Goal: Contribute content: Contribute content

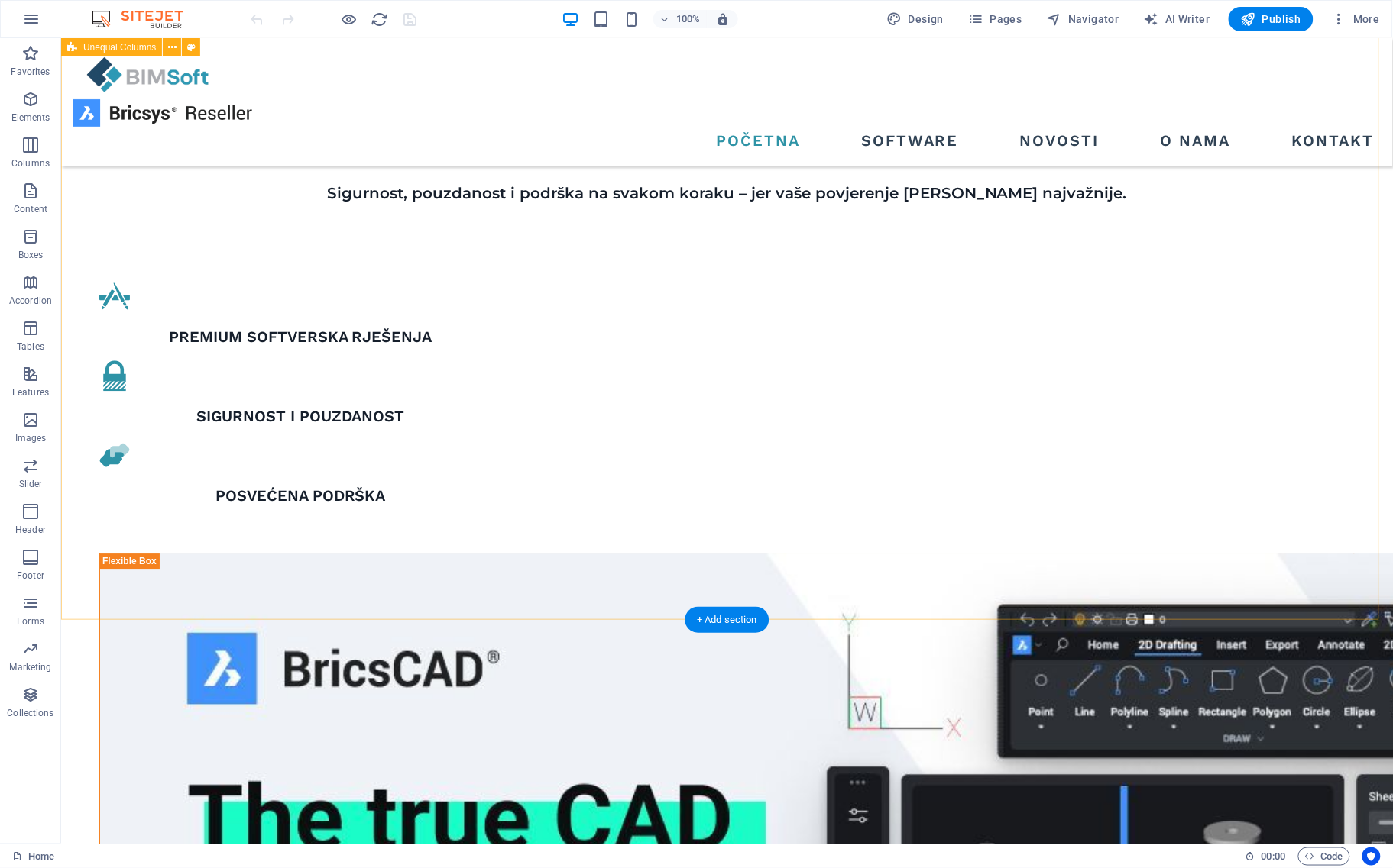
scroll to position [1241, 0]
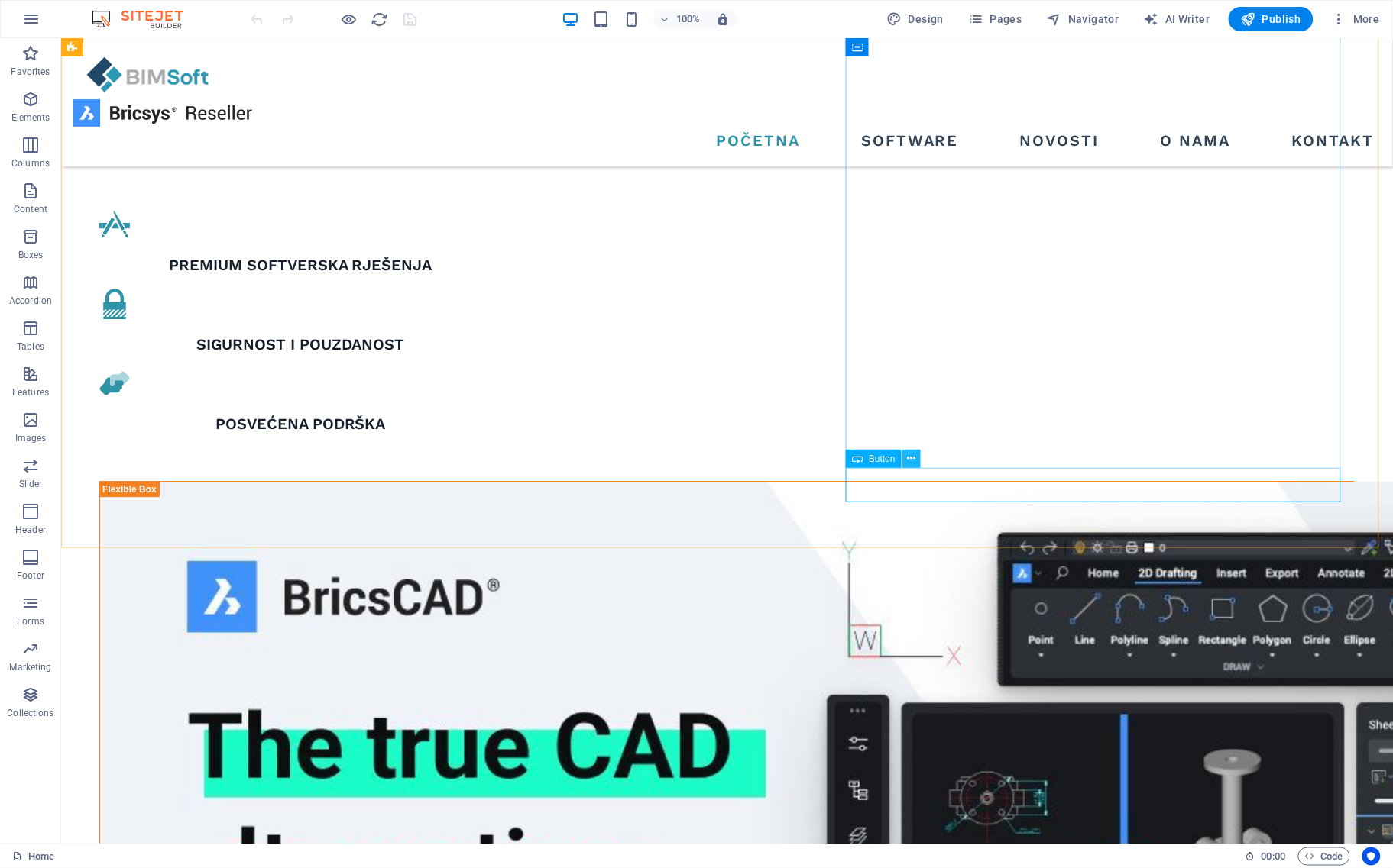
click at [914, 460] on icon at bounding box center [911, 459] width 9 height 16
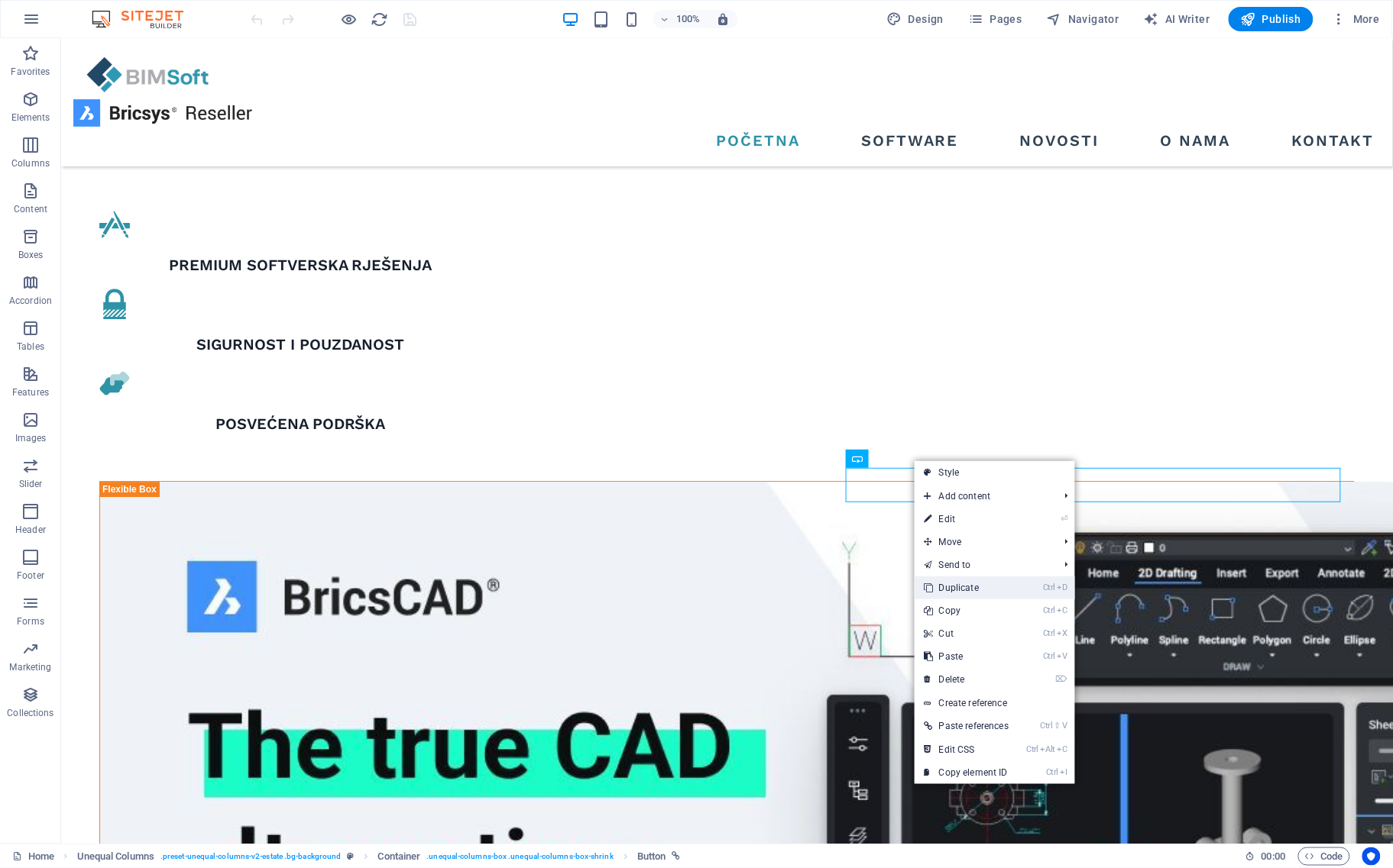
click at [982, 583] on link "Ctrl D Duplicate" at bounding box center [966, 587] width 103 height 23
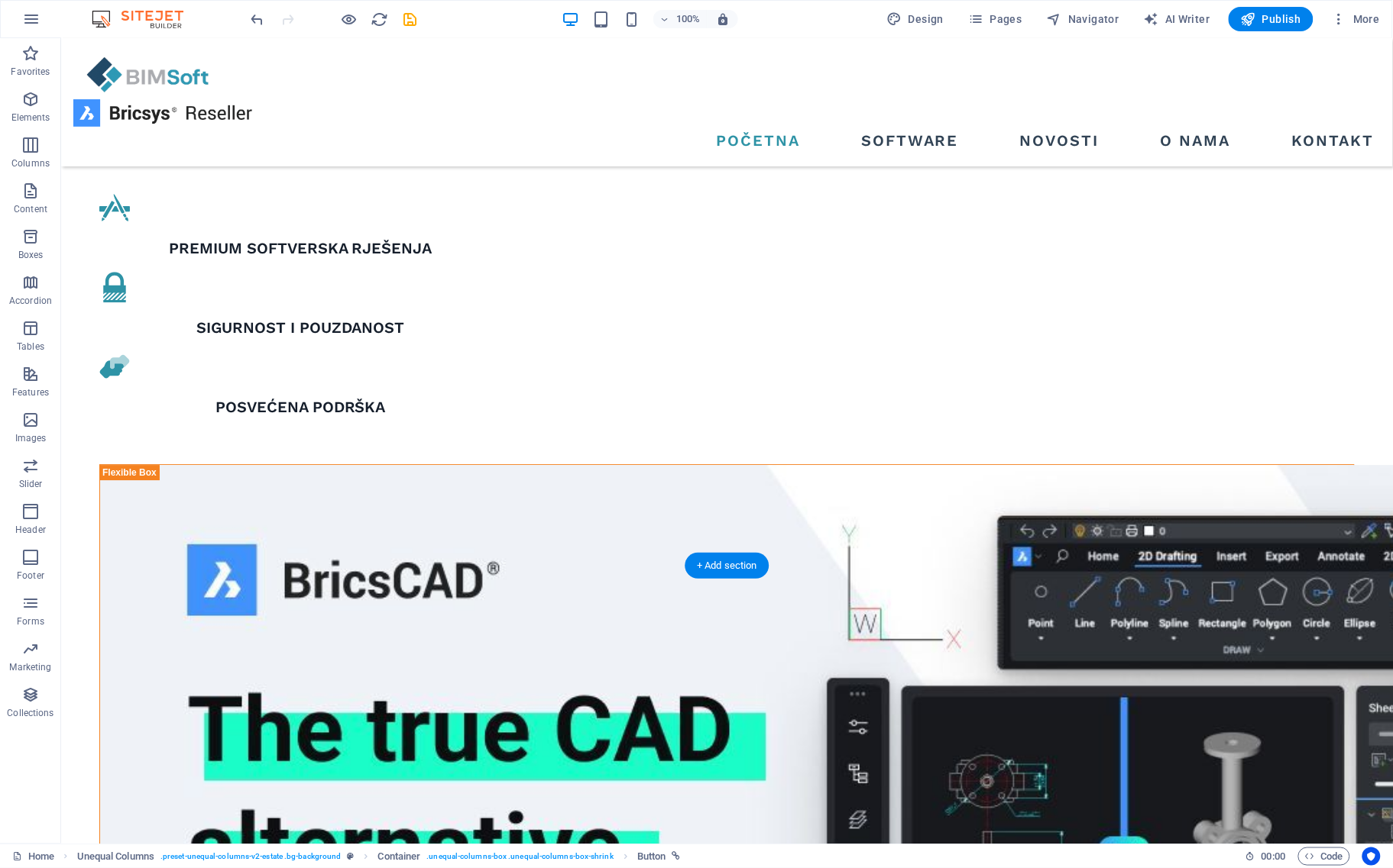
drag, startPoint x: 928, startPoint y: 515, endPoint x: 1100, endPoint y: 512, distance: 172.0
drag, startPoint x: 932, startPoint y: 474, endPoint x: 889, endPoint y: 486, distance: 44.6
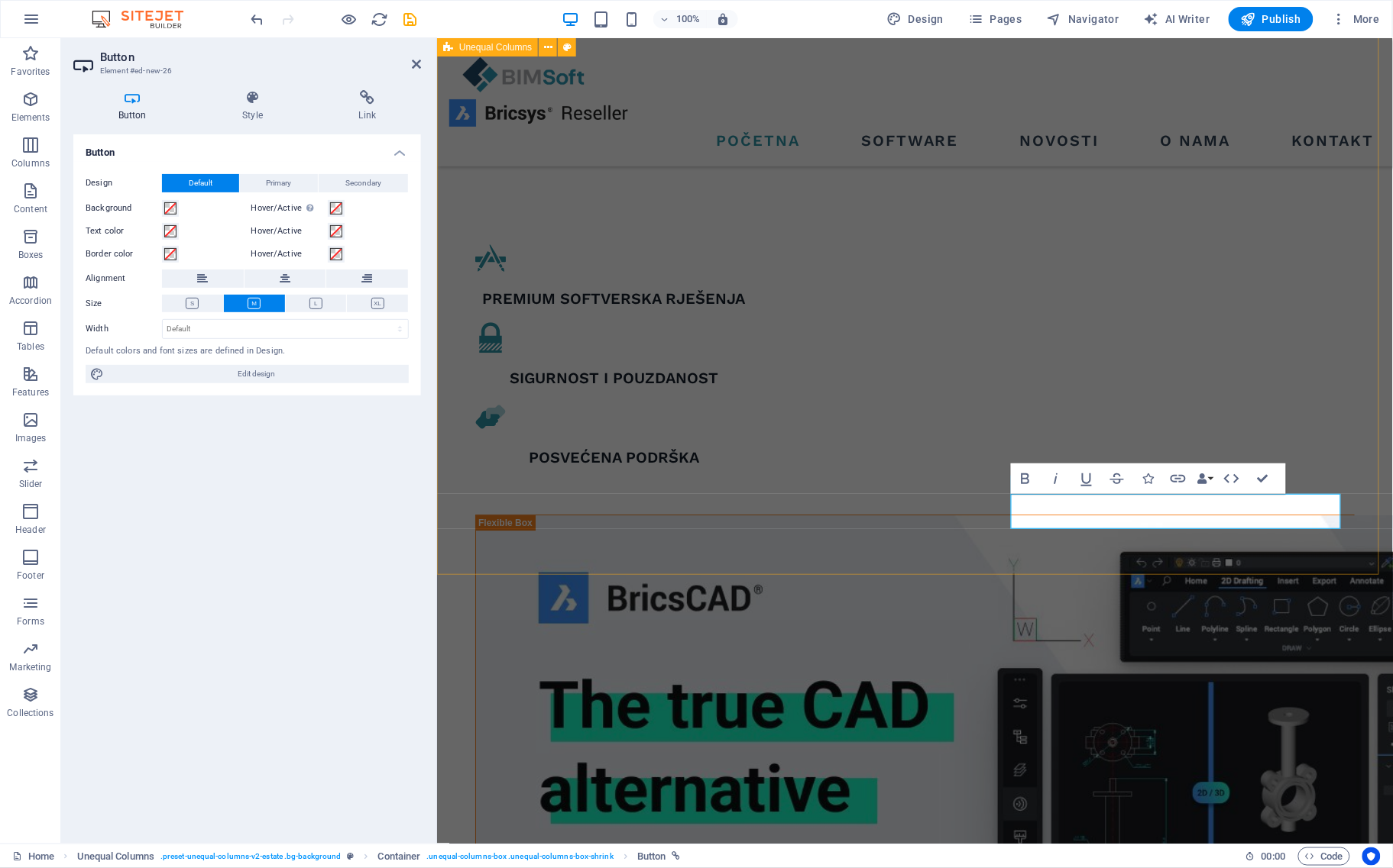
scroll to position [1373, 0]
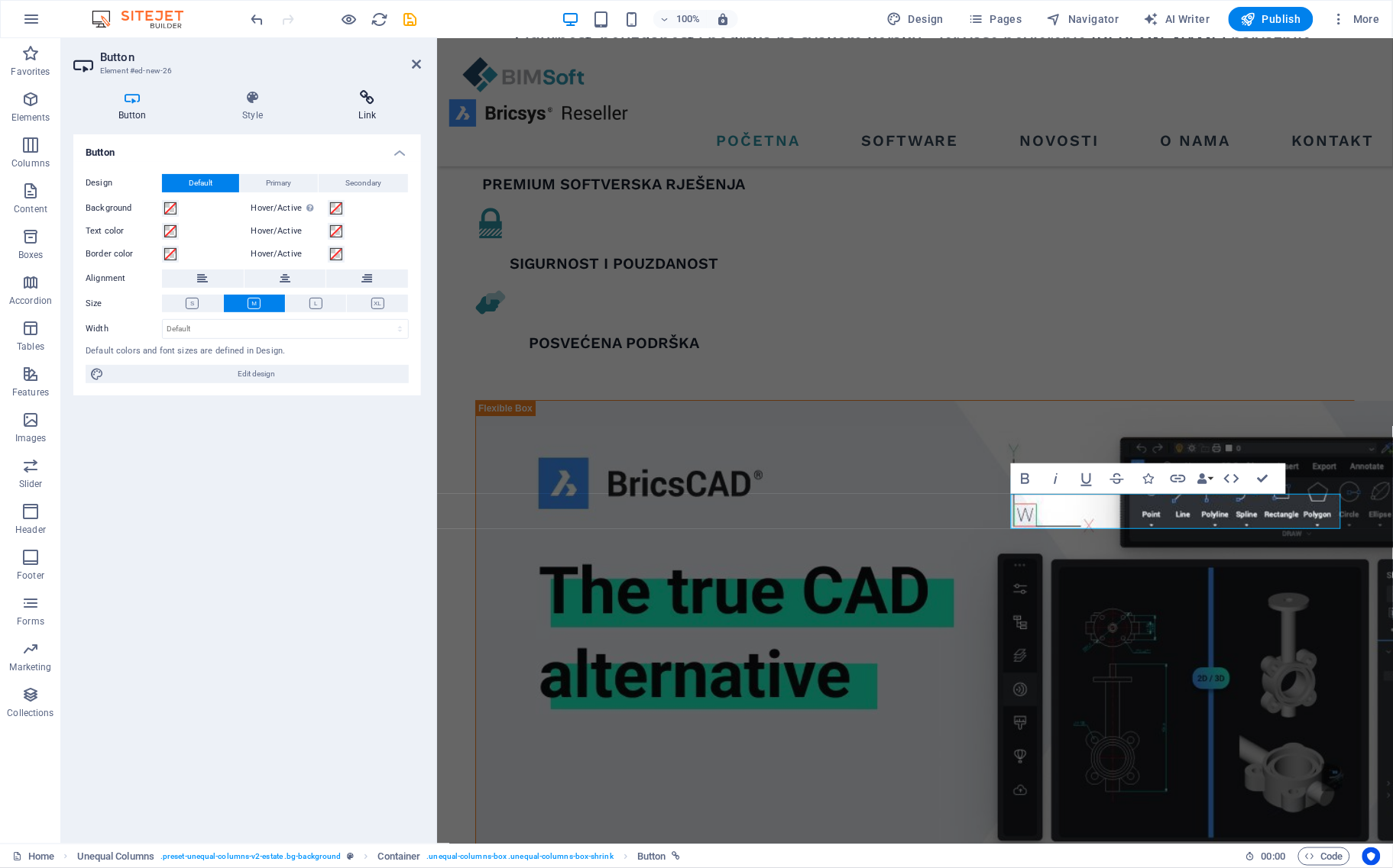
click at [353, 109] on h4 "Link" at bounding box center [367, 106] width 107 height 32
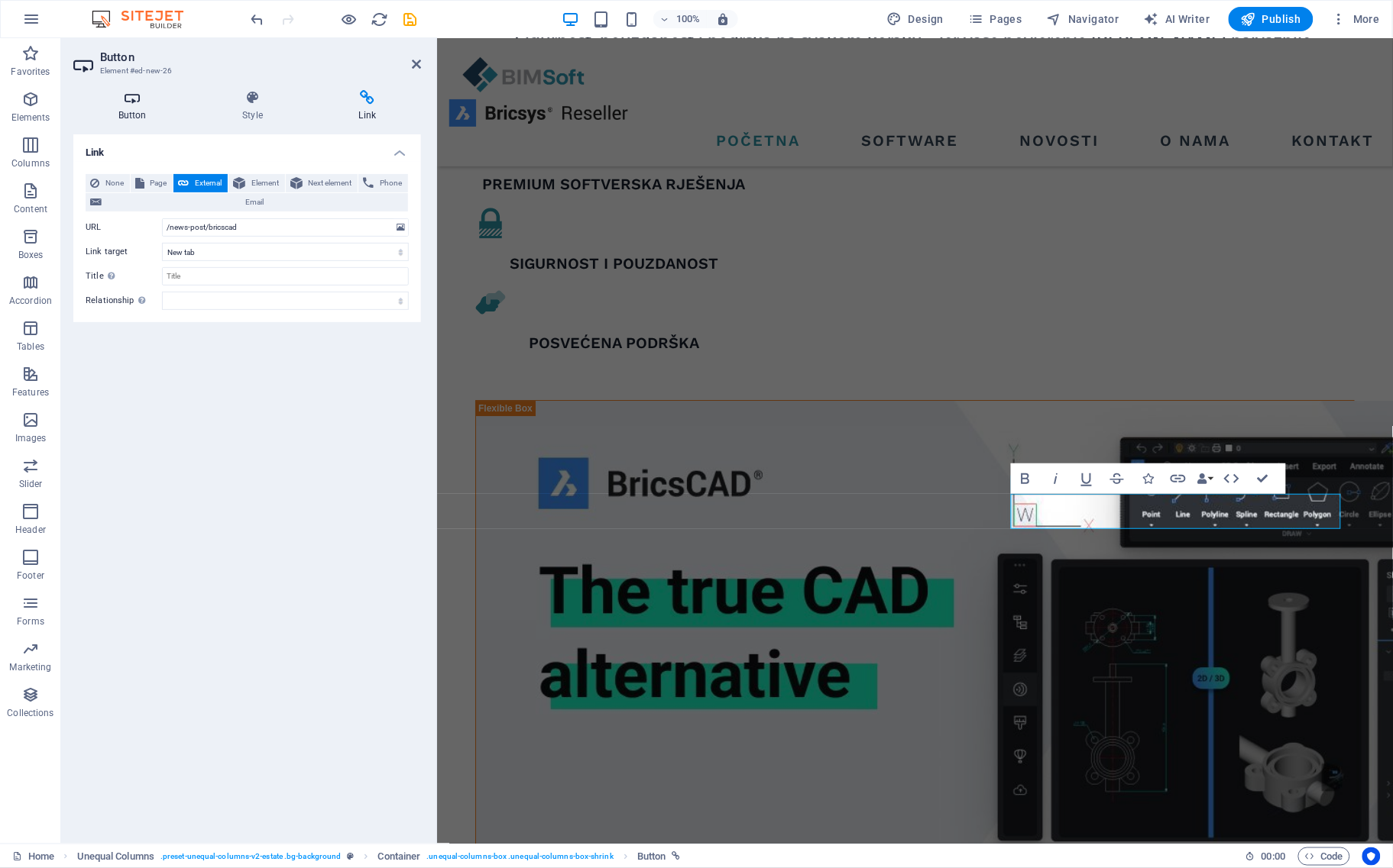
click at [125, 105] on icon at bounding box center [133, 98] width 118 height 16
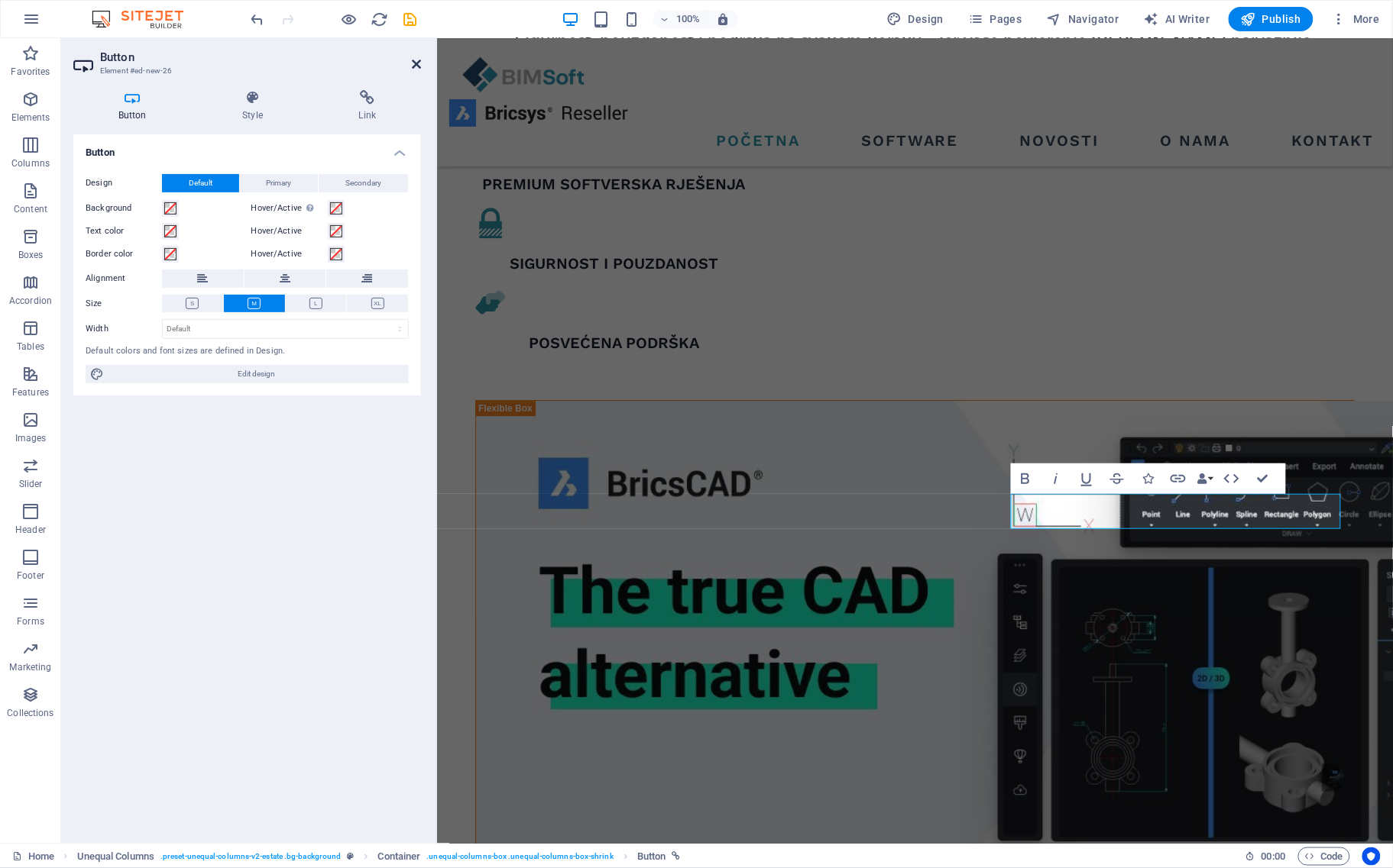
click at [417, 58] on icon at bounding box center [416, 64] width 9 height 12
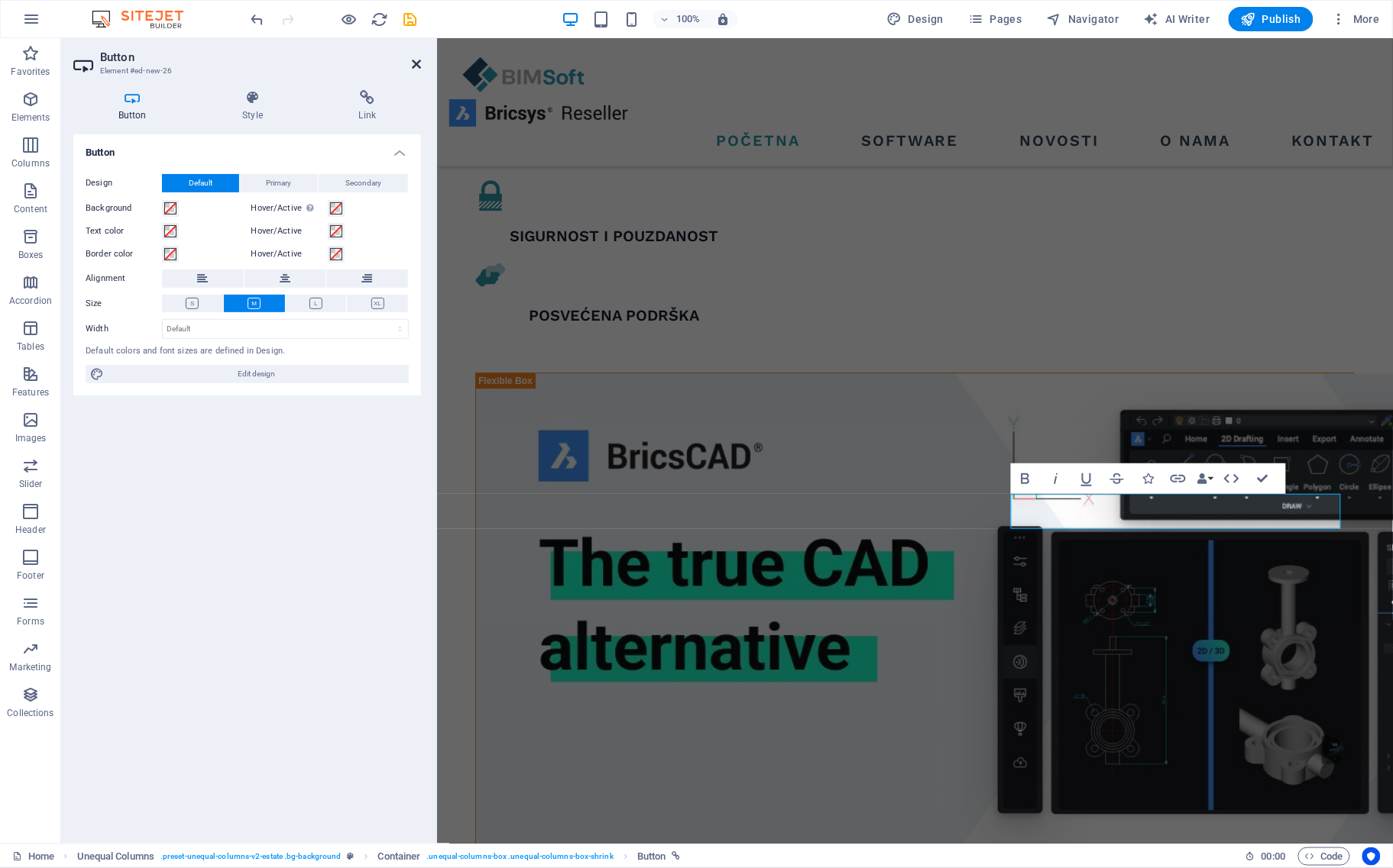
scroll to position [1258, 0]
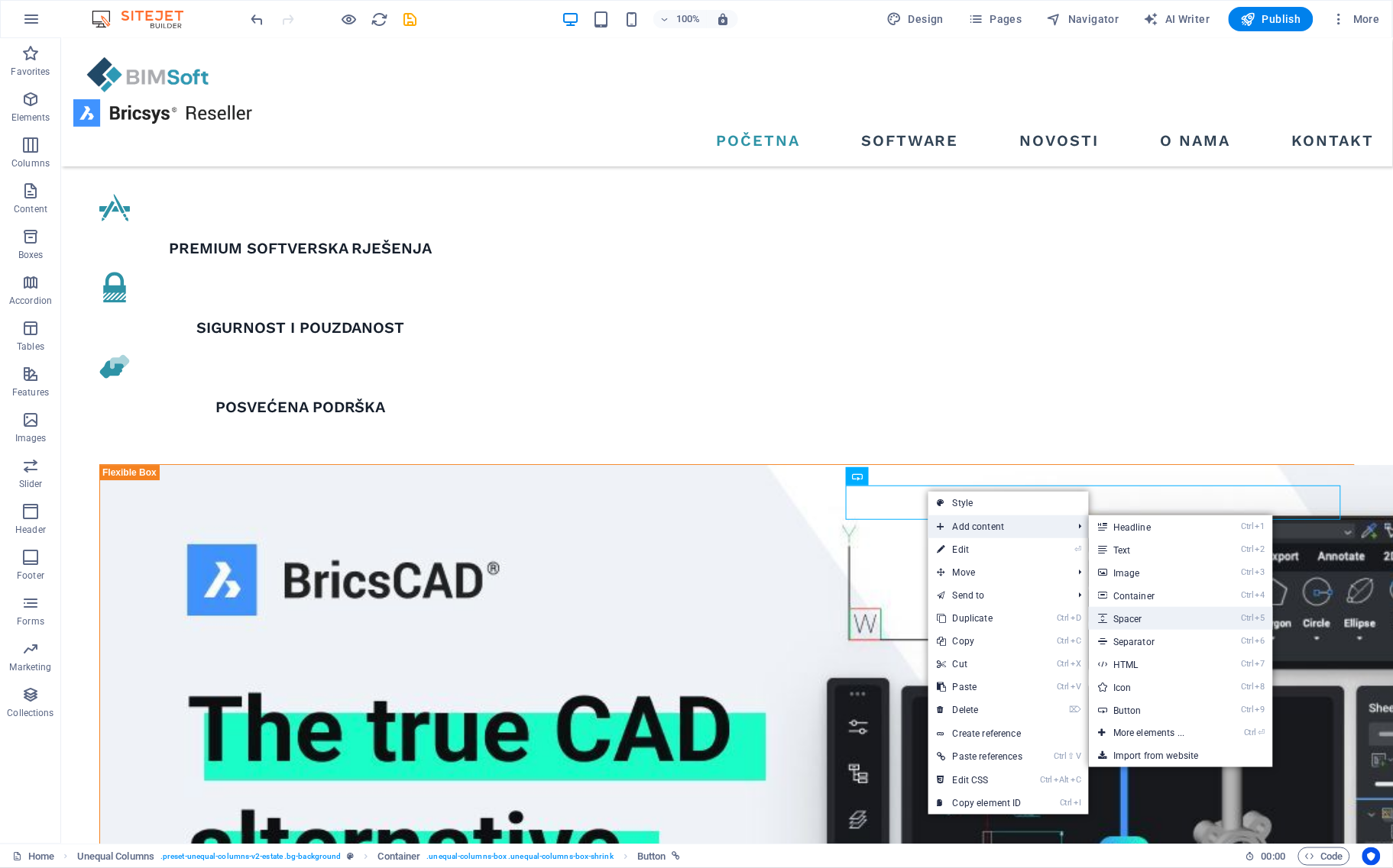
drag, startPoint x: 1170, startPoint y: 626, endPoint x: 732, endPoint y: 585, distance: 439.9
click at [1170, 626] on link "Ctrl 5 Spacer" at bounding box center [1152, 618] width 126 height 23
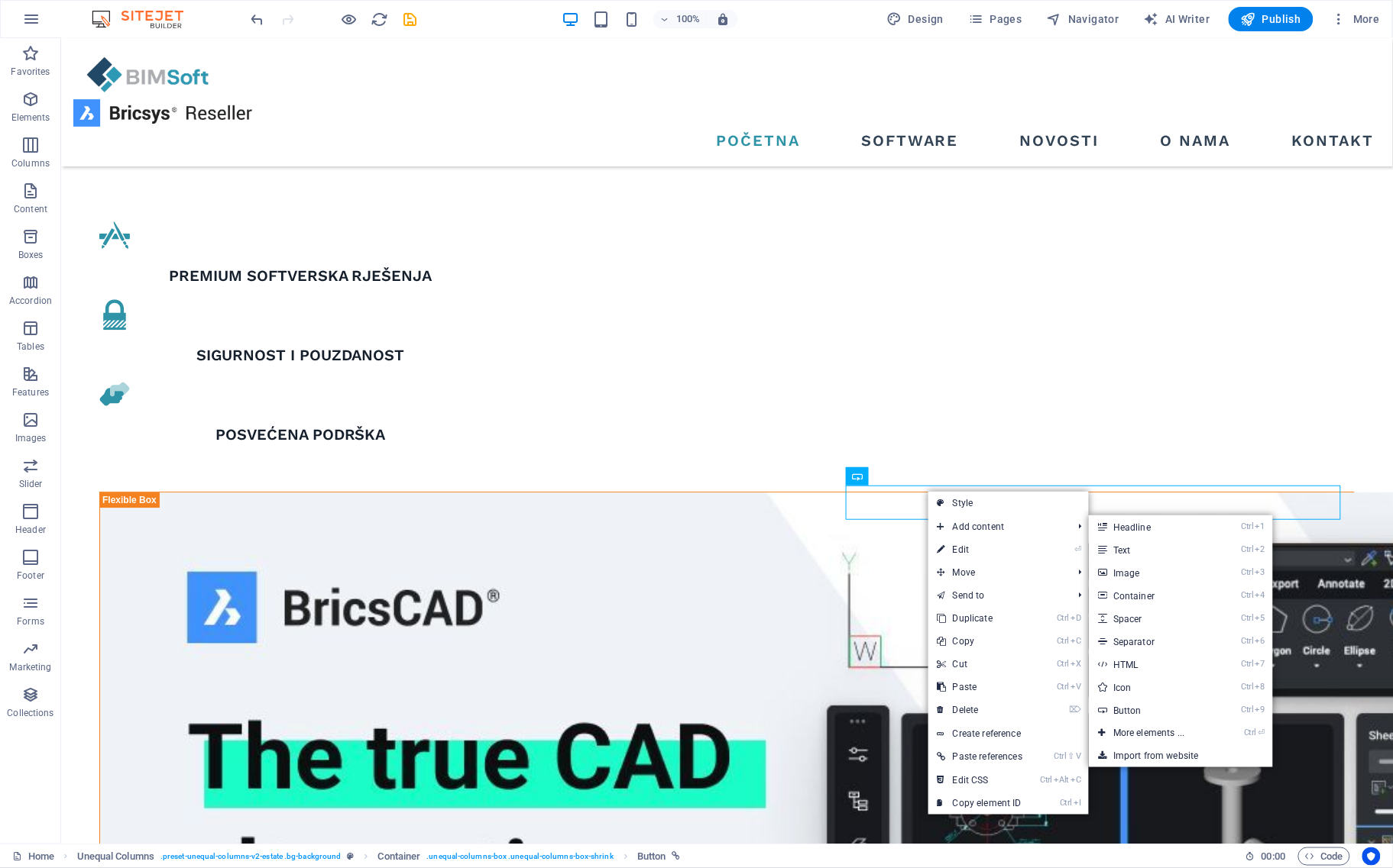
select select "px"
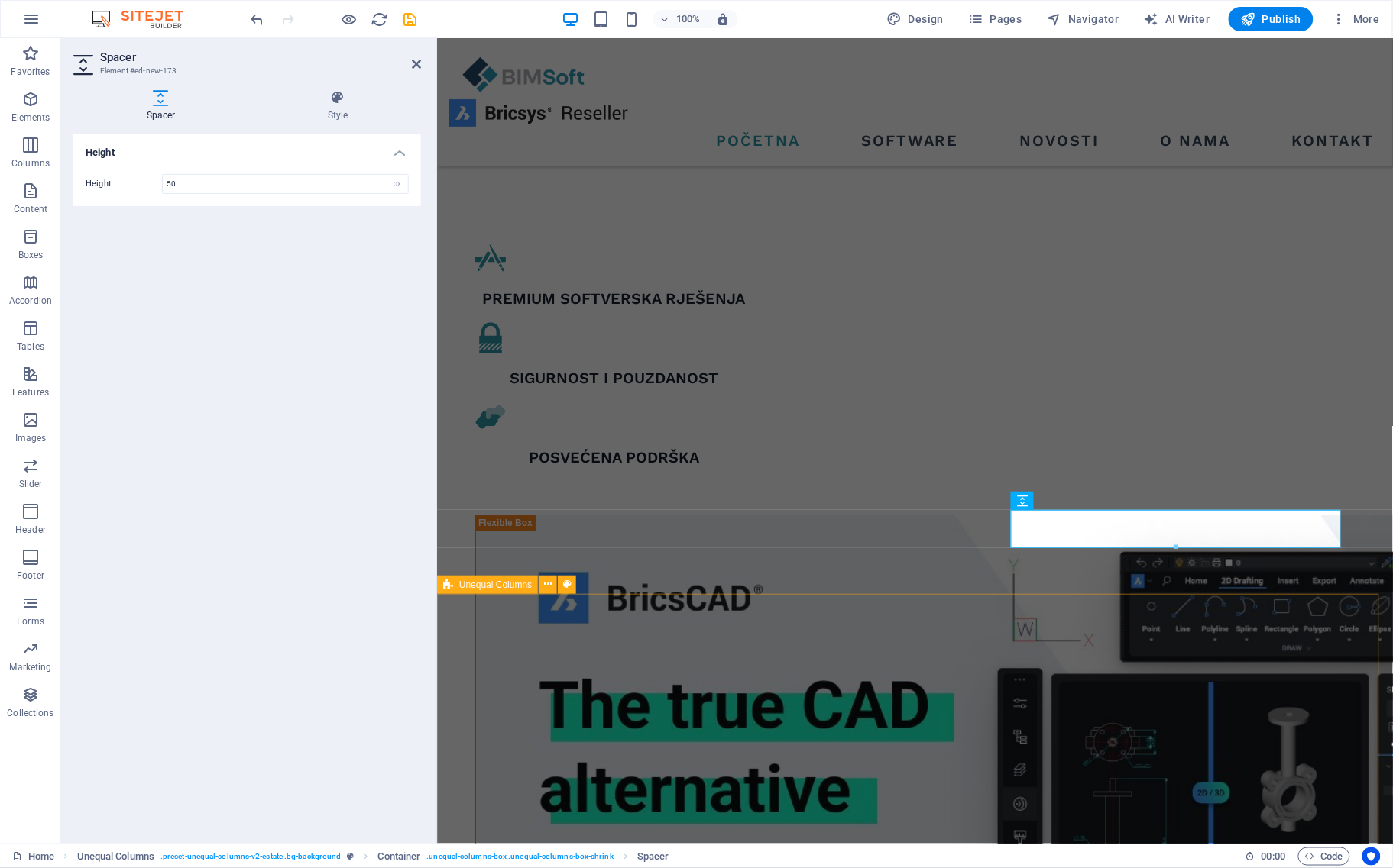
scroll to position [1391, 0]
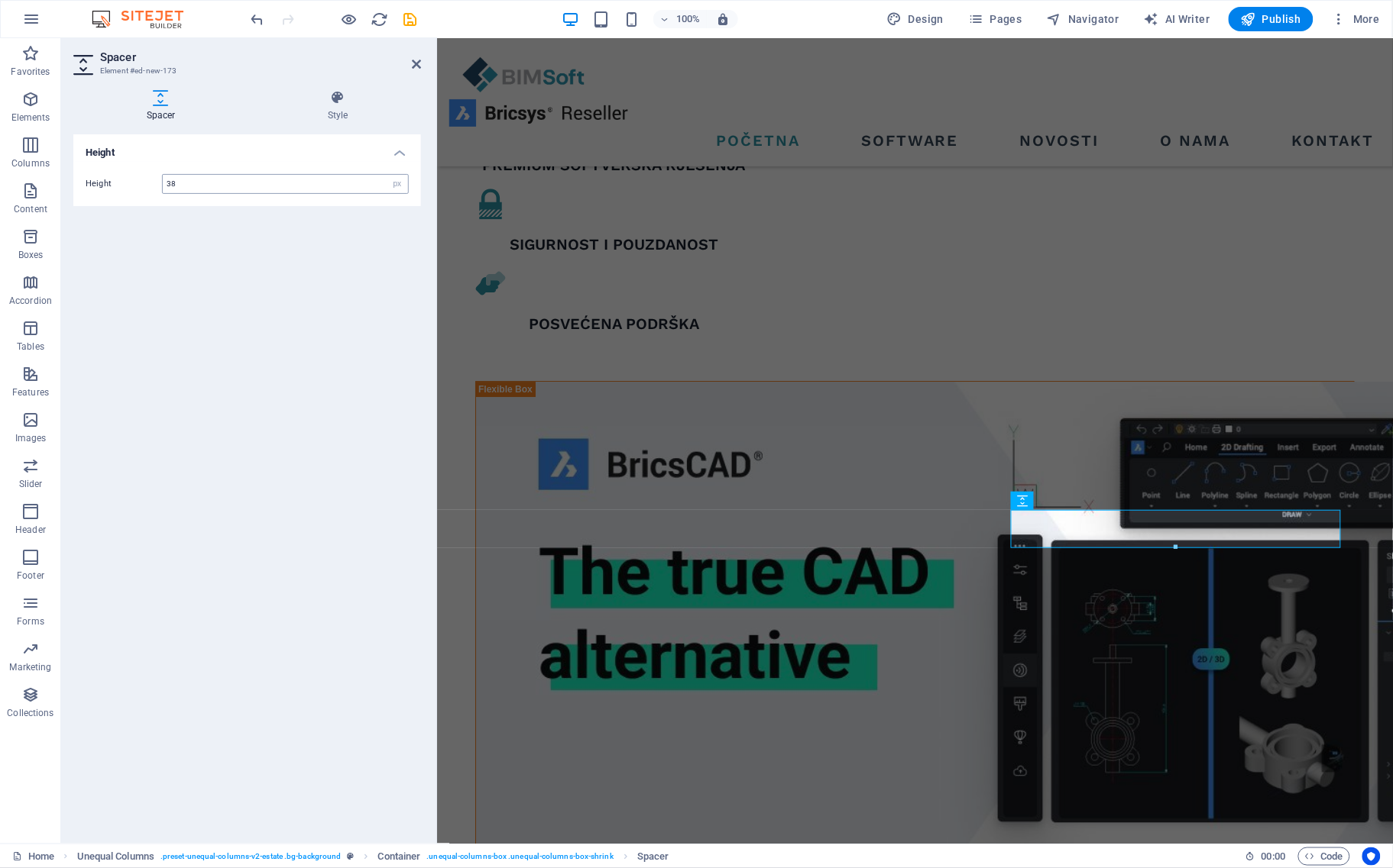
type input "38"
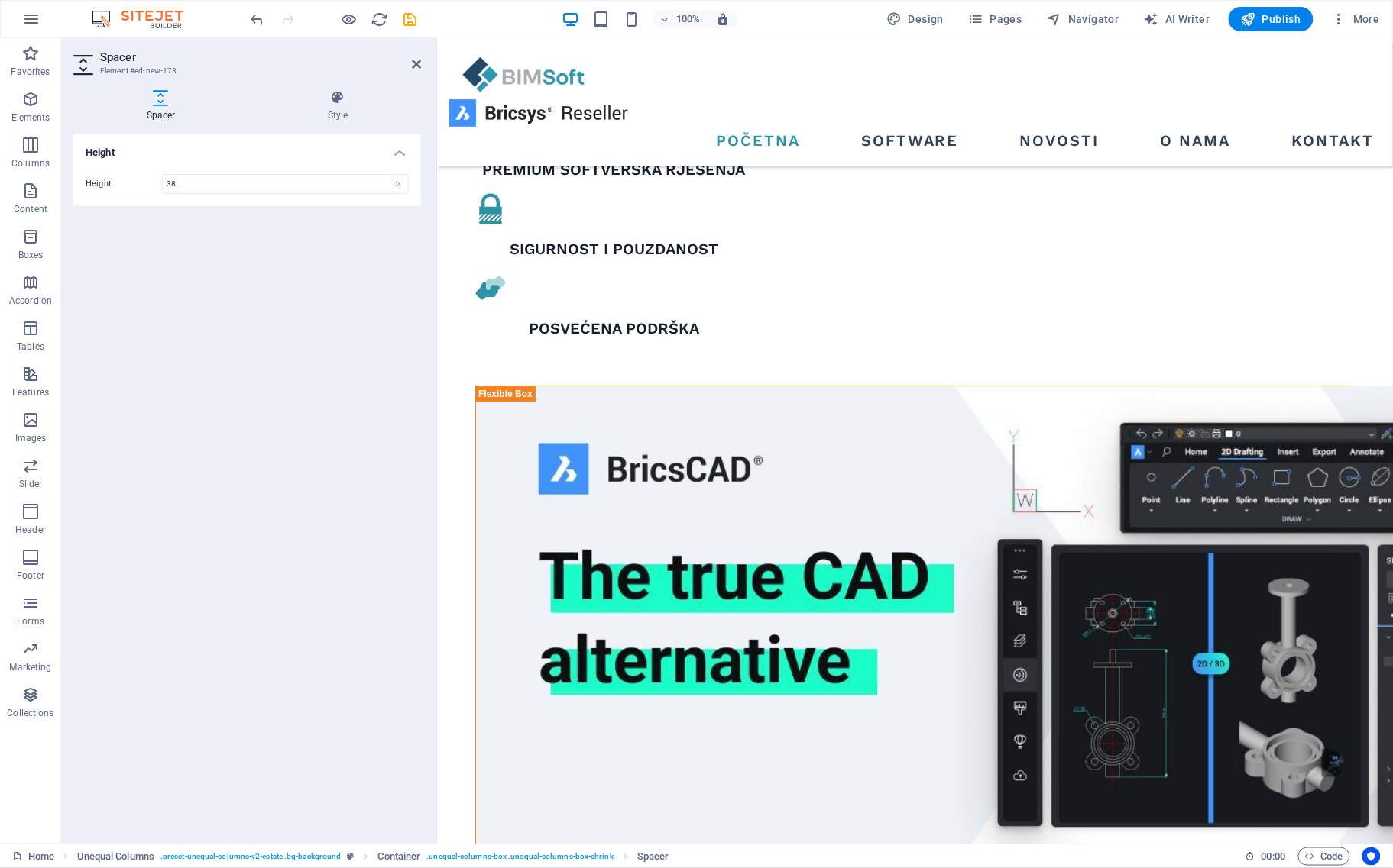
drag, startPoint x: 1453, startPoint y: 547, endPoint x: 1017, endPoint y: 483, distance: 440.7
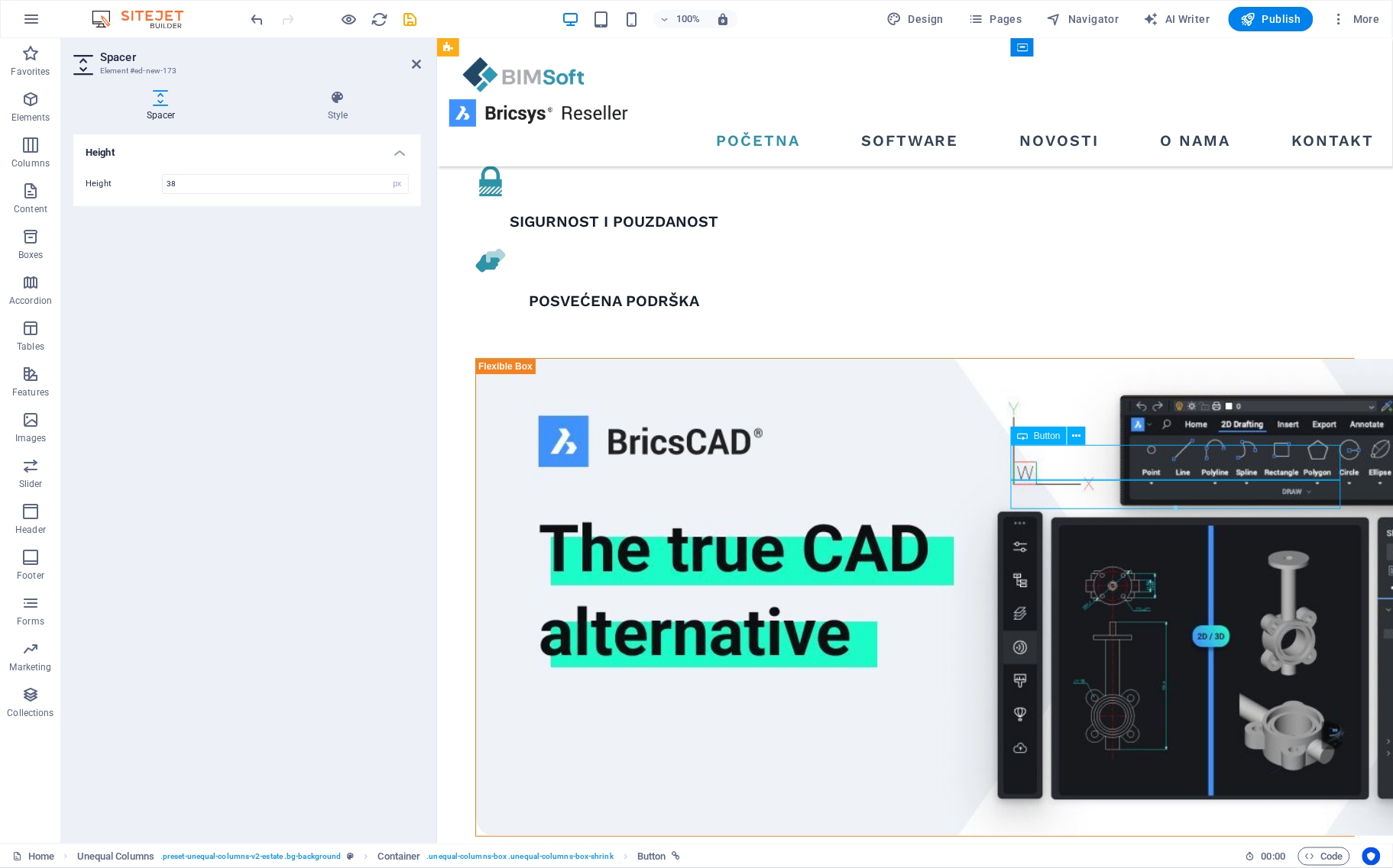
scroll to position [1273, 0]
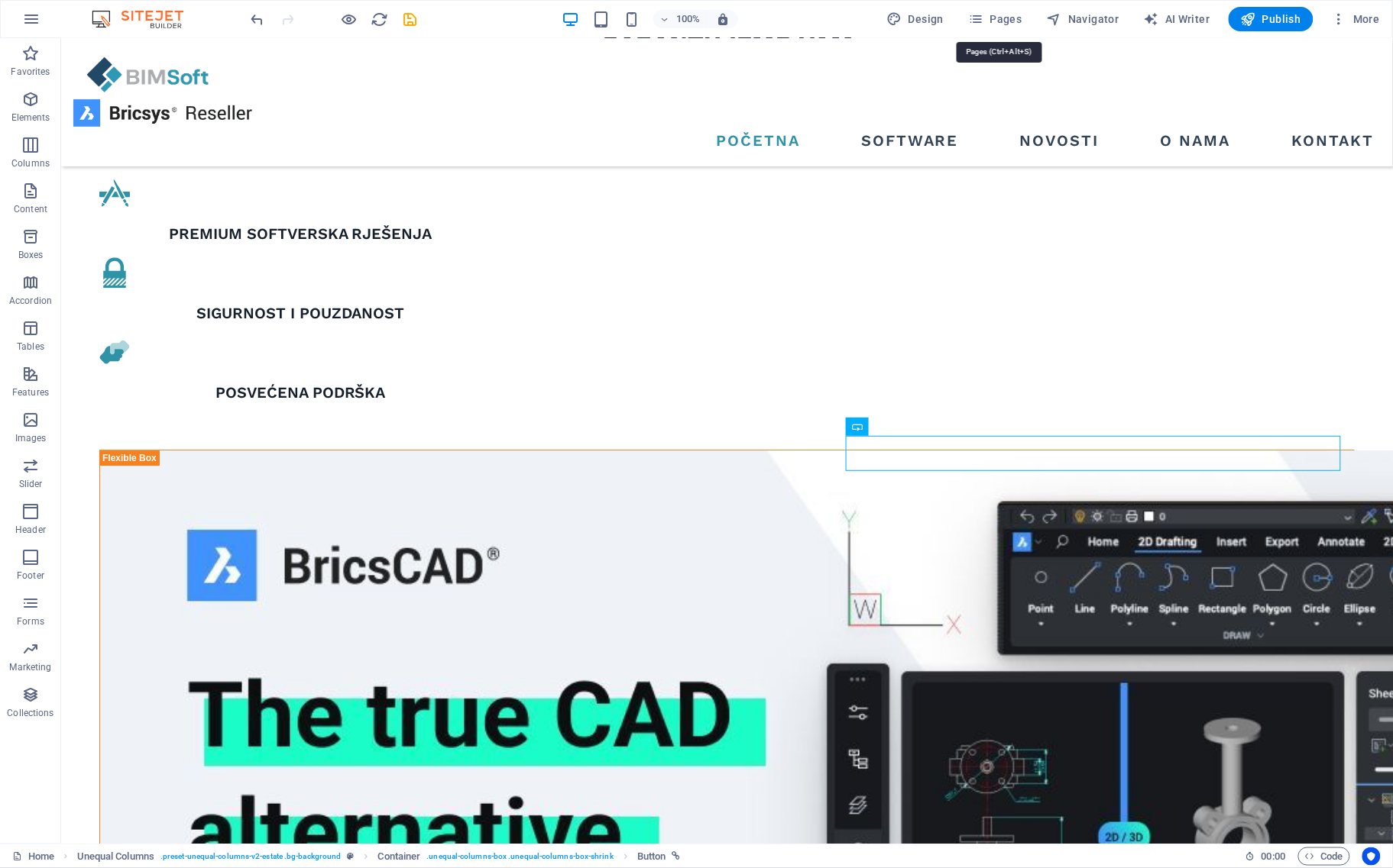
click at [984, 5] on div "100% Design Pages Navigator AI Writer Publish More" at bounding box center [696, 19] width 1392 height 36
click at [984, 9] on button "Pages" at bounding box center [994, 19] width 66 height 25
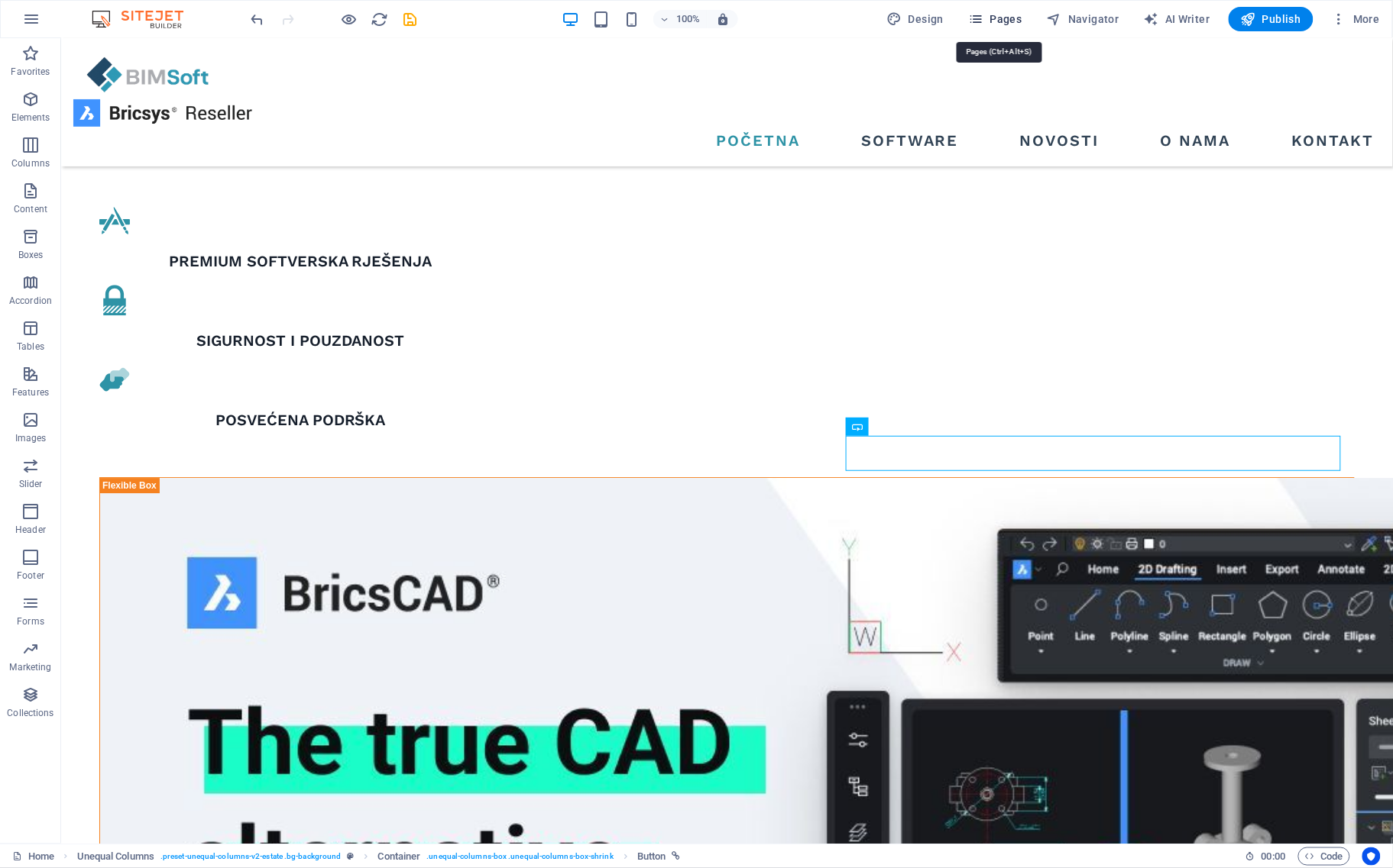
scroll to position [1387, 0]
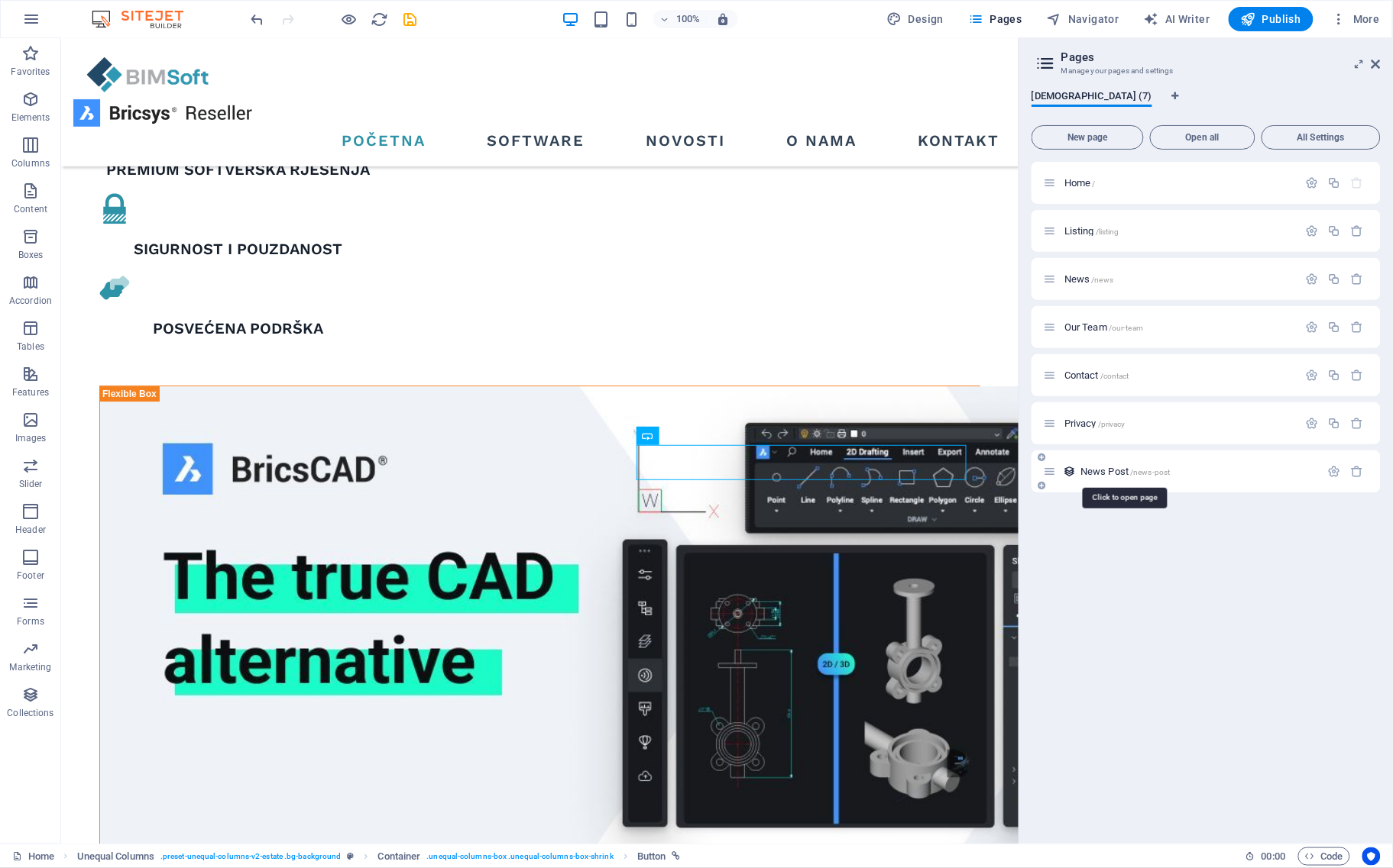
click at [1099, 467] on span "News Post /news-post" at bounding box center [1126, 472] width 90 height 12
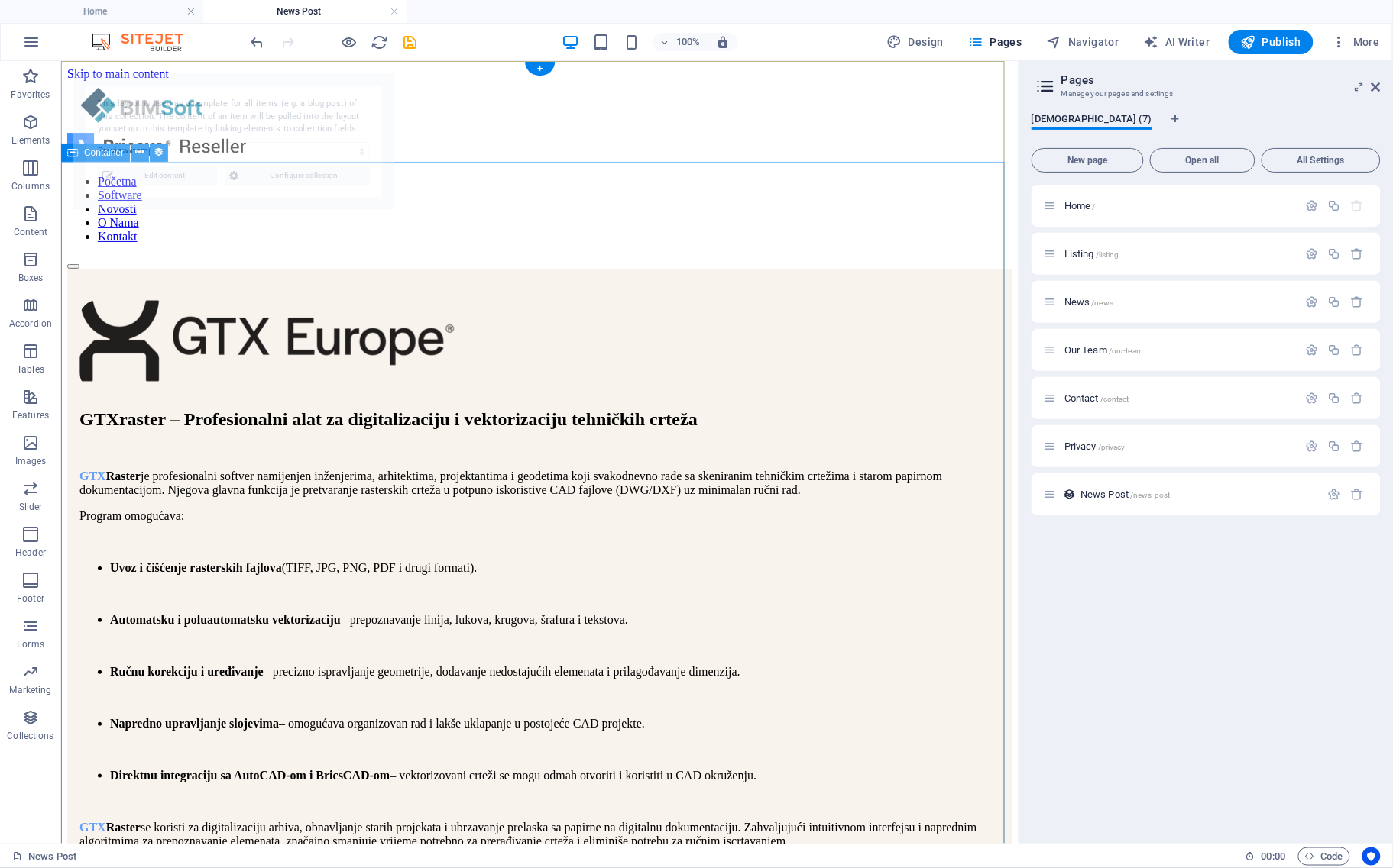
scroll to position [0, 0]
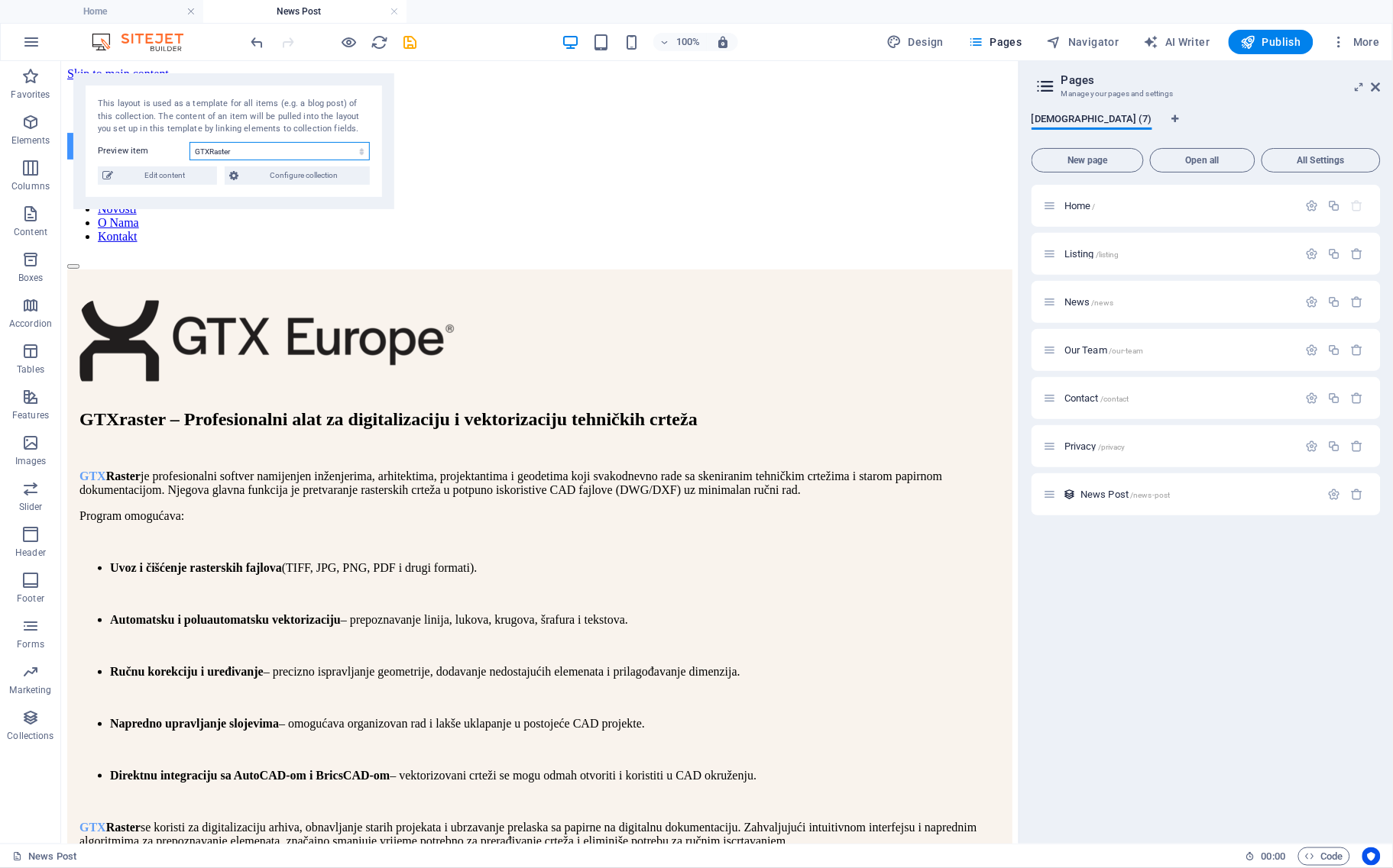
click at [254, 157] on select "GTXRaster PTV Group MagiCAD PDF-XChange® novaPDF by SOFTLAND MultiSUITE Softwar…" at bounding box center [280, 151] width 181 height 19
select select "68a75feccd23fd8b3e0fb41a"
click at [190, 142] on select "GTXRaster PTV Group MagiCAD PDF-XChange® novaPDF by SOFTLAND MultiSUITE Softwar…" at bounding box center [280, 151] width 181 height 19
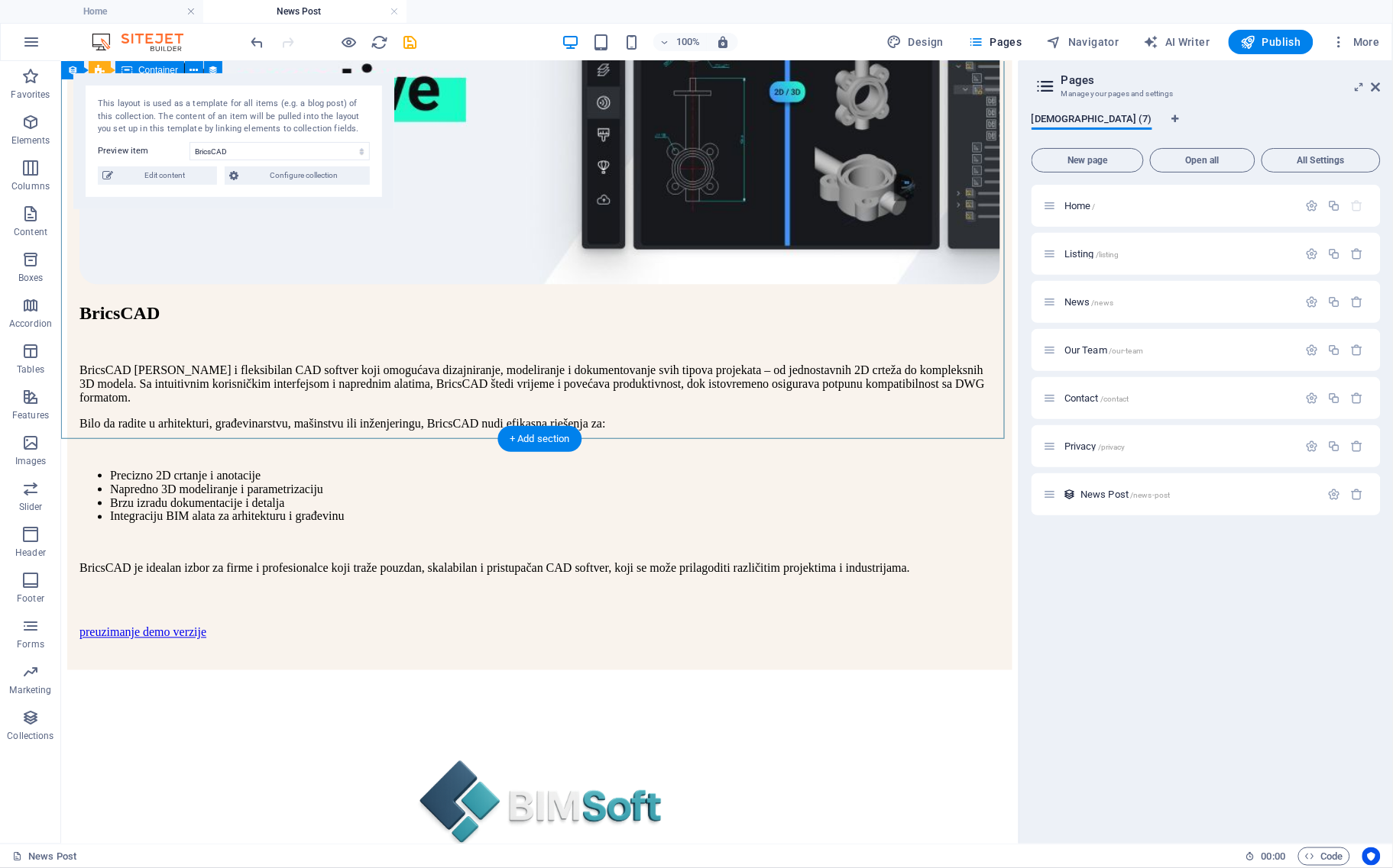
scroll to position [477, 0]
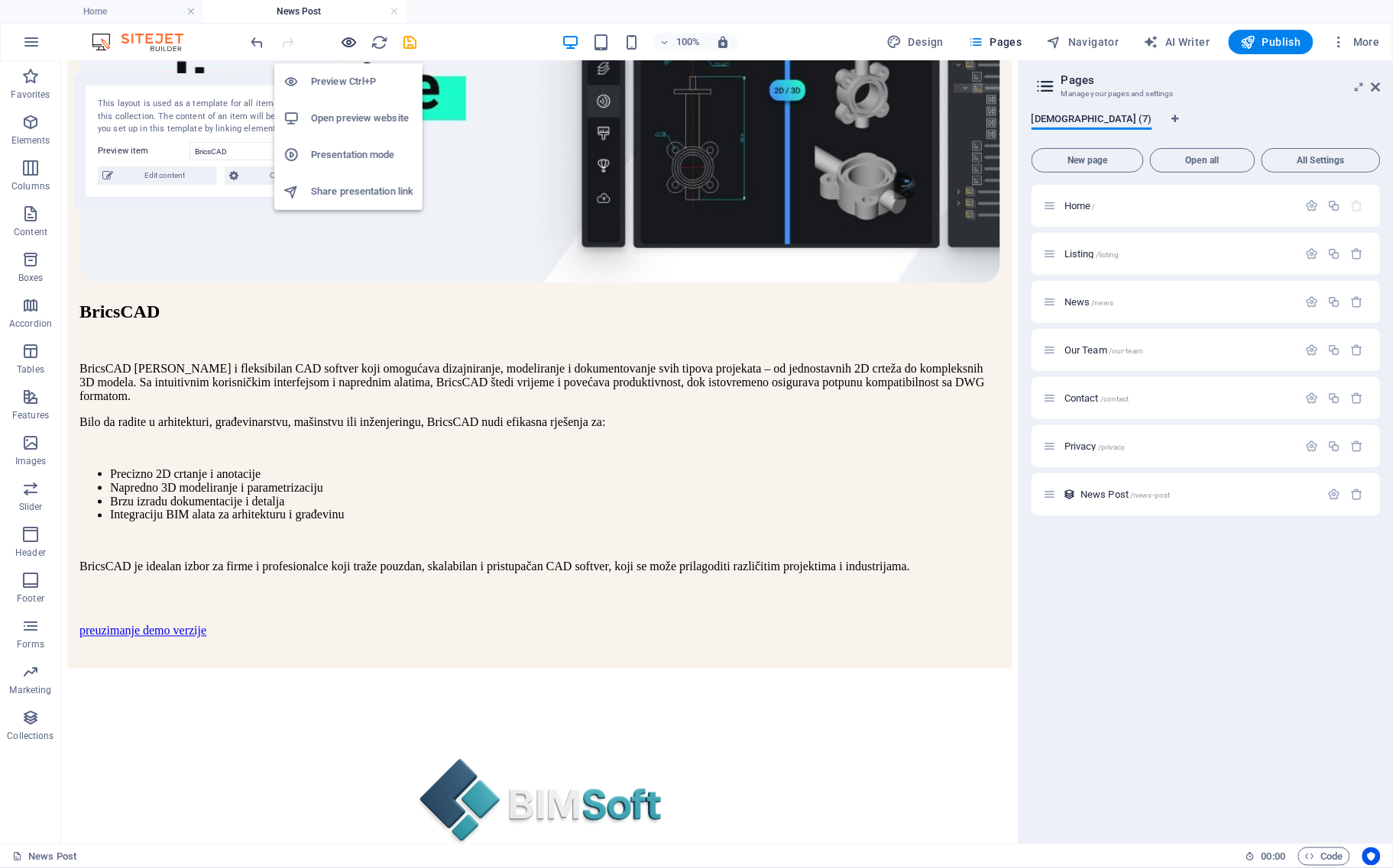
click at [354, 36] on icon "button" at bounding box center [350, 42] width 18 height 18
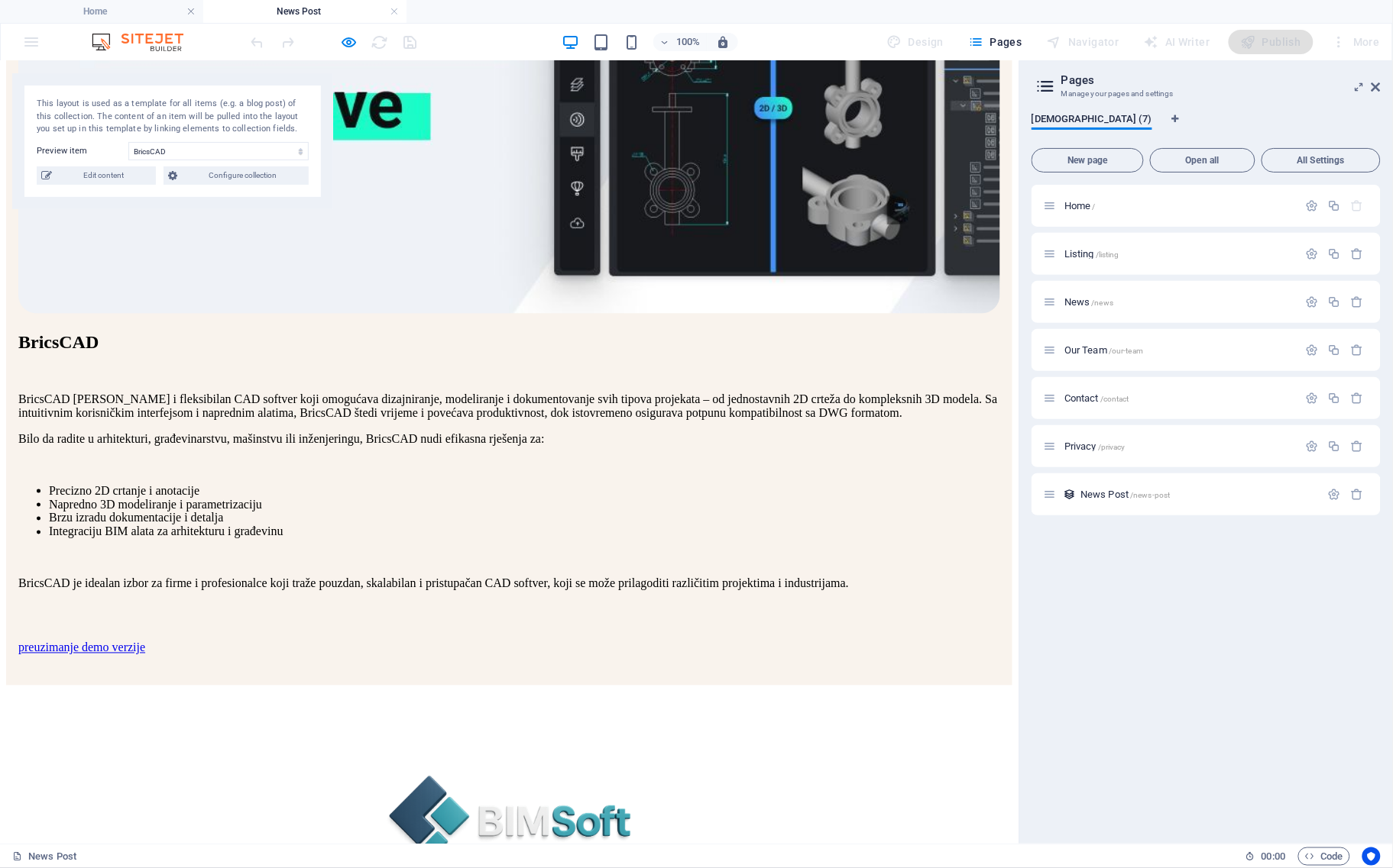
click at [145, 641] on link "preuzimanje demo verzije" at bounding box center [82, 647] width 127 height 13
click at [346, 43] on icon "button" at bounding box center [350, 42] width 18 height 18
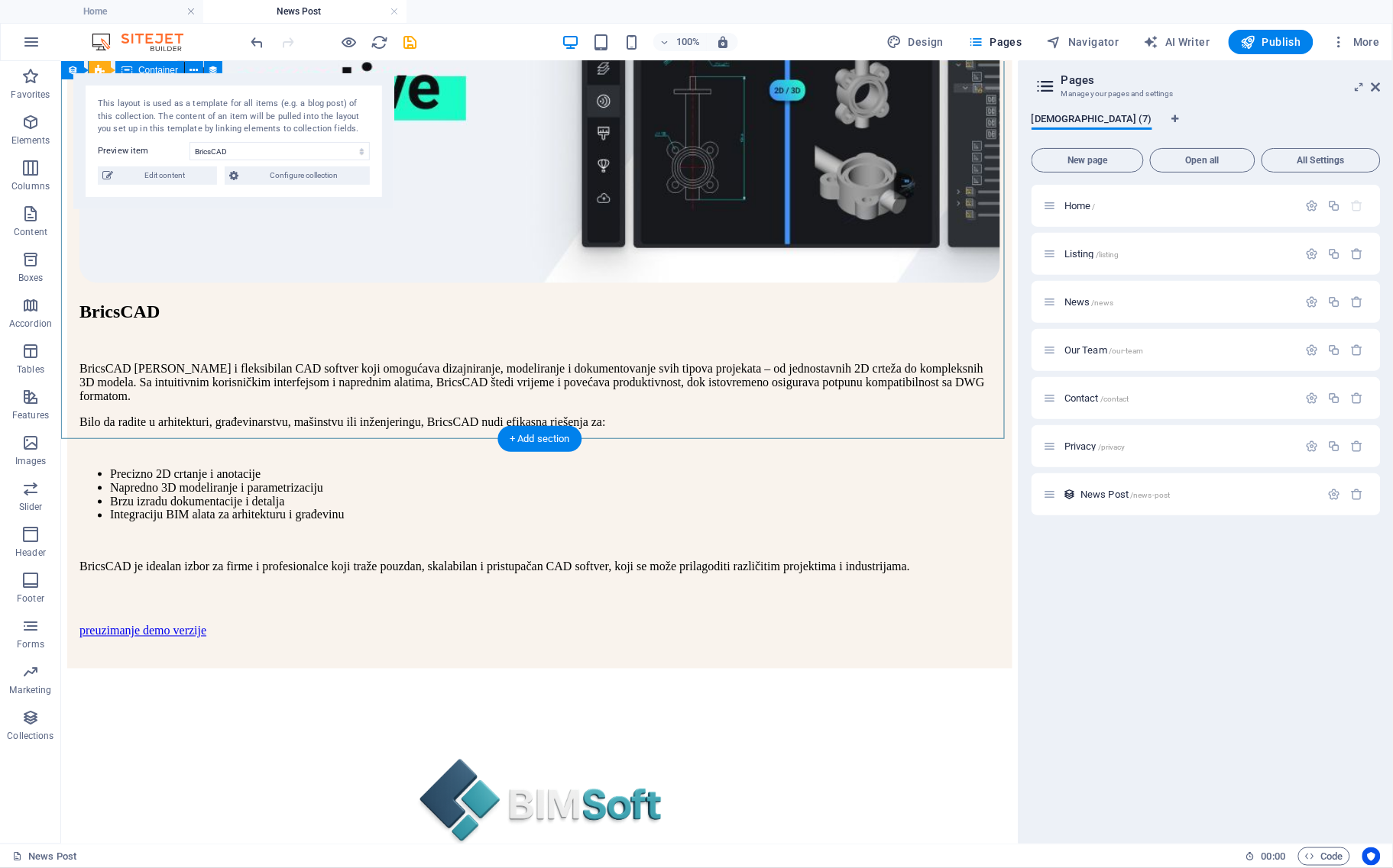
click at [692, 624] on div "preuzimanje demo verzije" at bounding box center [538, 631] width 920 height 14
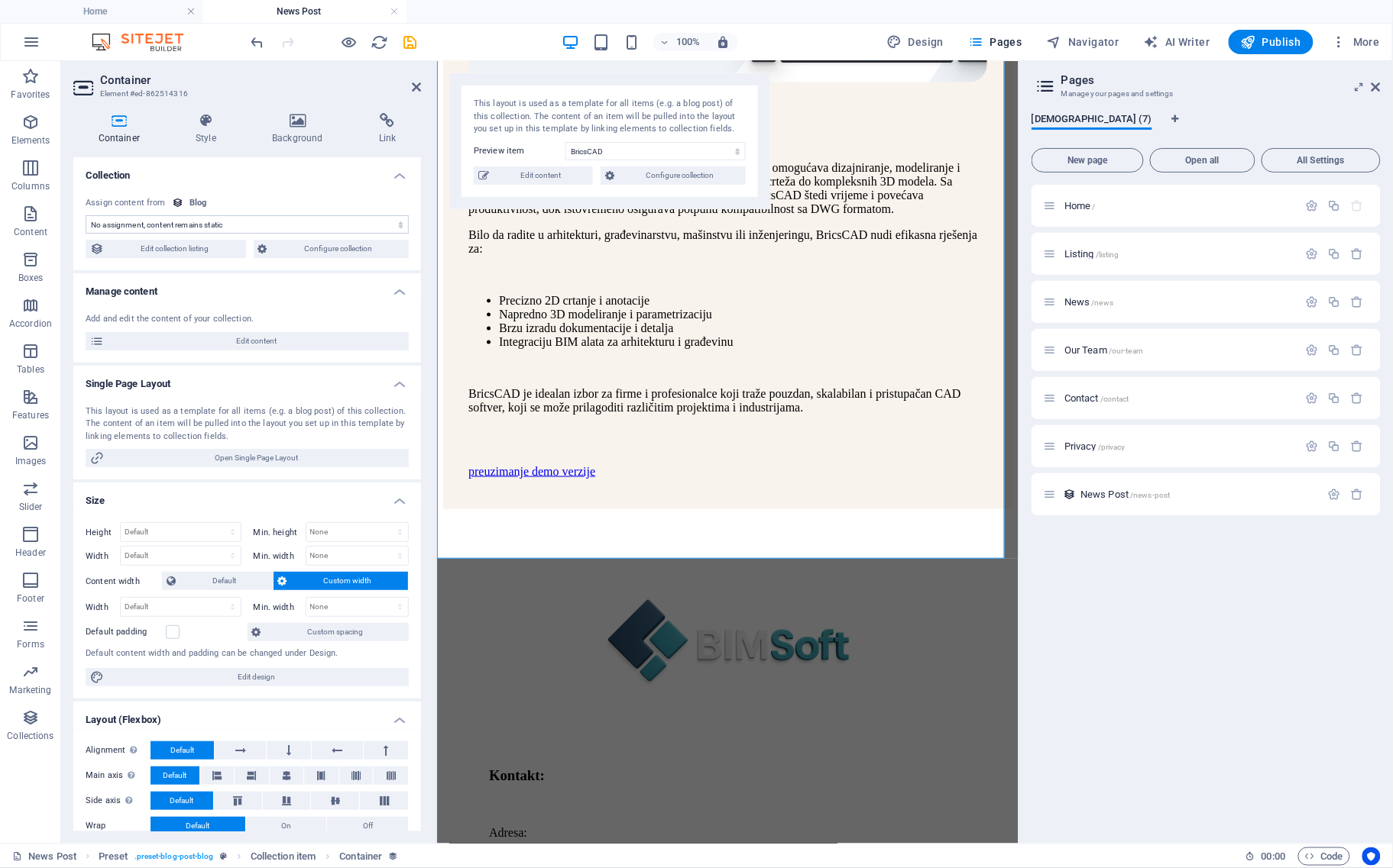
scroll to position [449, 0]
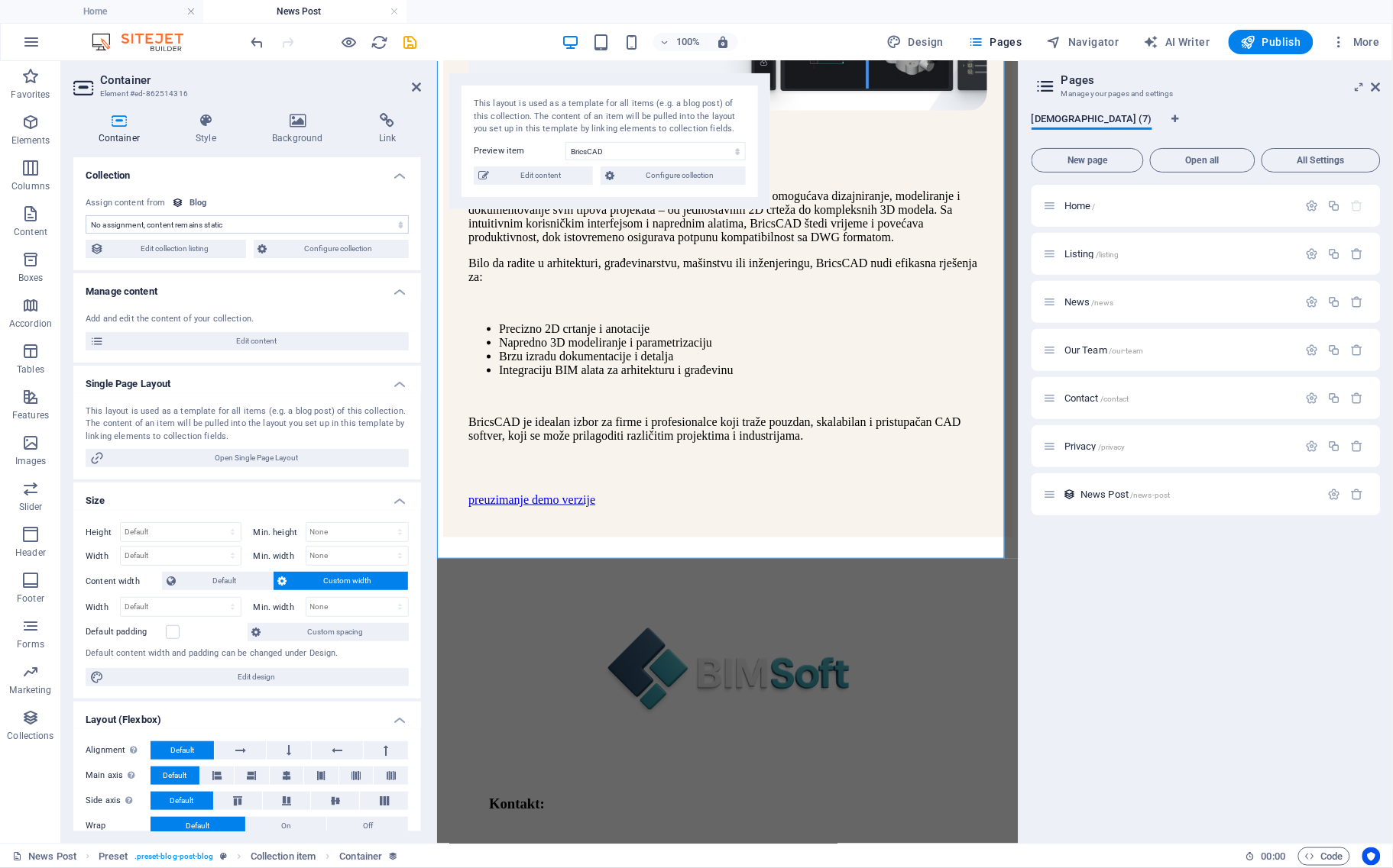
select select "content"
click at [384, 124] on icon at bounding box center [387, 121] width 67 height 16
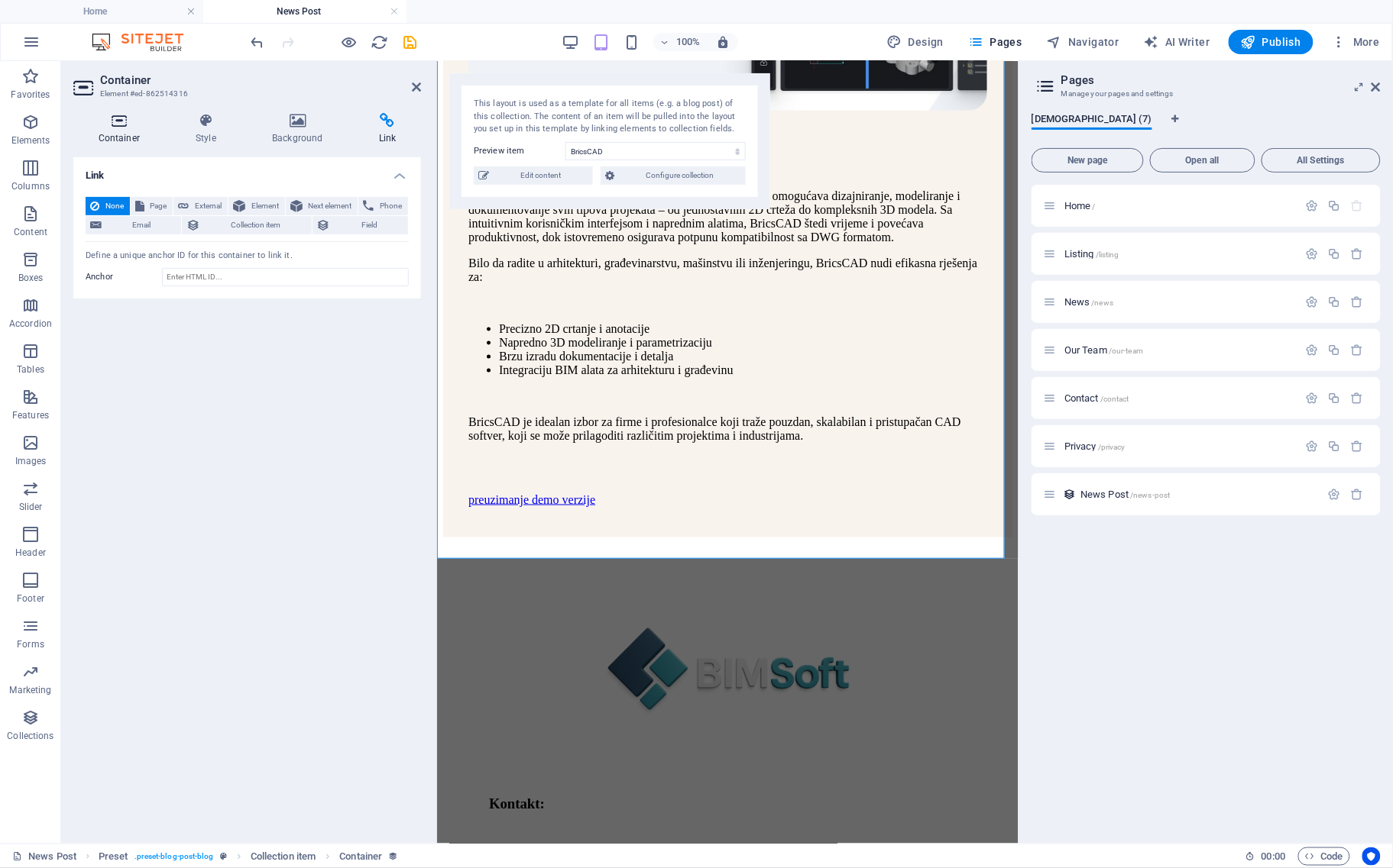
click at [103, 129] on h4 "Container" at bounding box center [123, 129] width 98 height 32
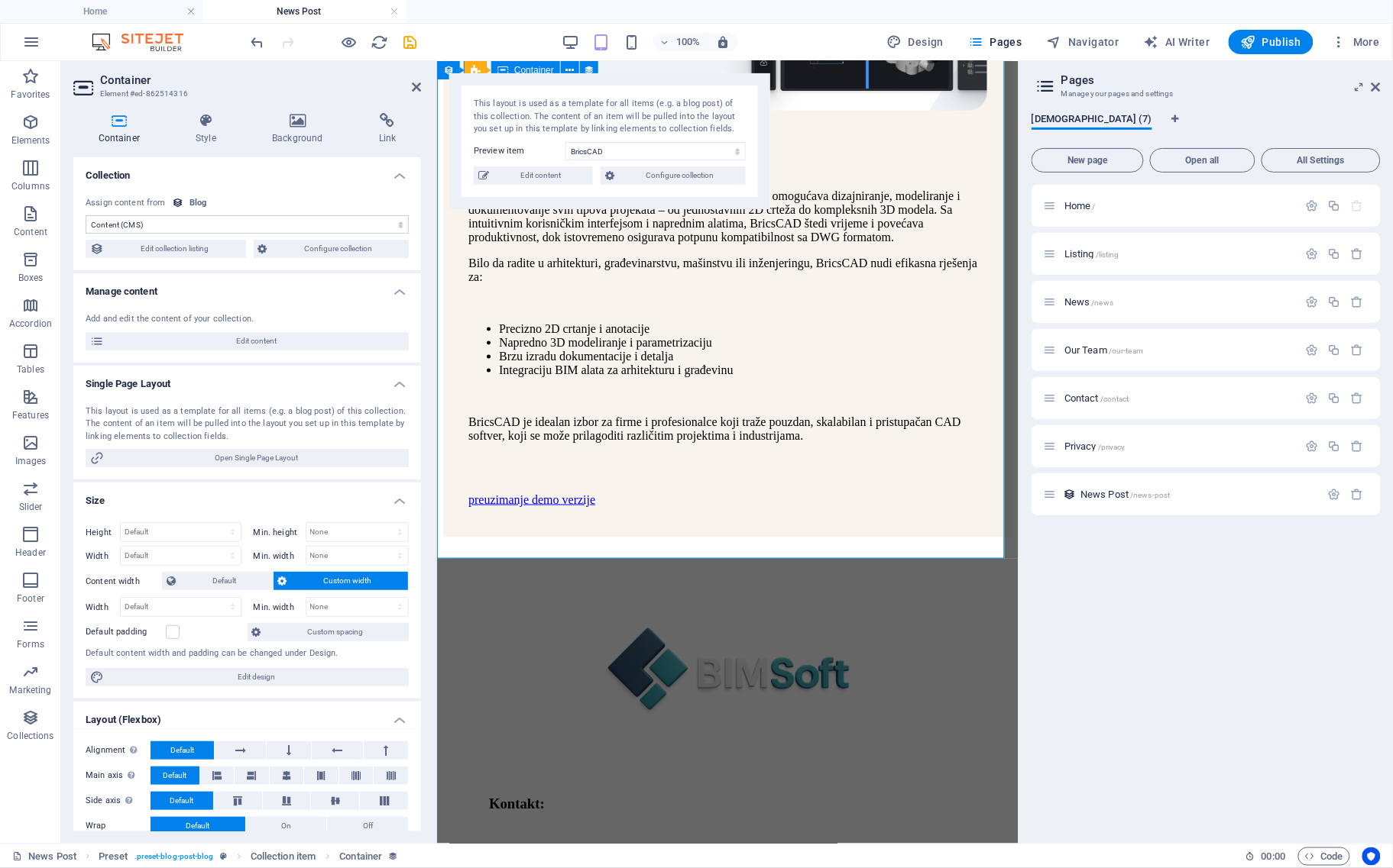
click at [590, 507] on div "preuzimanje demo verzije" at bounding box center [727, 500] width 519 height 14
click at [421, 84] on aside "Container Element #ed-862514316 Container Style Background Link Collection No a…" at bounding box center [249, 452] width 376 height 783
click at [415, 84] on icon at bounding box center [416, 86] width 9 height 12
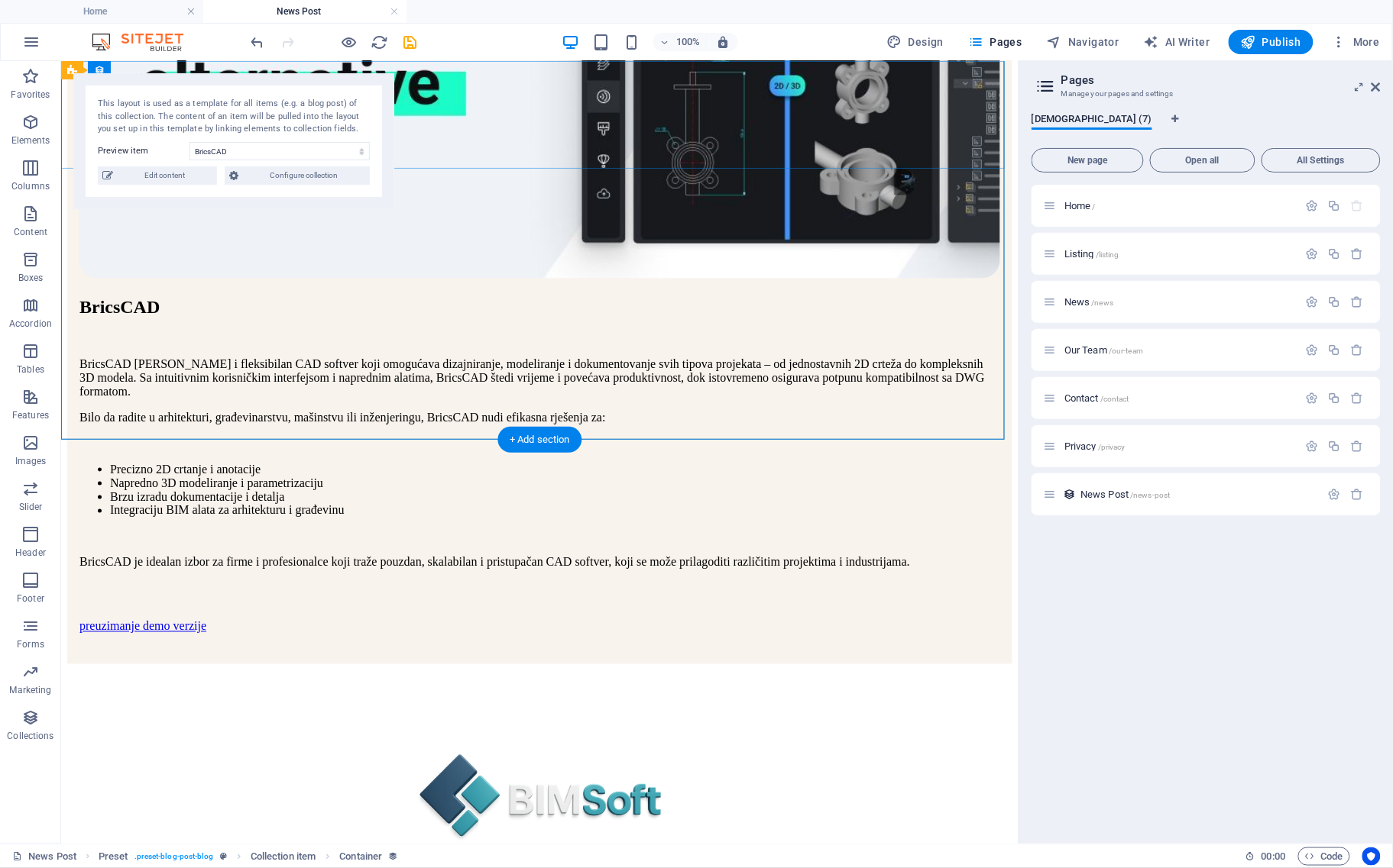
scroll to position [476, 0]
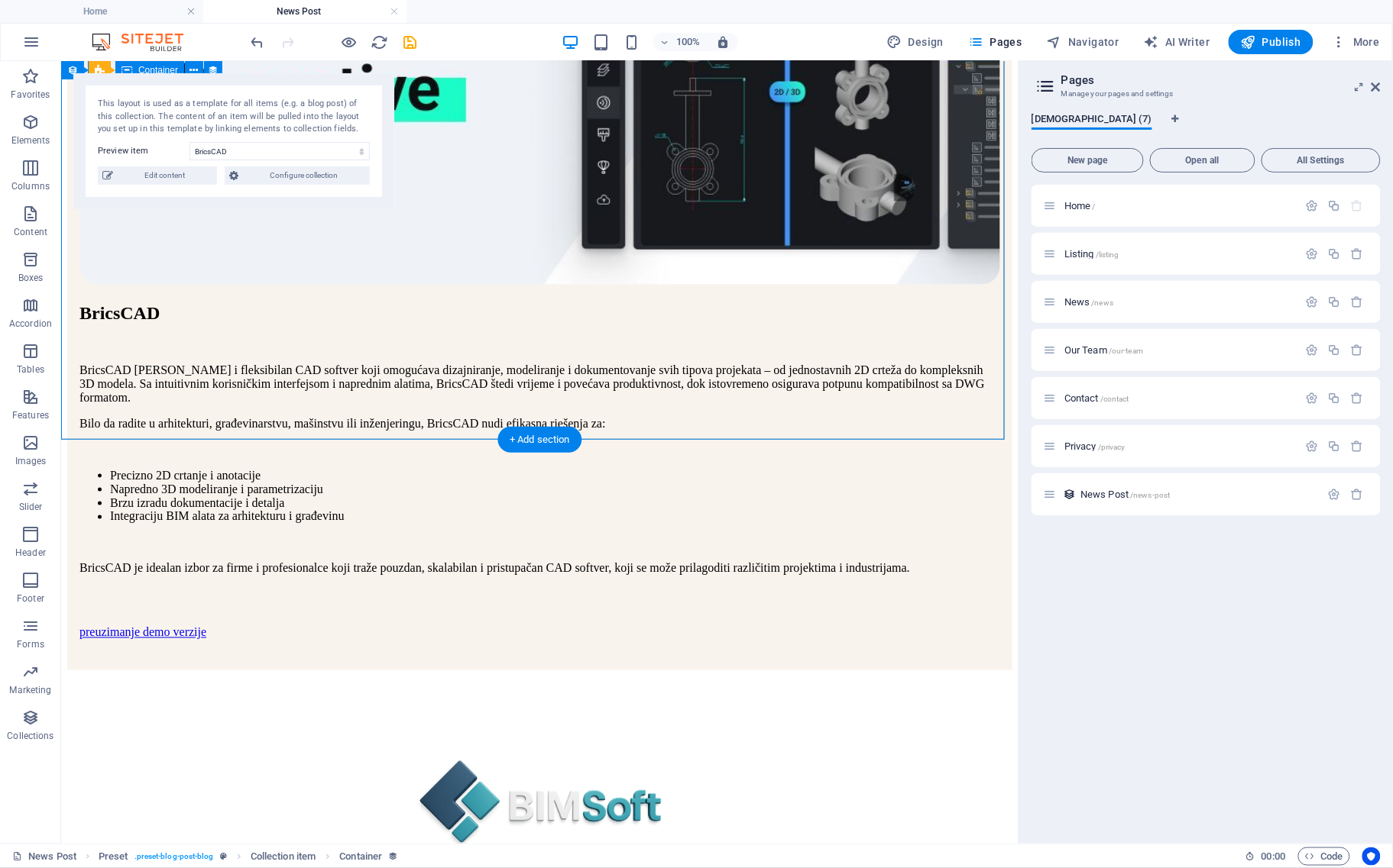
click at [680, 625] on div "preuzimanje demo verzije" at bounding box center [538, 632] width 920 height 14
click at [714, 625] on div "preuzimanje demo verzije" at bounding box center [538, 632] width 920 height 14
select select "content"
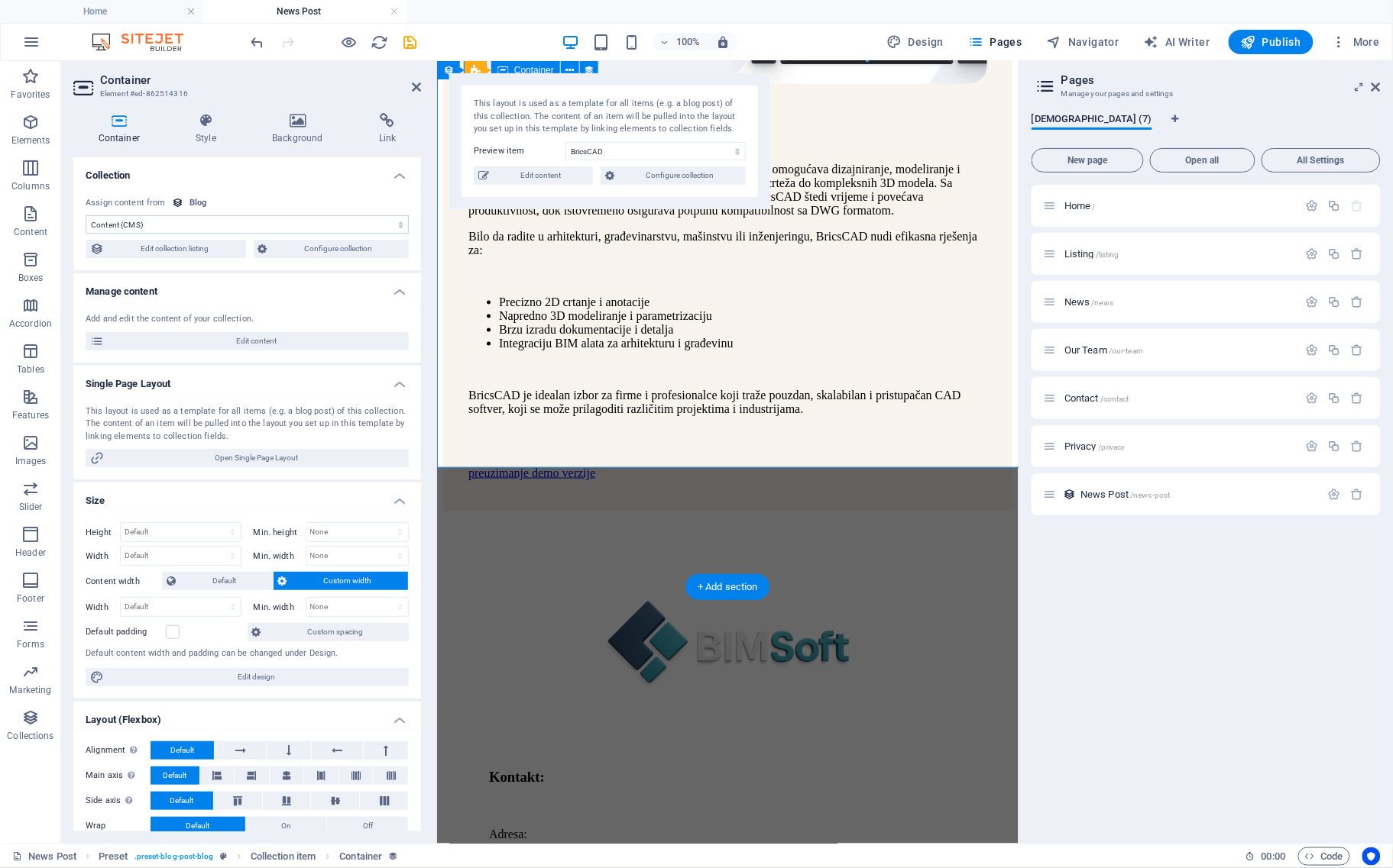
scroll to position [449, 0]
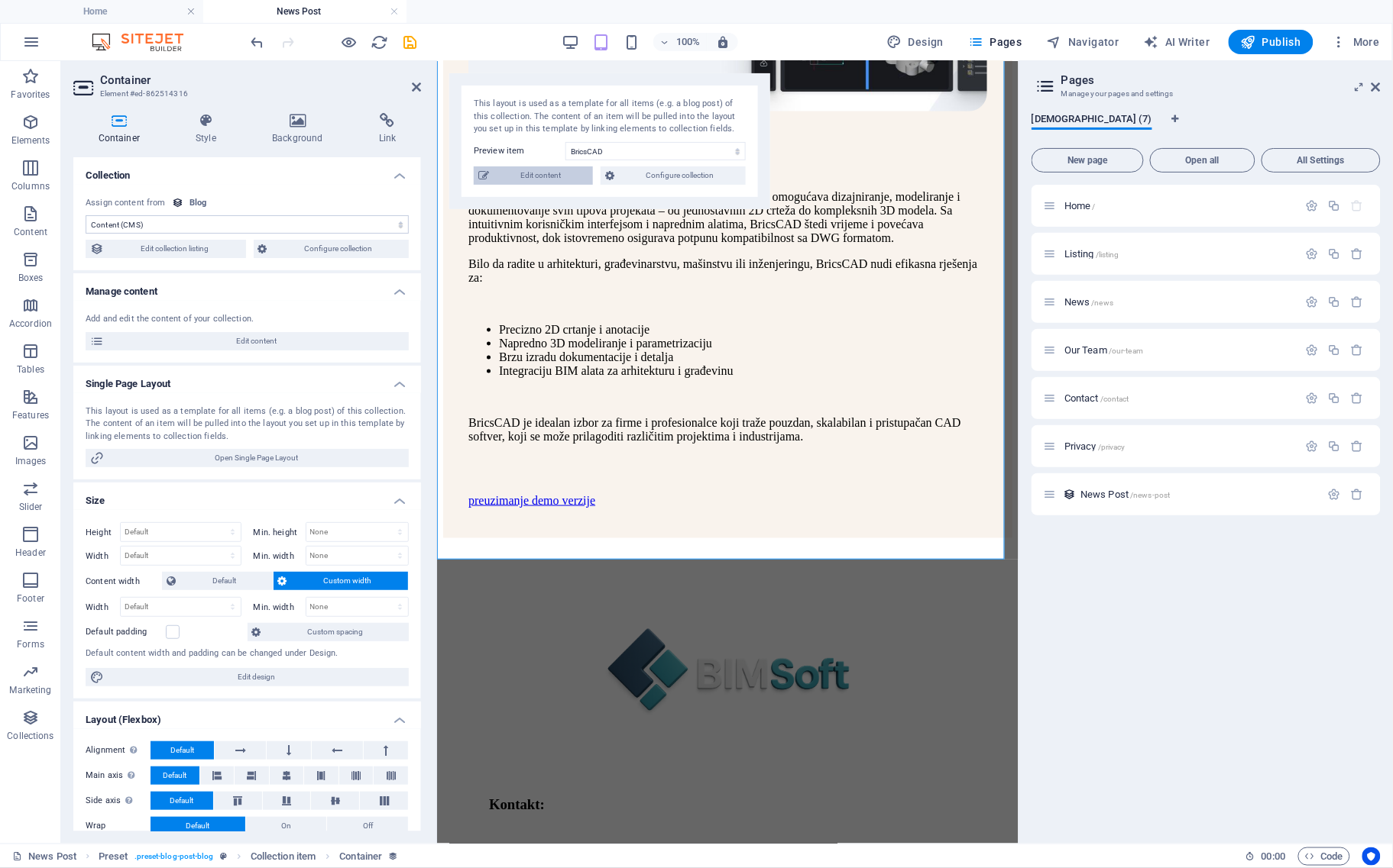
click at [556, 177] on span "Edit content" at bounding box center [541, 176] width 94 height 19
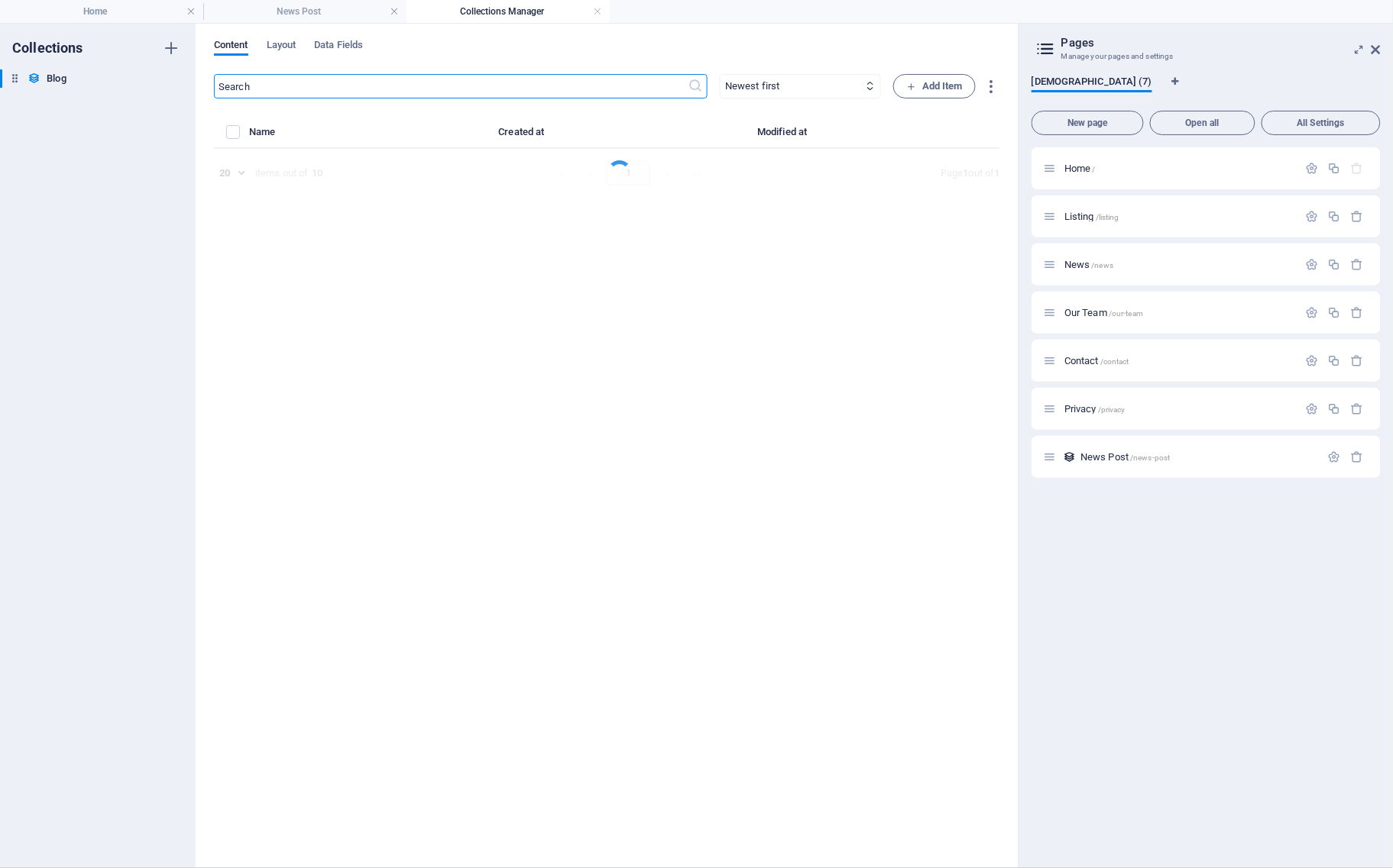
select select "Trends"
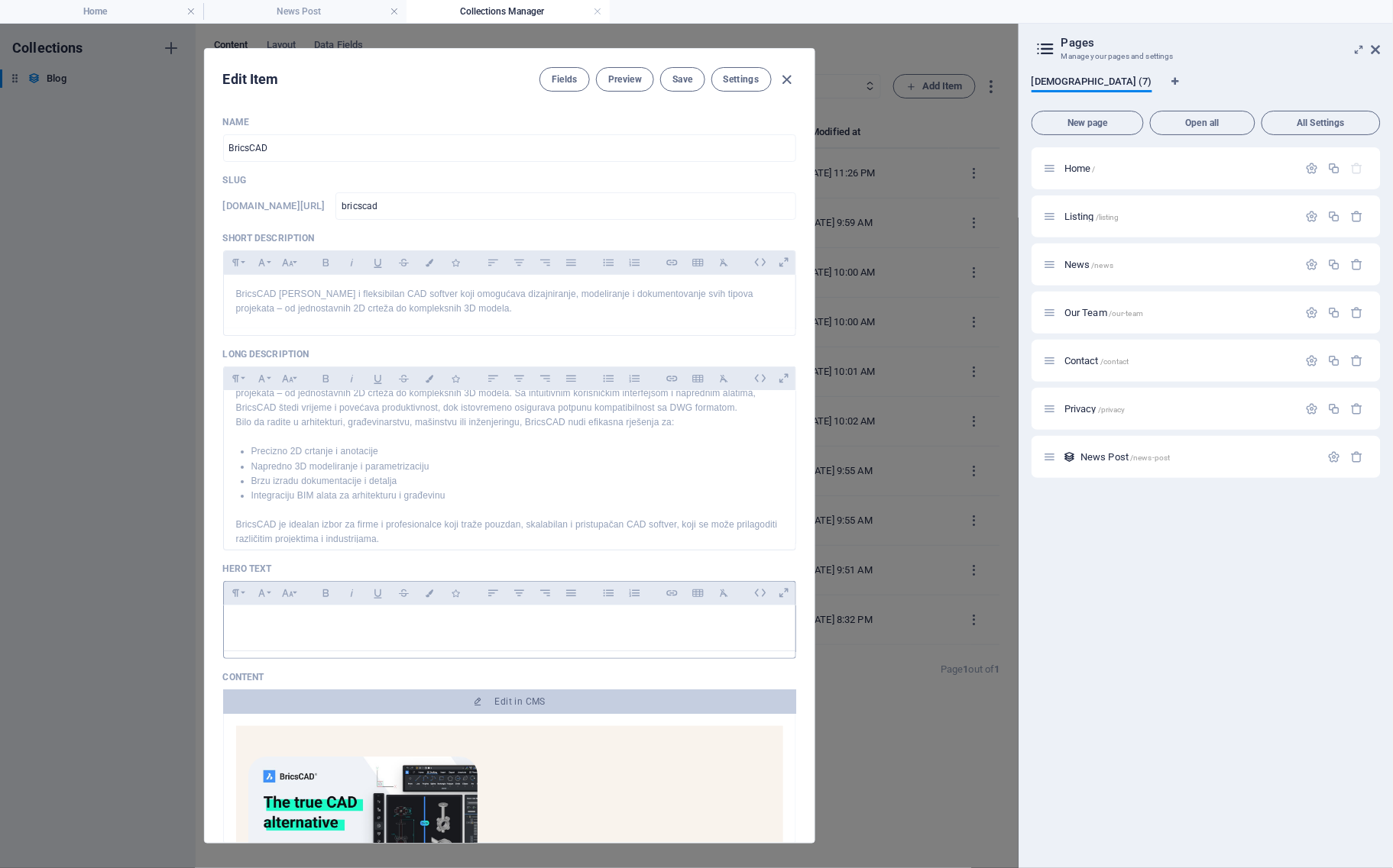
scroll to position [47, 0]
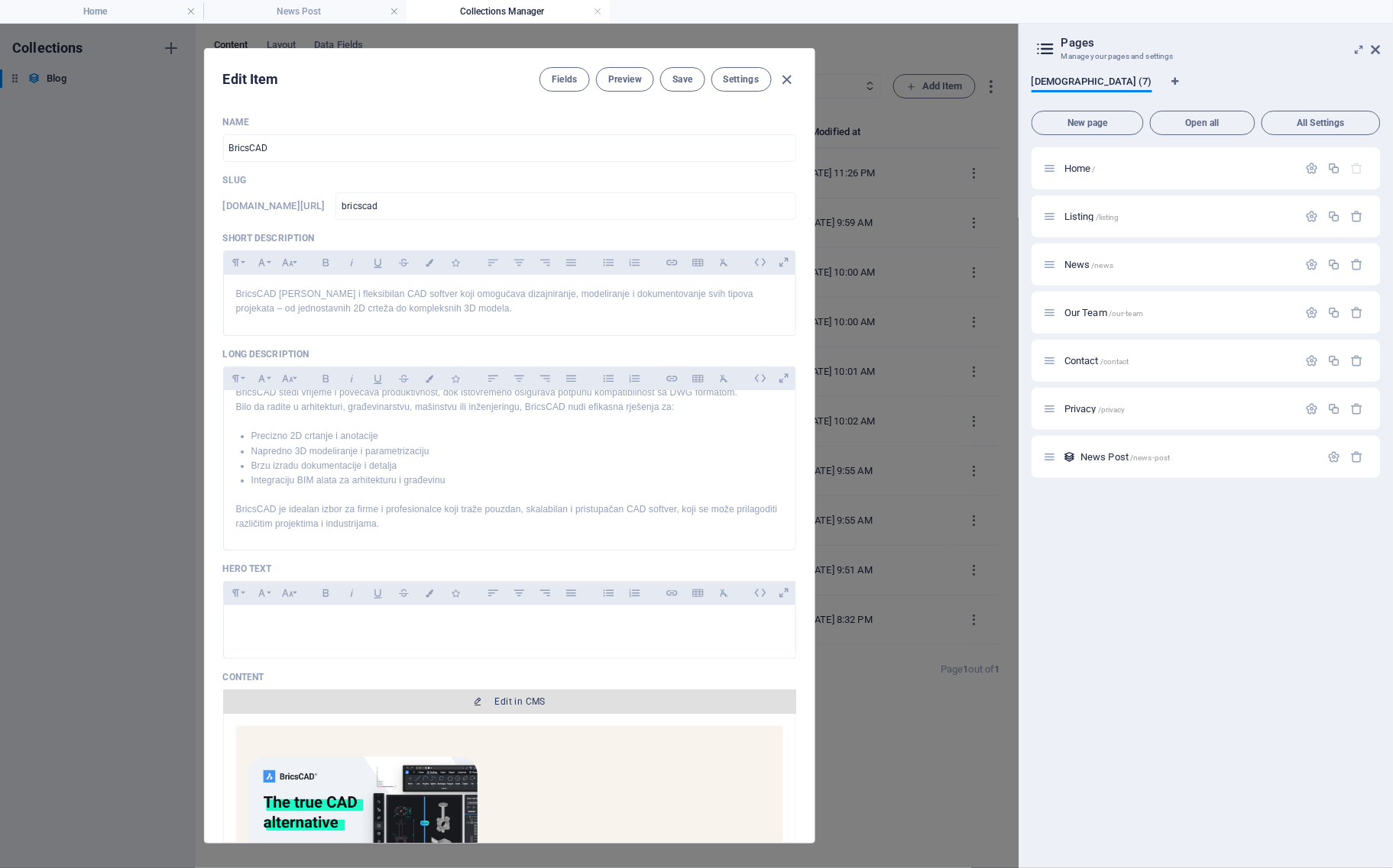
click at [480, 707] on icon "button" at bounding box center [477, 701] width 9 height 9
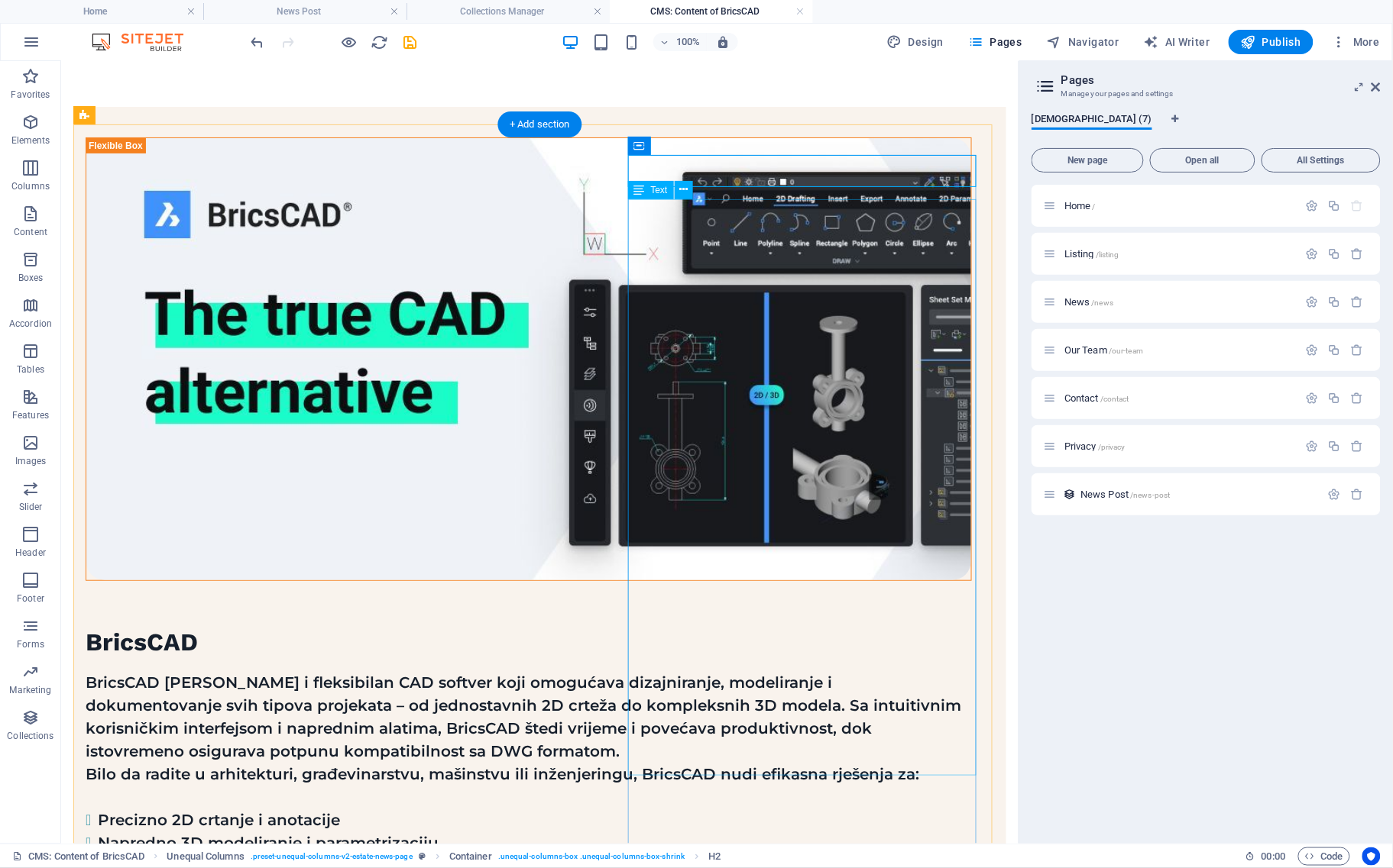
scroll to position [142, 0]
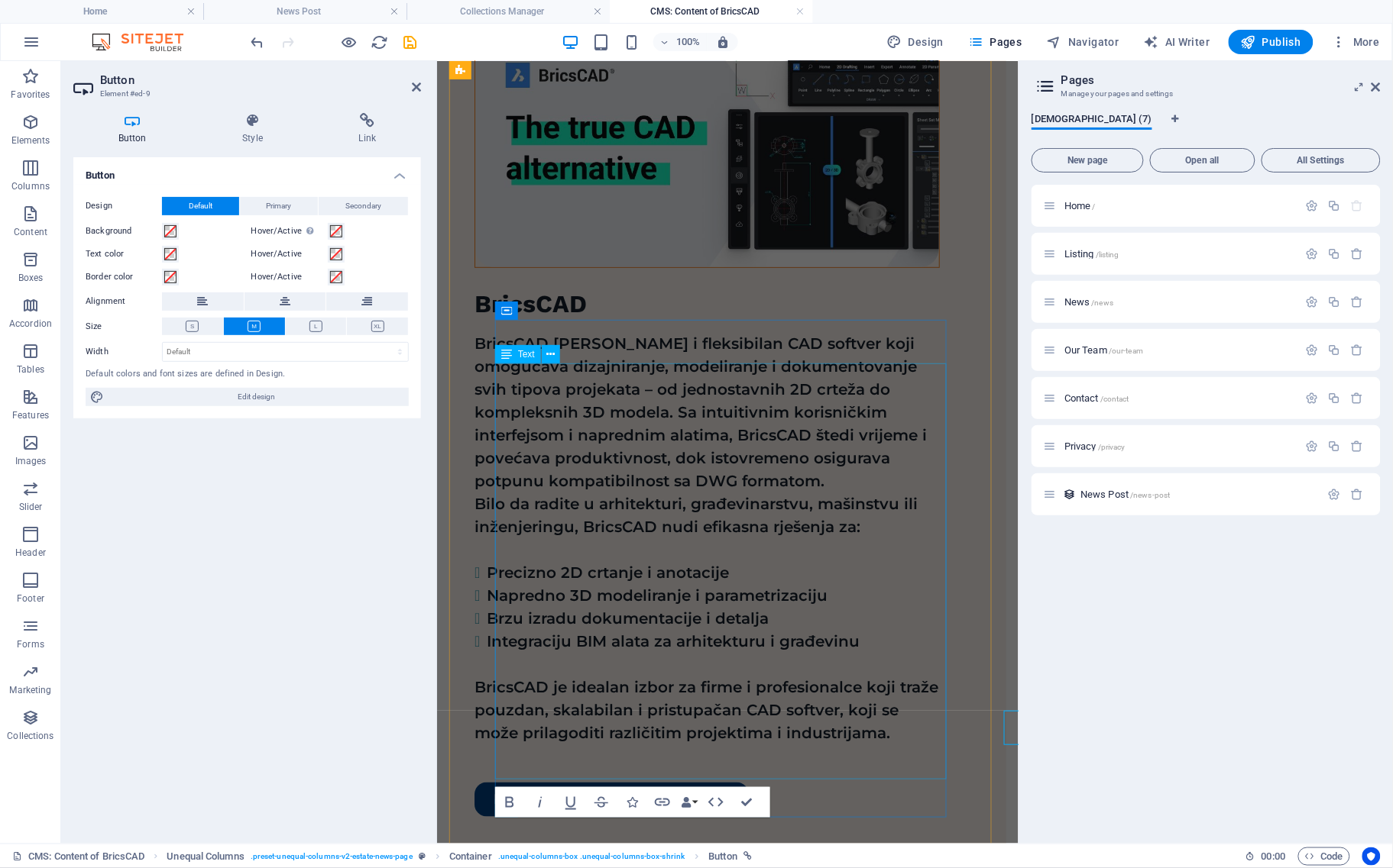
scroll to position [125, 0]
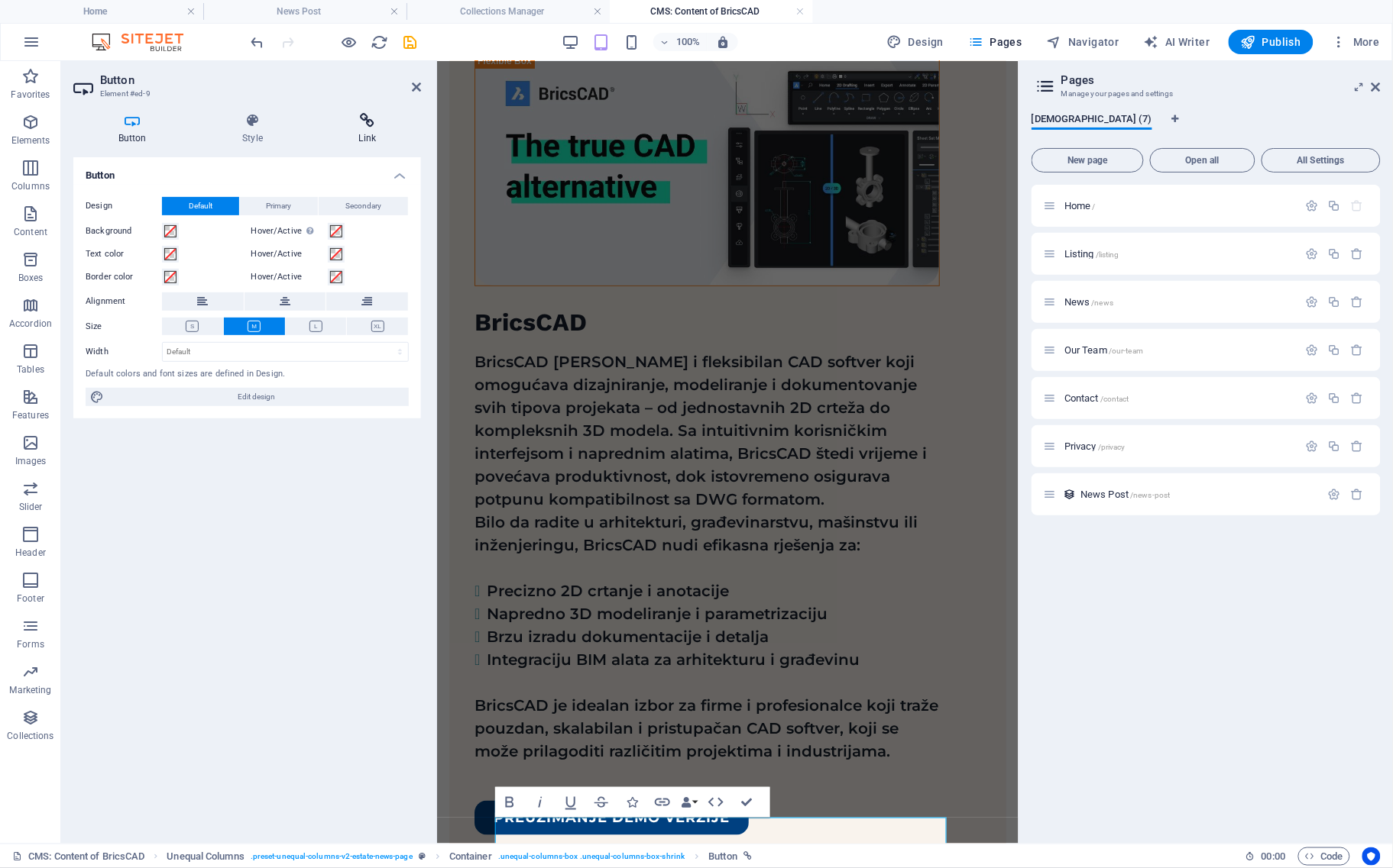
click at [376, 134] on h4 "Link" at bounding box center [367, 129] width 107 height 32
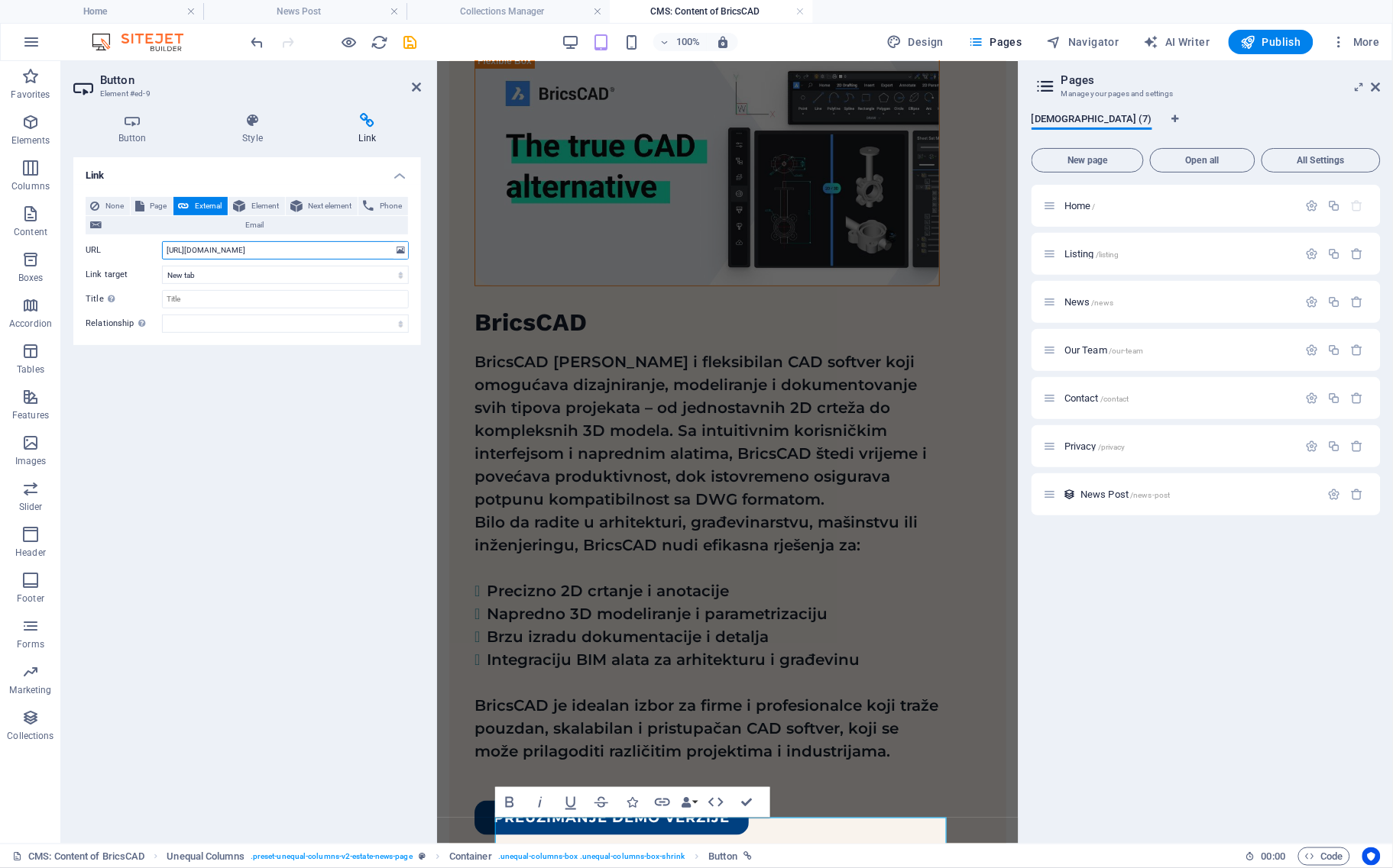
click at [349, 248] on input "[URL][DOMAIN_NAME]" at bounding box center [285, 250] width 247 height 19
click at [348, 376] on div "Link None Page External Element Next element Phone Email Page Home Listing News…" at bounding box center [248, 494] width 348 height 675
click at [129, 9] on h4 "Home" at bounding box center [101, 11] width 203 height 17
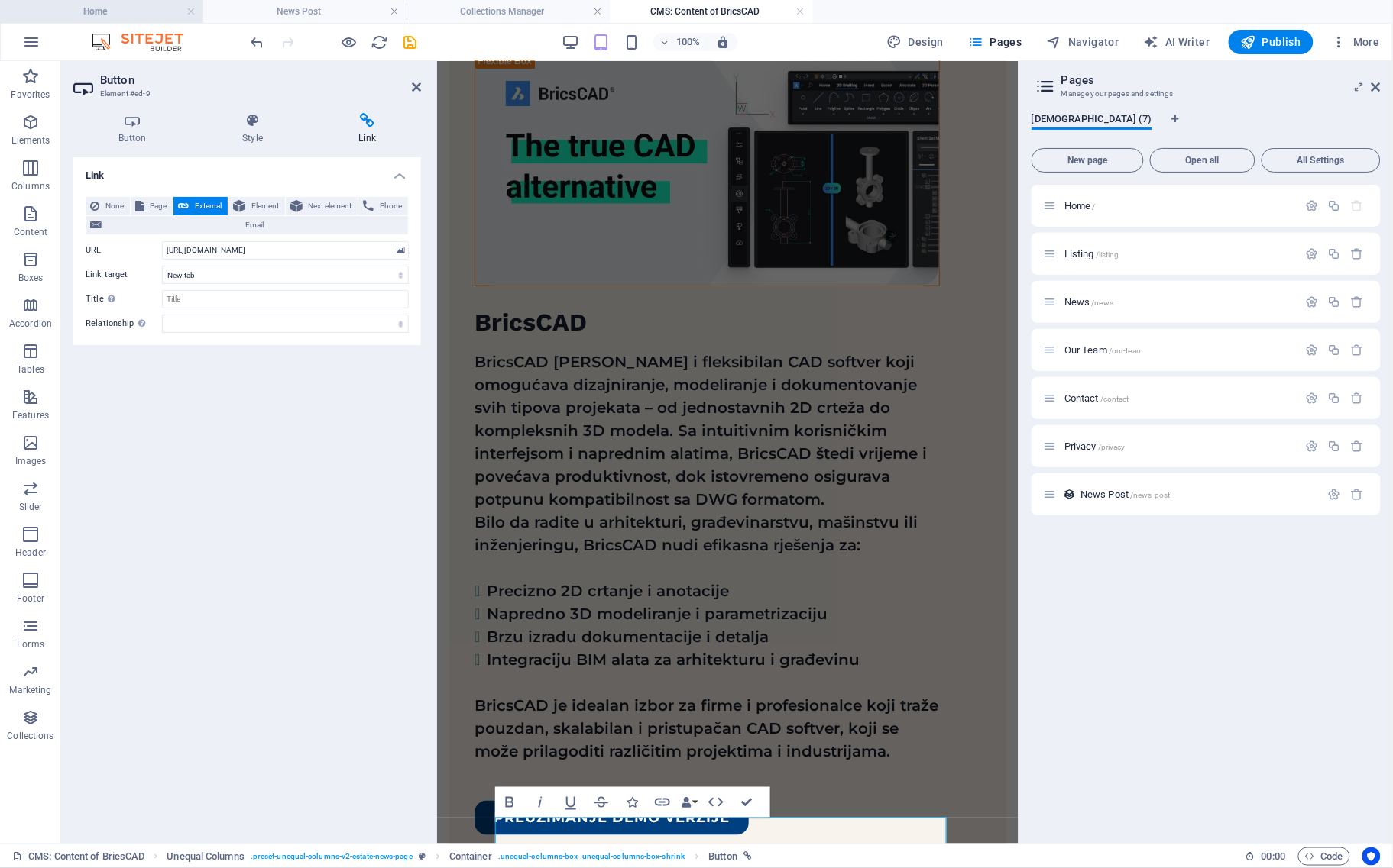
scroll to position [0, 0]
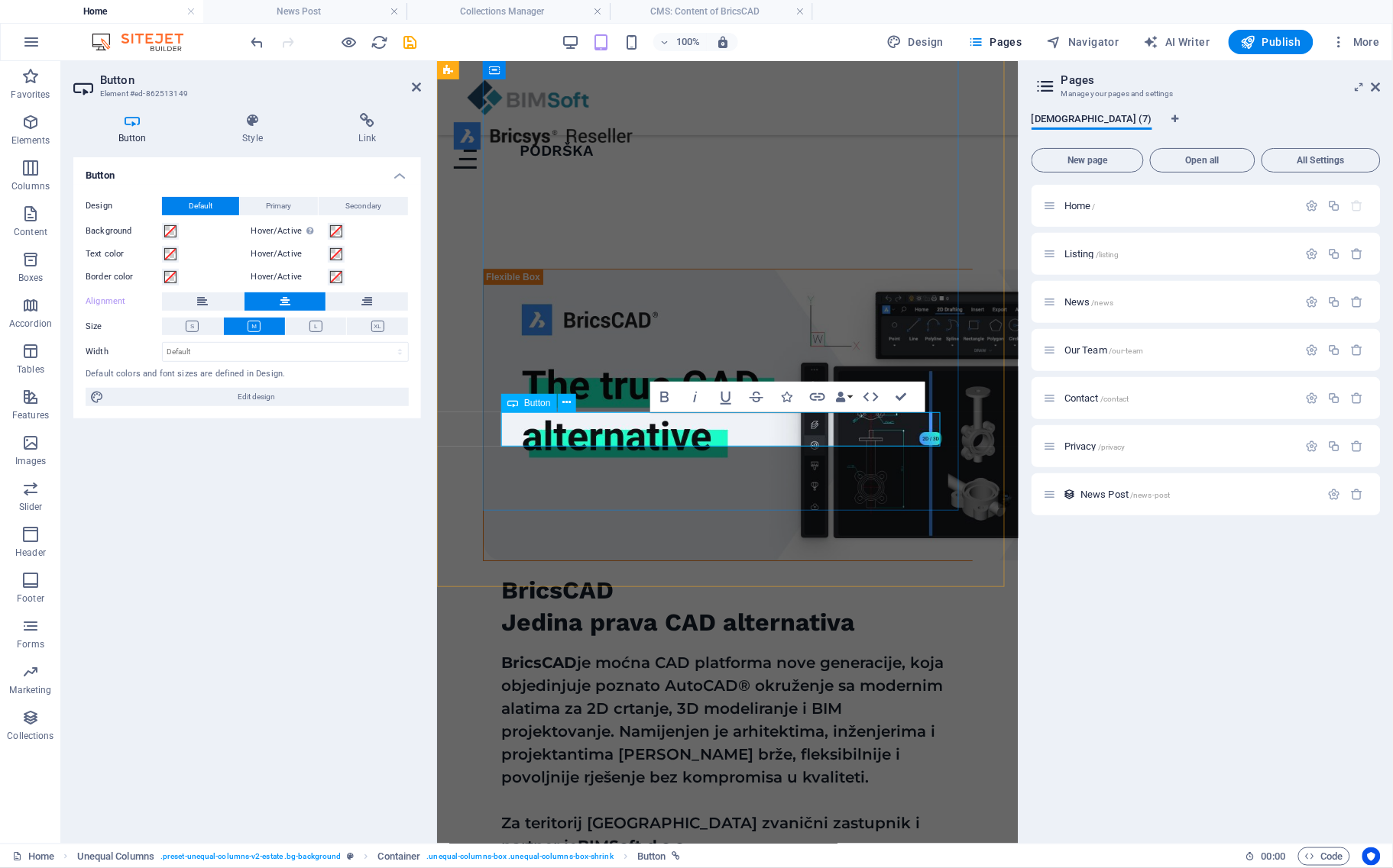
scroll to position [1408, 0]
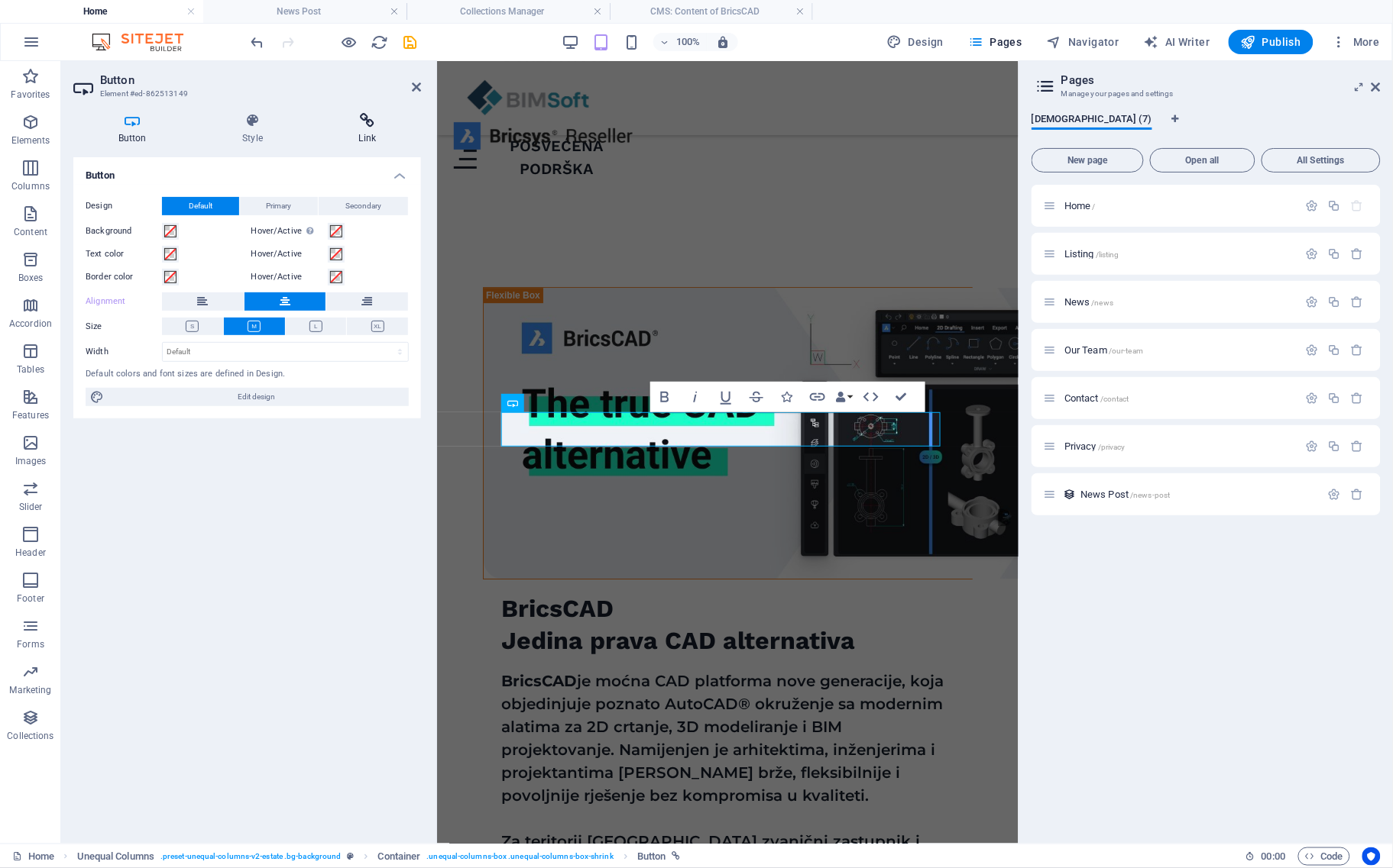
click at [370, 133] on h4 "Link" at bounding box center [367, 129] width 107 height 32
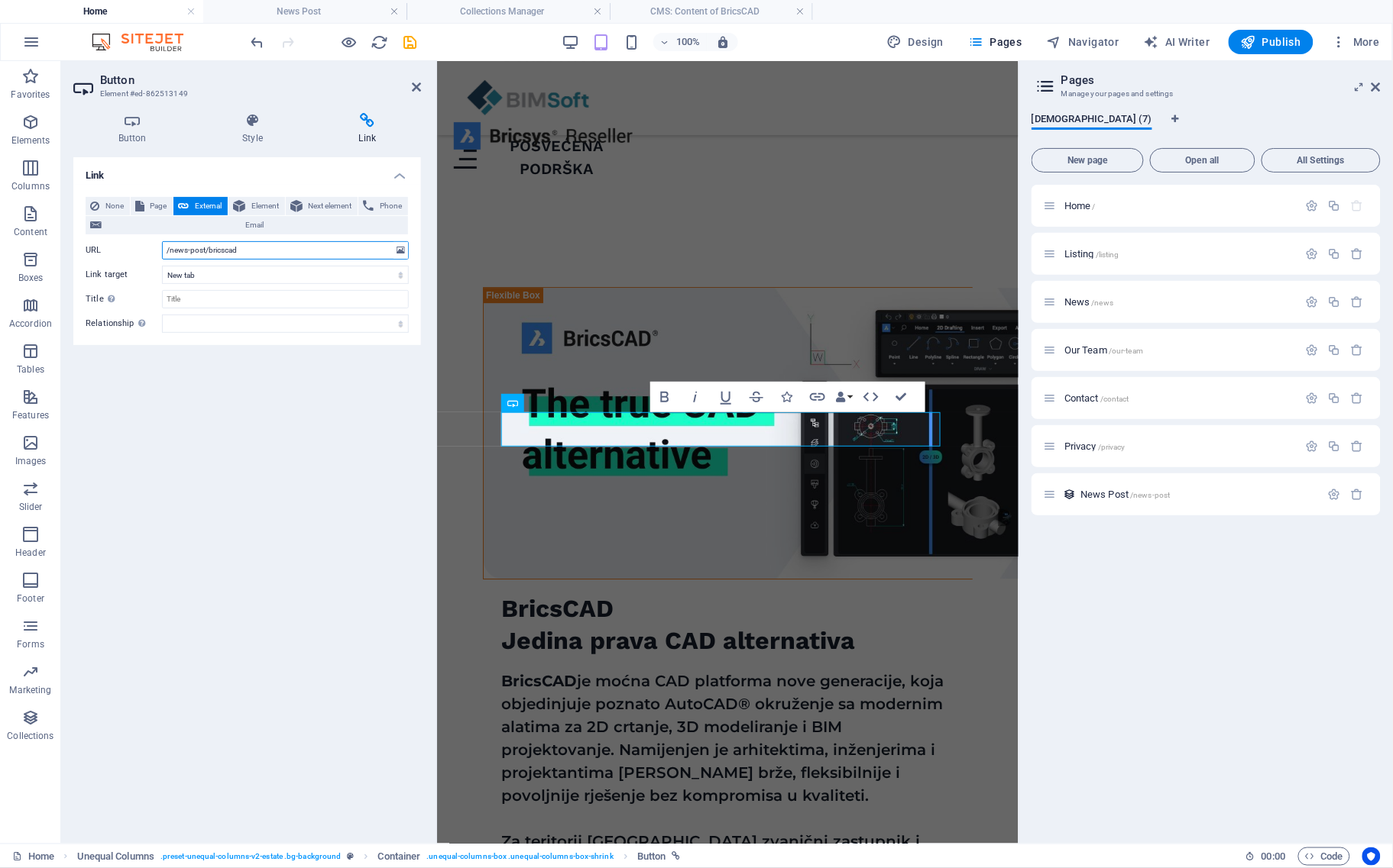
click at [261, 256] on input "/news-post/bricscad" at bounding box center [285, 250] width 247 height 19
paste input "[URL][DOMAIN_NAME]"
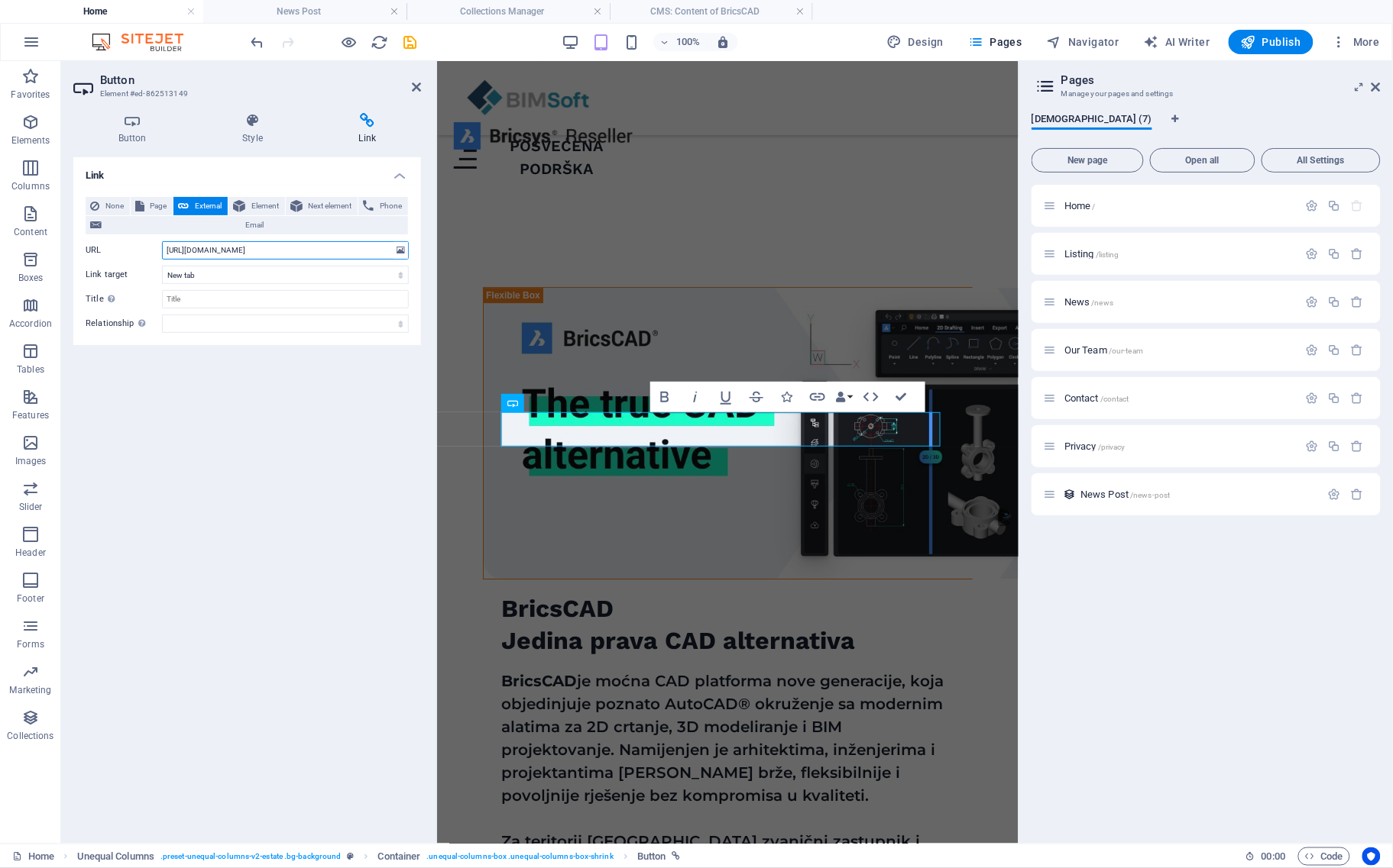
type input "[URL][DOMAIN_NAME]"
click at [318, 399] on div "Link None Page External Element Next element Phone Email Page Home Listing News…" at bounding box center [248, 494] width 348 height 675
drag, startPoint x: 717, startPoint y: 313, endPoint x: 872, endPoint y: 313, distance: 155.0
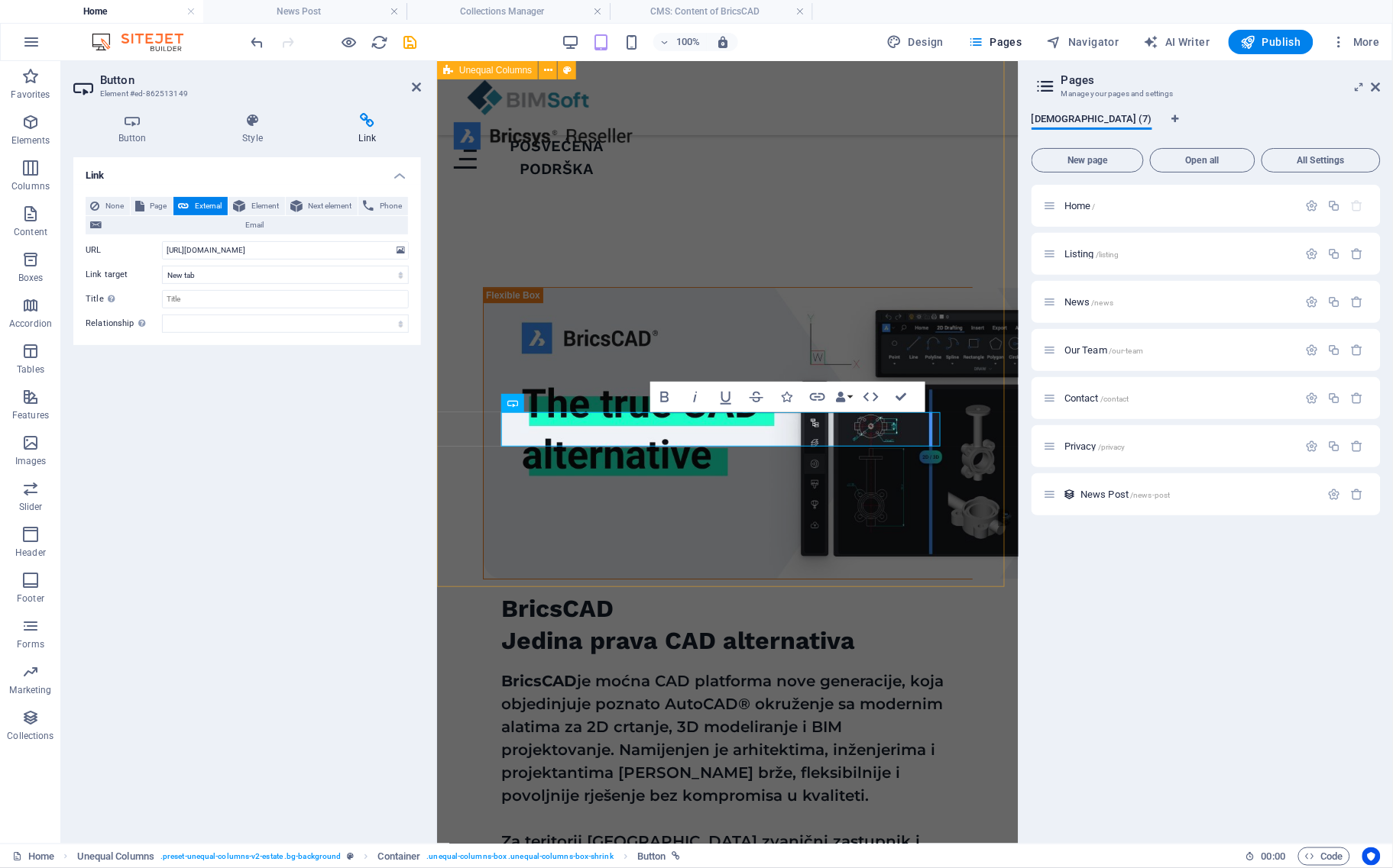
scroll to position [0, 0]
click at [142, 132] on h4 "Button" at bounding box center [136, 129] width 124 height 32
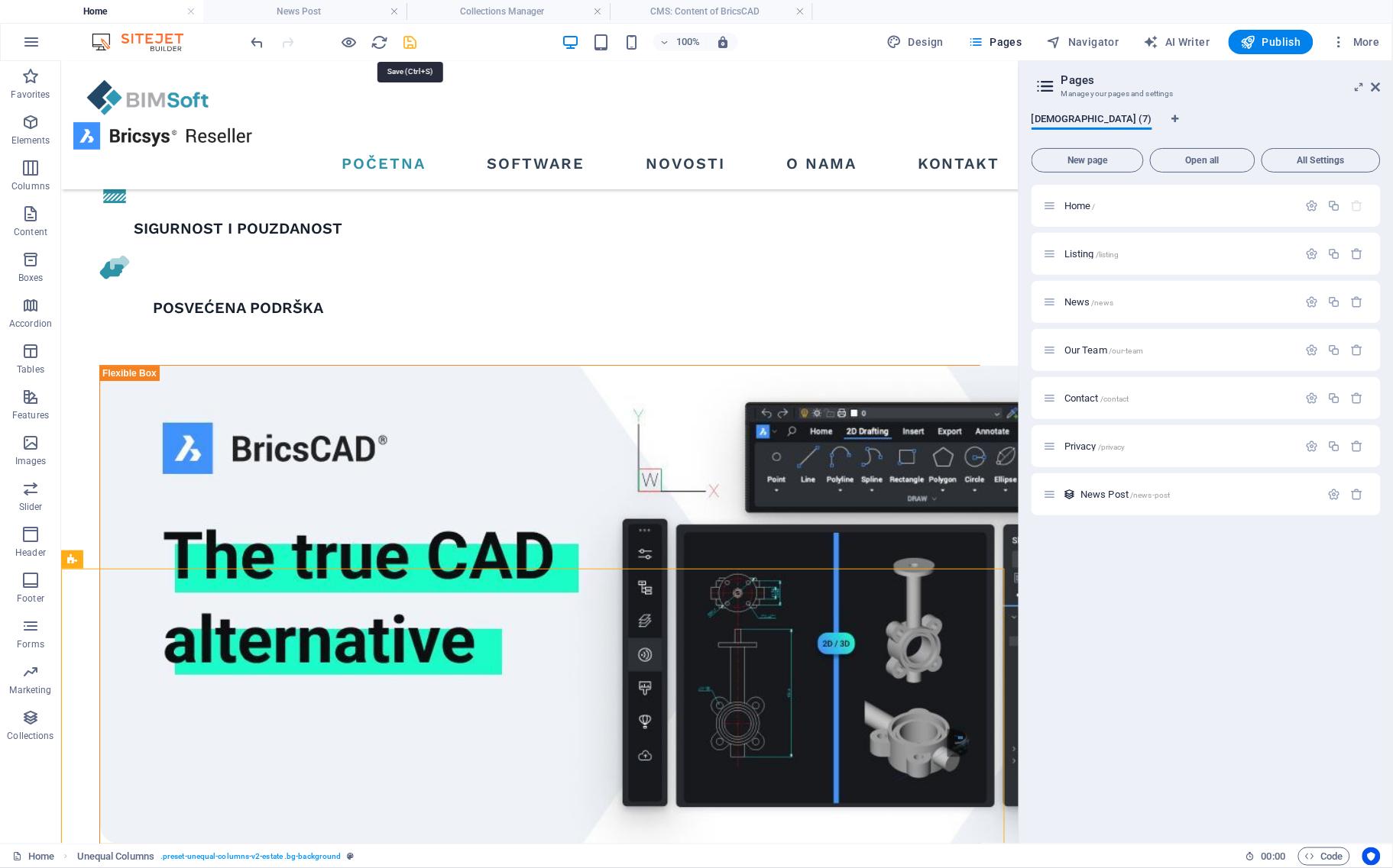
click at [407, 38] on icon "save" at bounding box center [411, 42] width 18 height 18
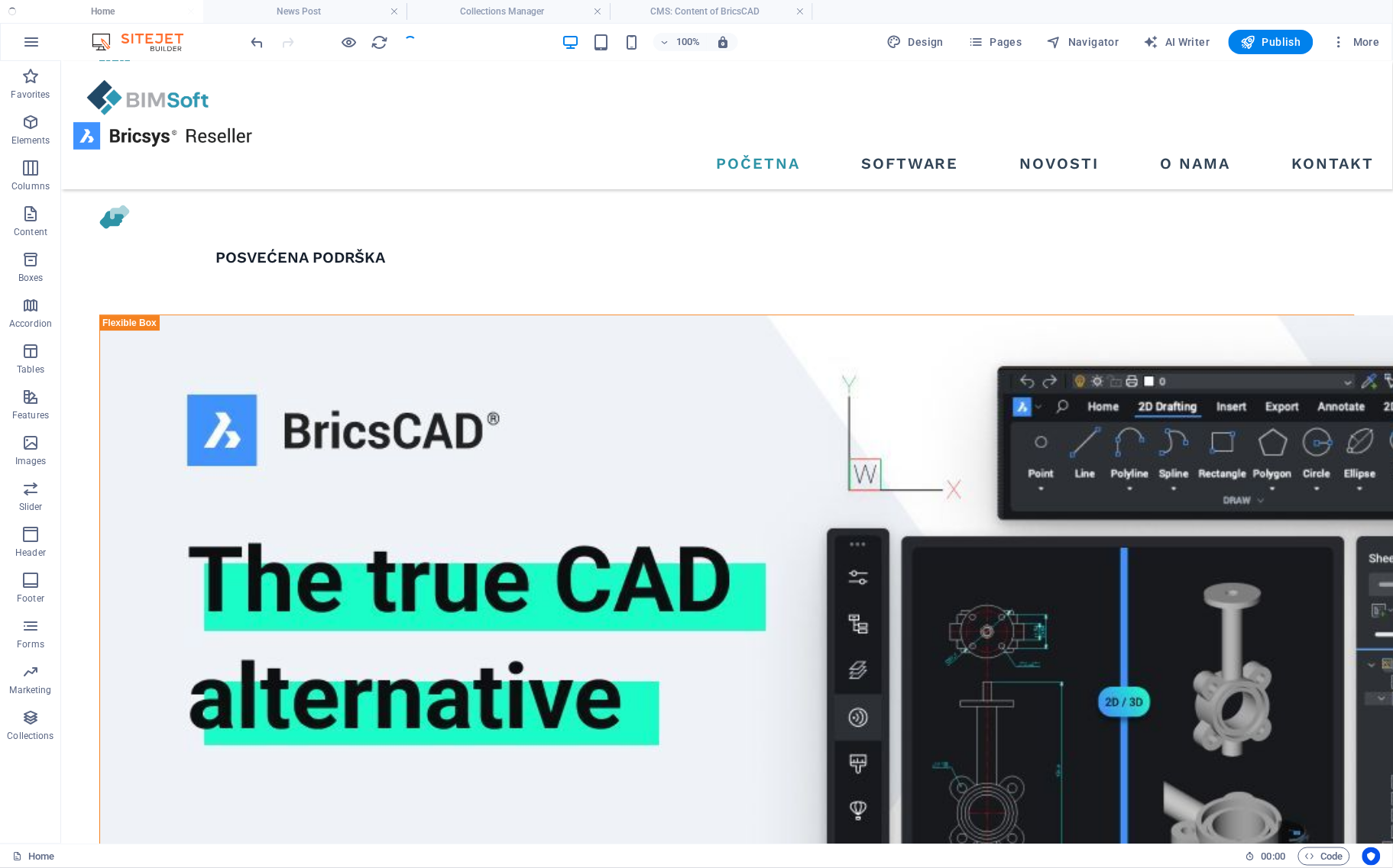
scroll to position [1293, 0]
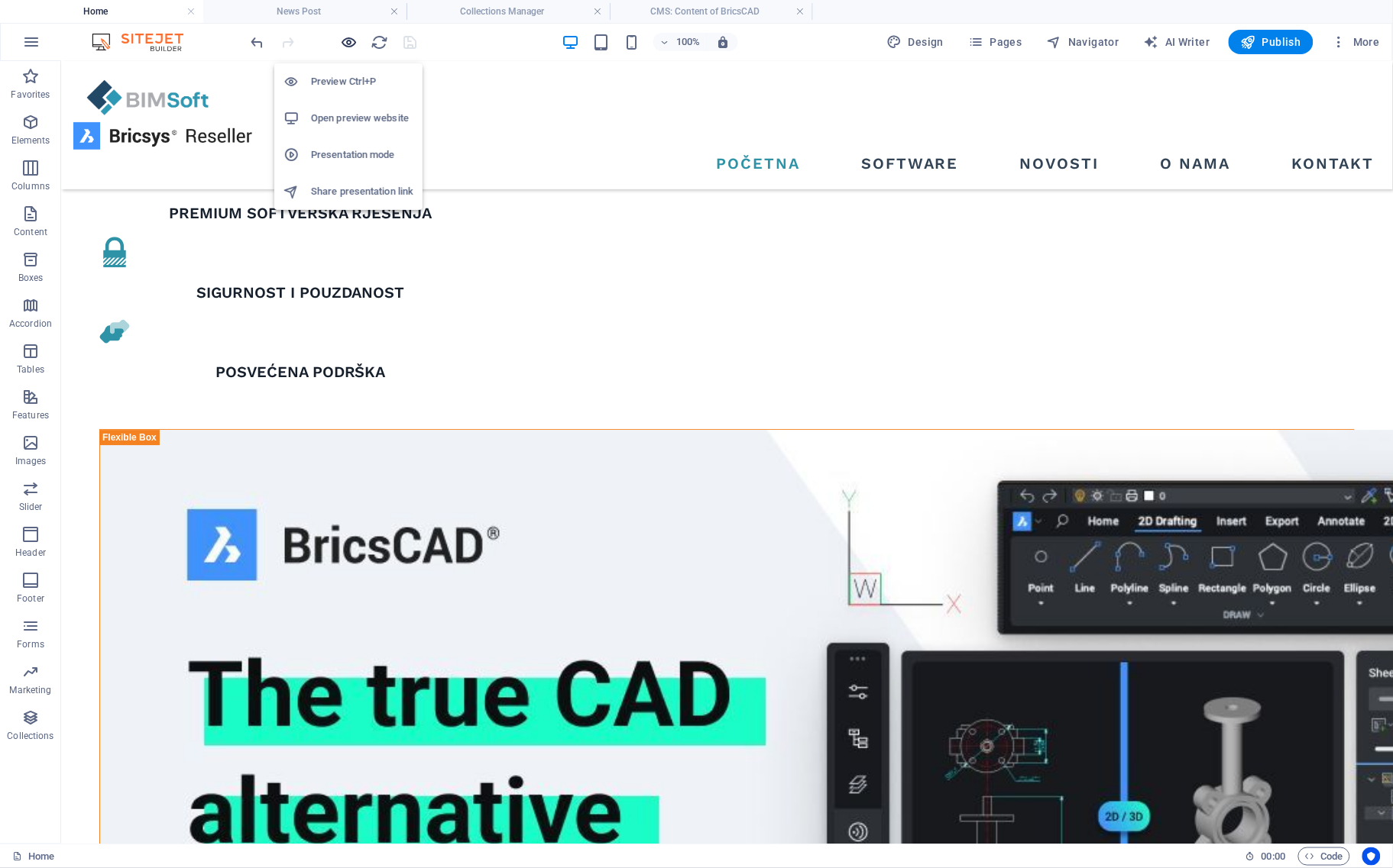
click at [350, 40] on icon "button" at bounding box center [350, 42] width 18 height 18
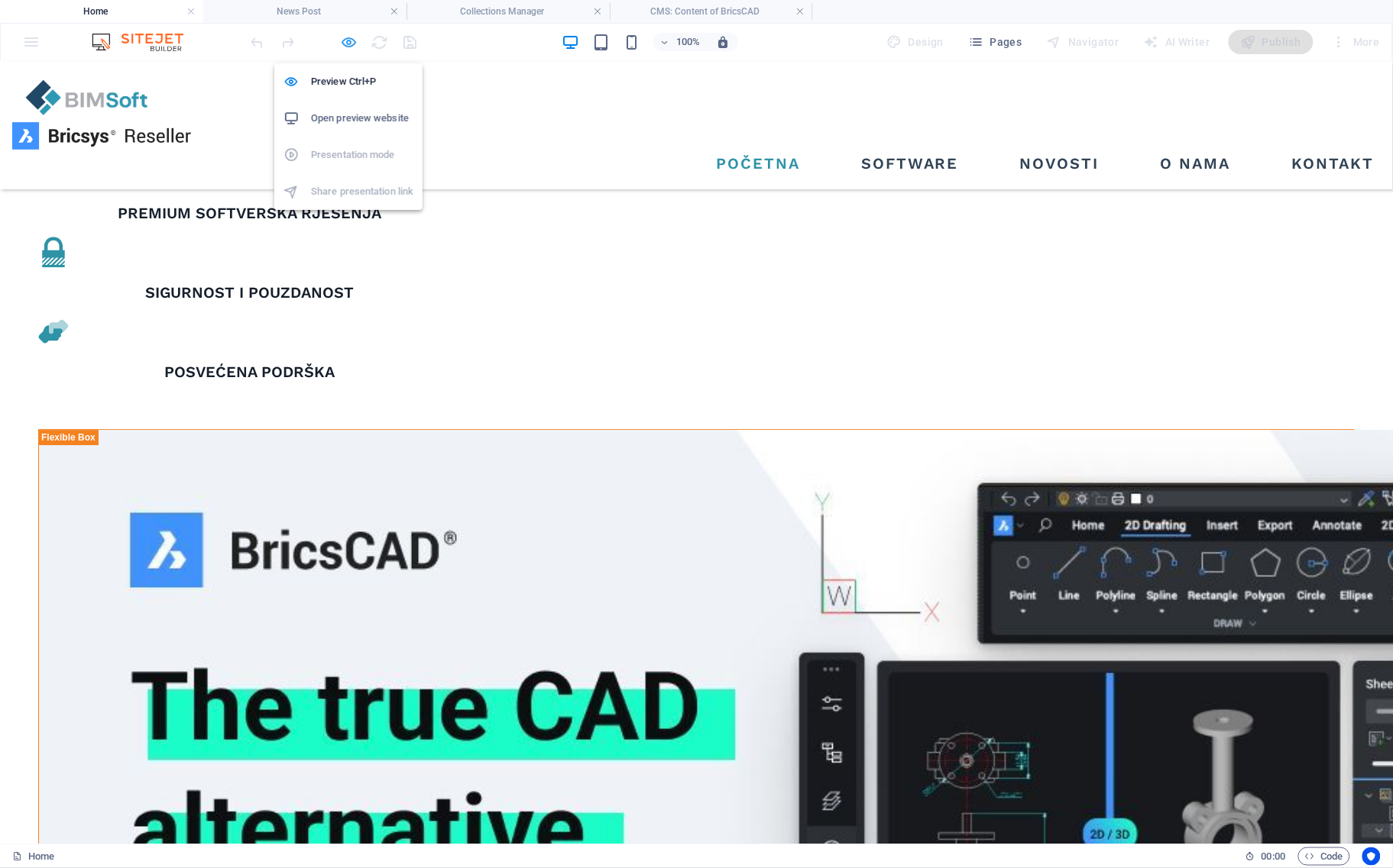
scroll to position [1170, 0]
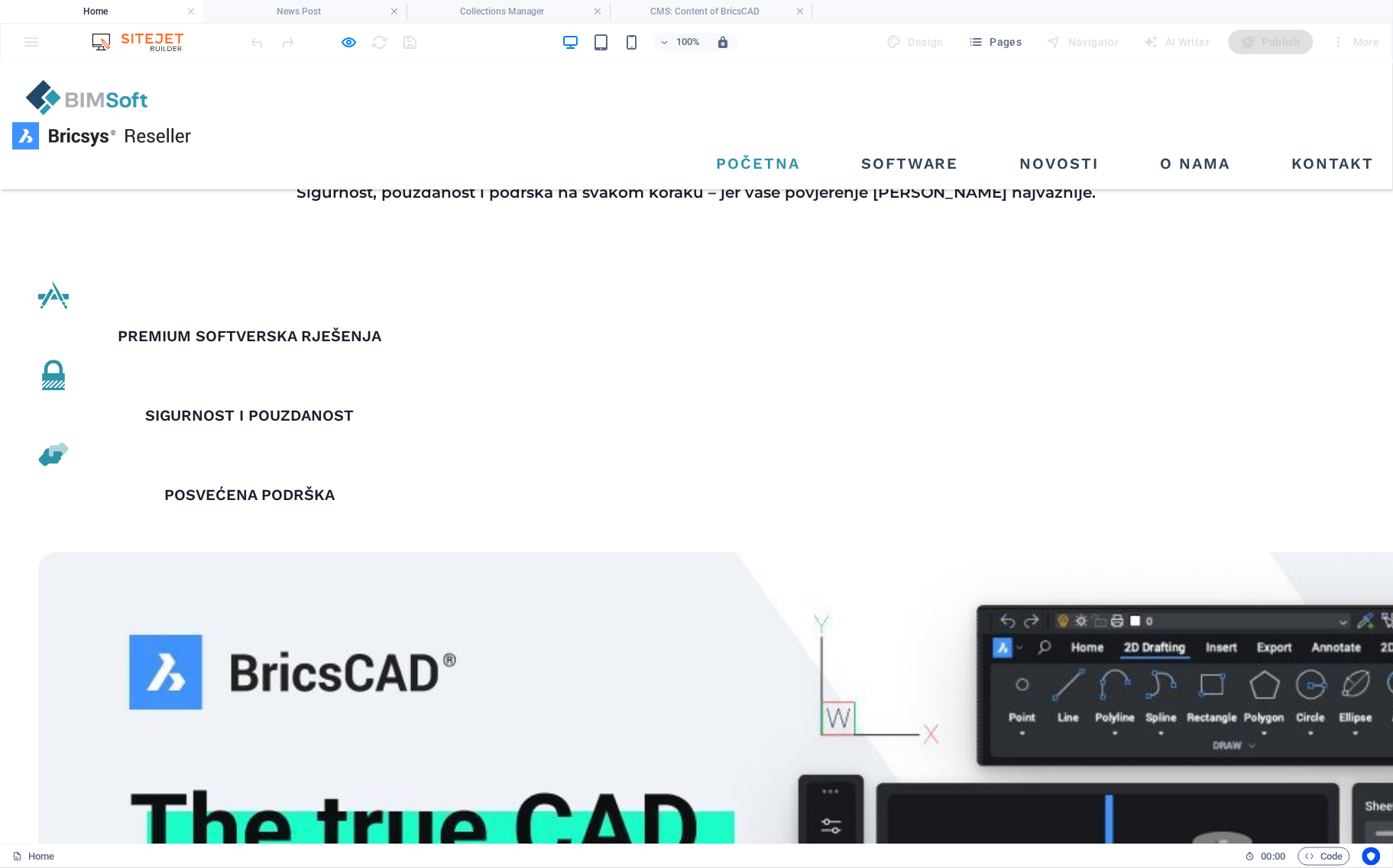
click at [344, 39] on icon "button" at bounding box center [350, 42] width 18 height 18
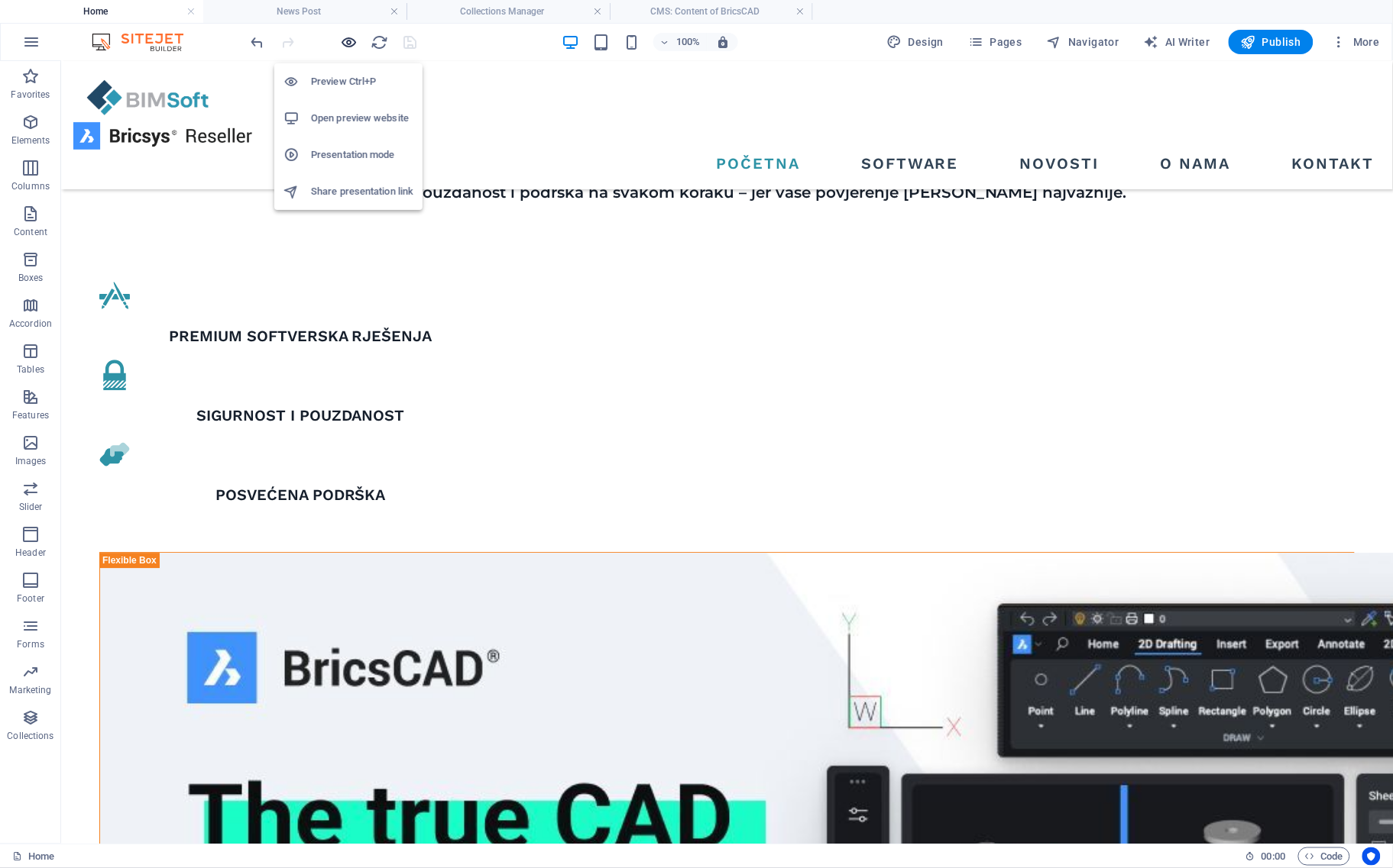
scroll to position [1293, 0]
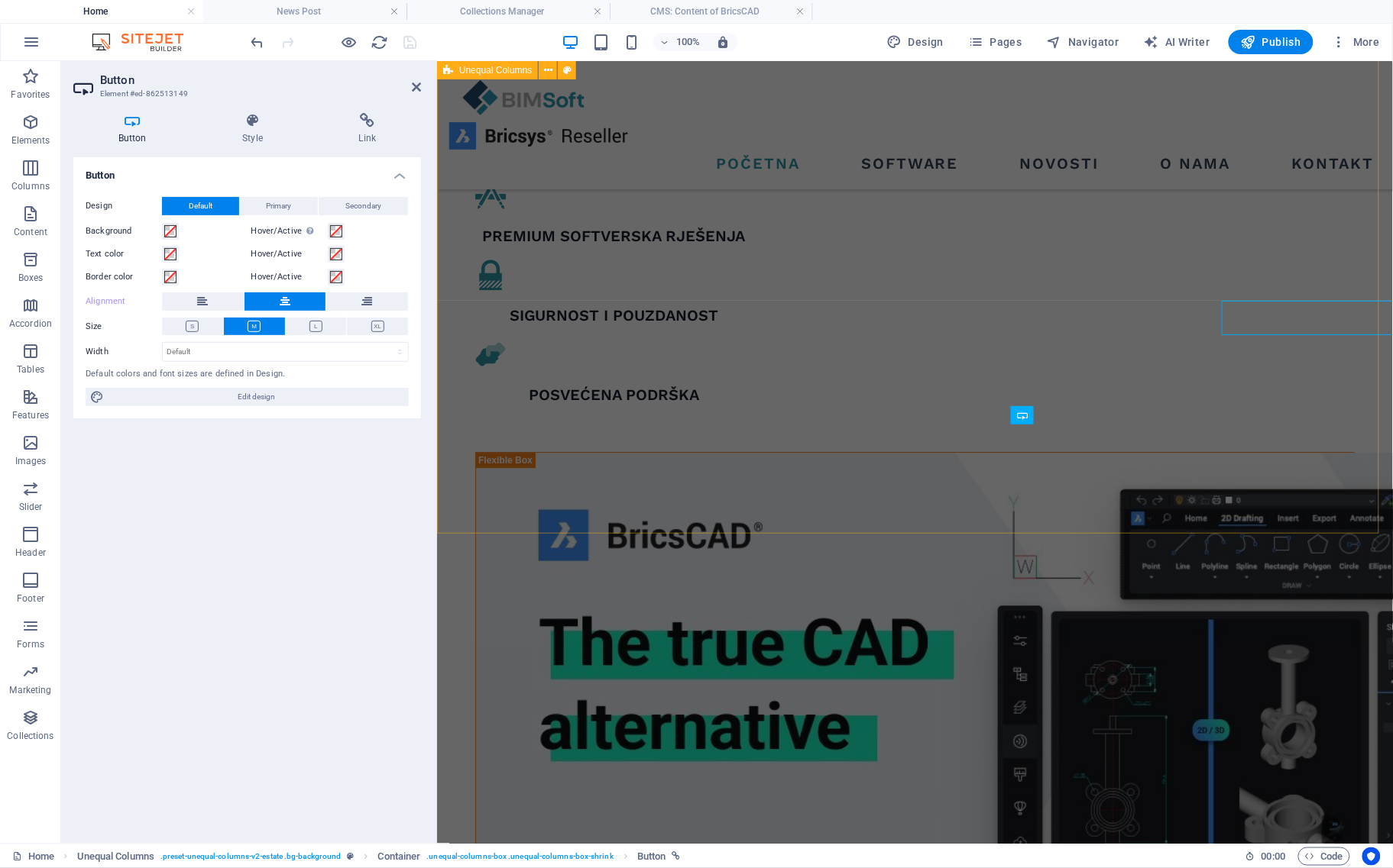
scroll to position [1408, 0]
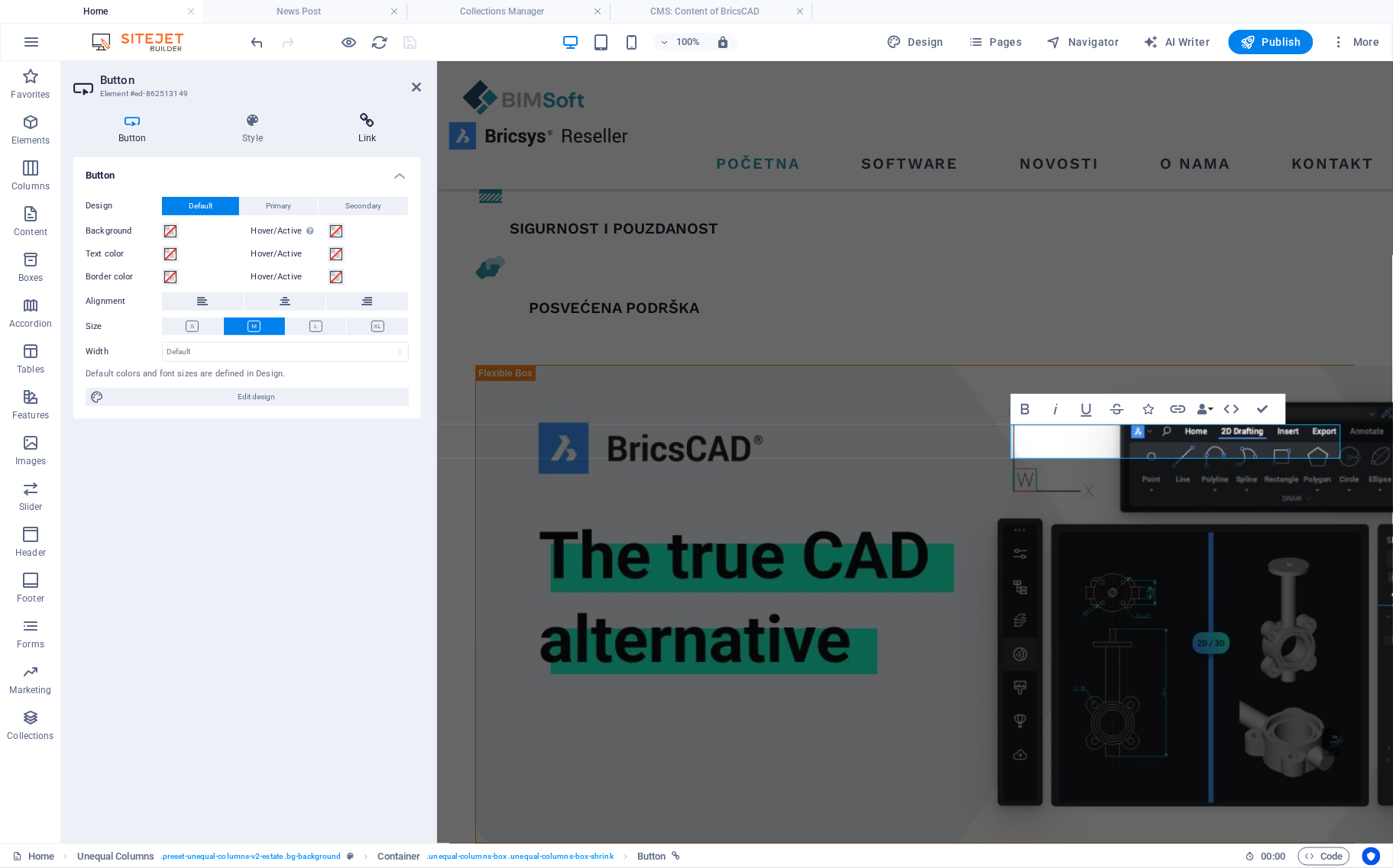
click at [367, 120] on icon at bounding box center [367, 121] width 107 height 16
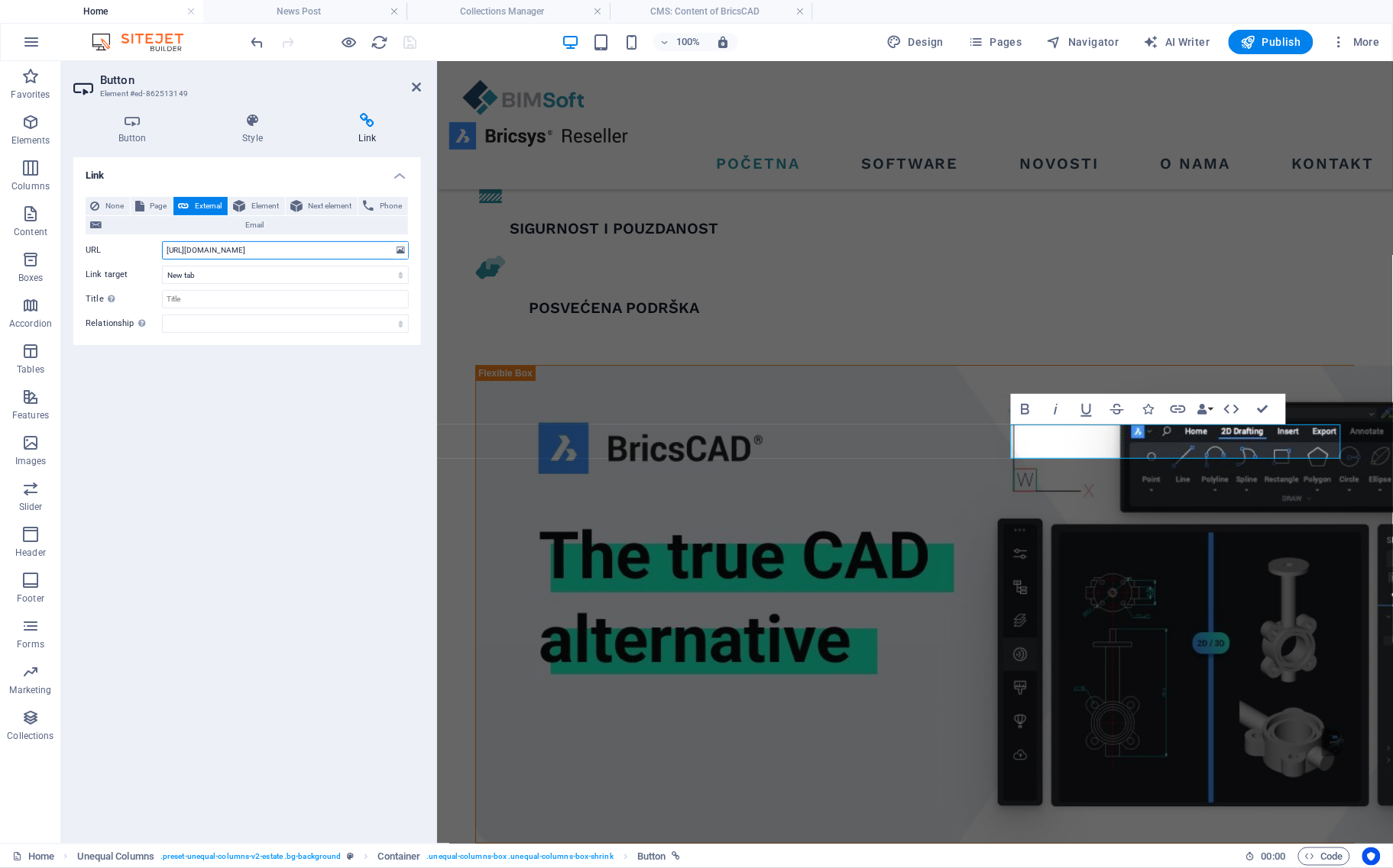
click at [318, 252] on input "[URL][DOMAIN_NAME]" at bounding box center [285, 250] width 247 height 19
click at [336, 396] on div "Link None Page External Element Next element Phone Email Page Home Listing News…" at bounding box center [248, 494] width 348 height 675
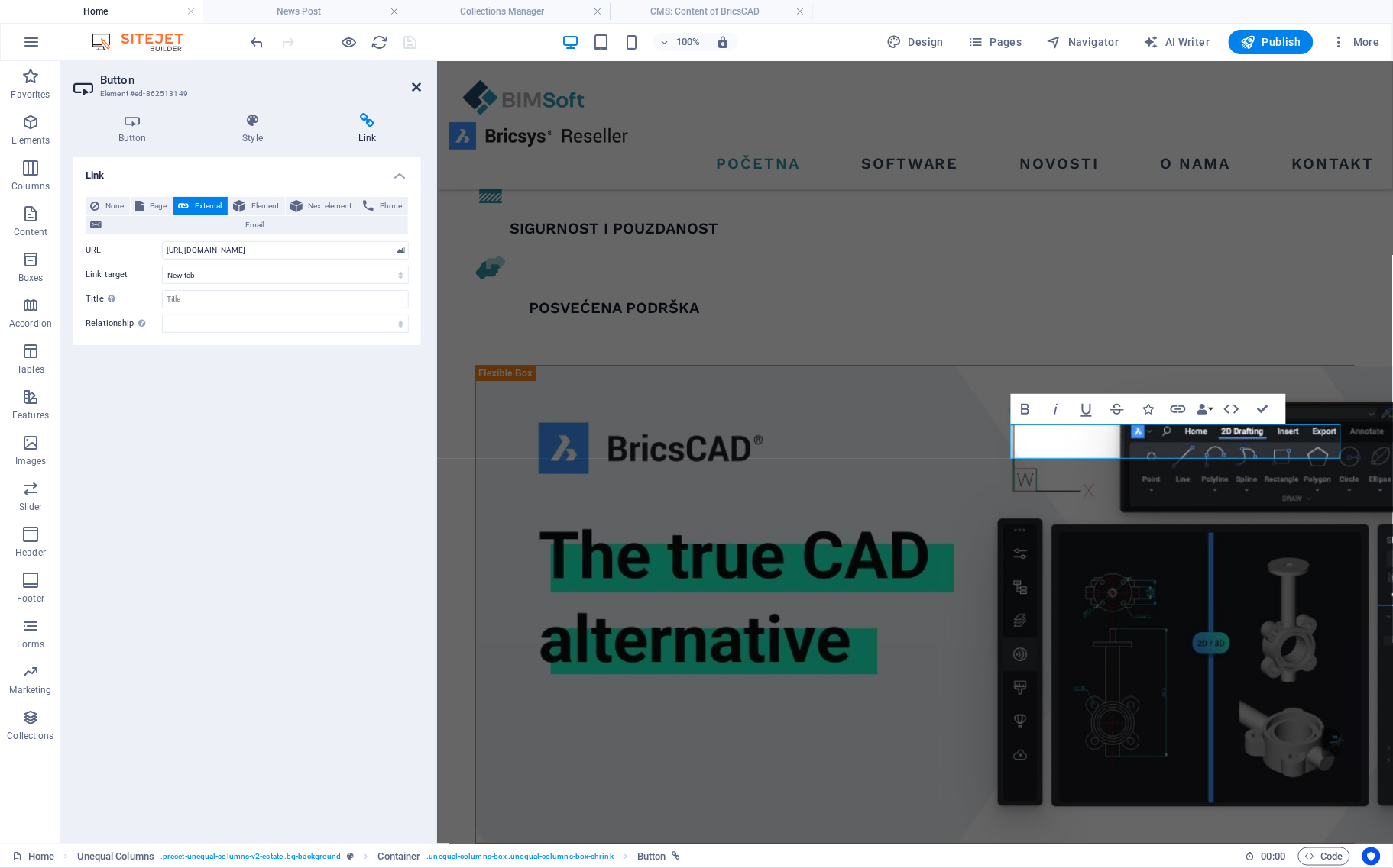
click at [414, 81] on icon at bounding box center [416, 86] width 9 height 12
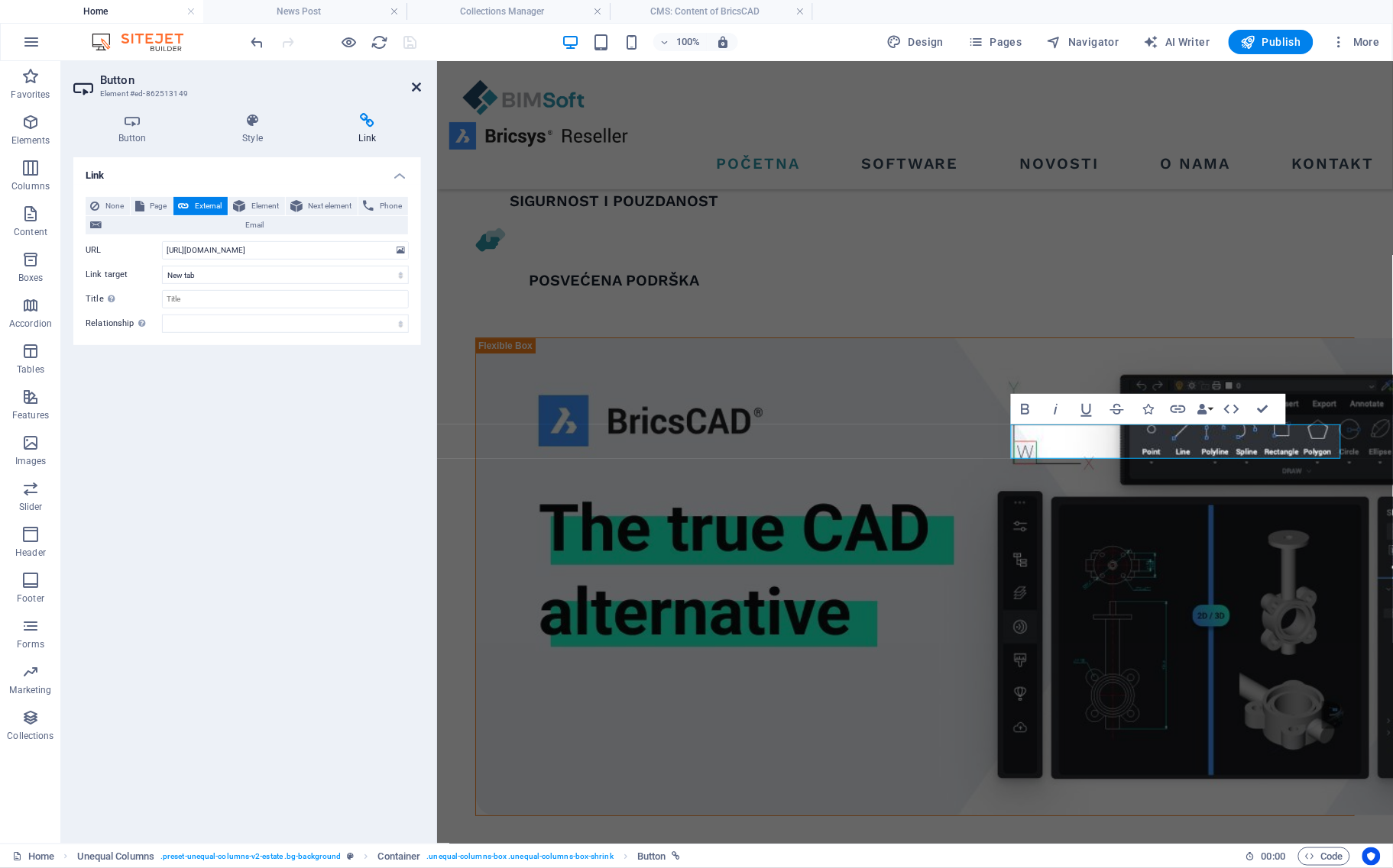
scroll to position [1293, 0]
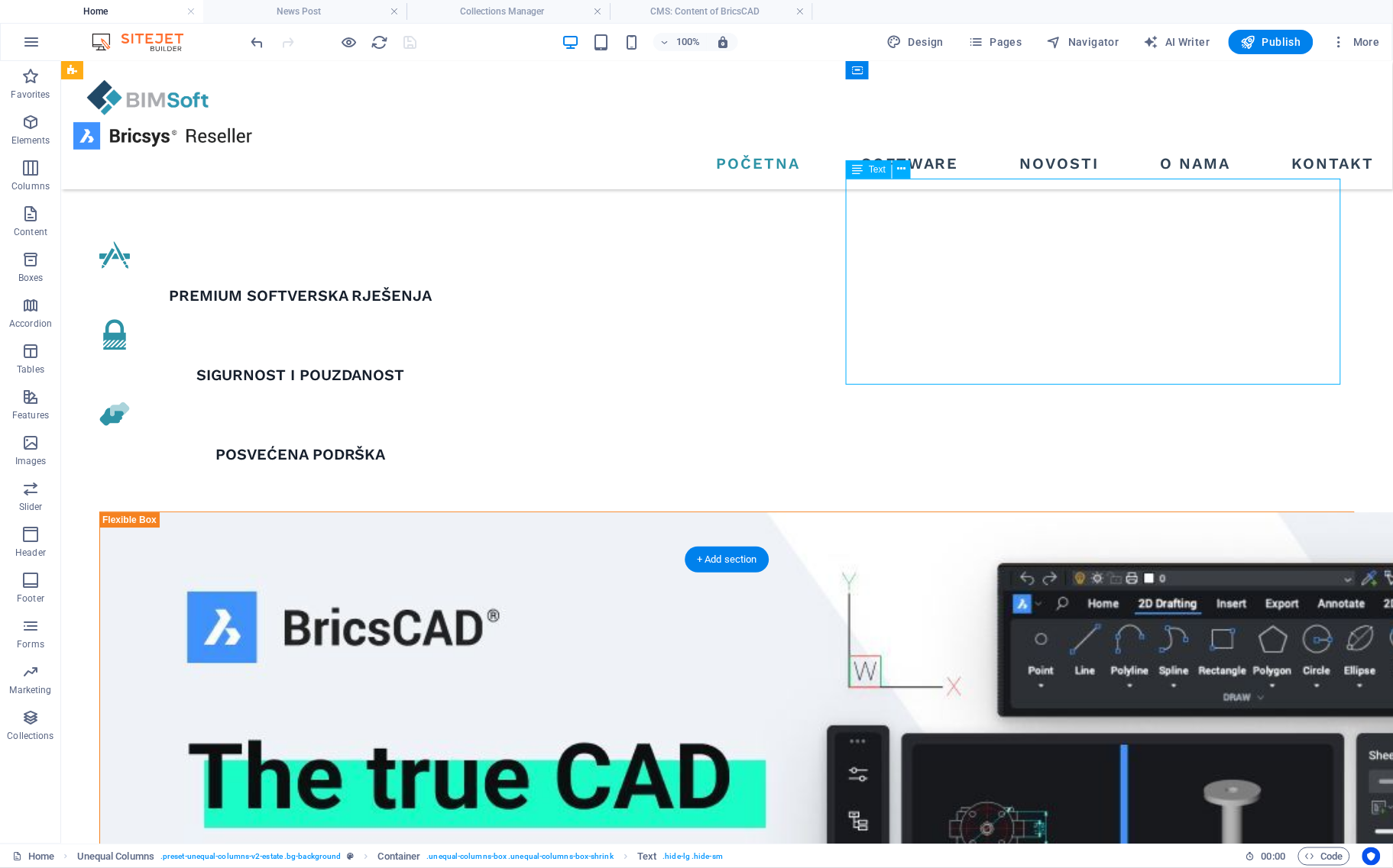
scroll to position [1103, 0]
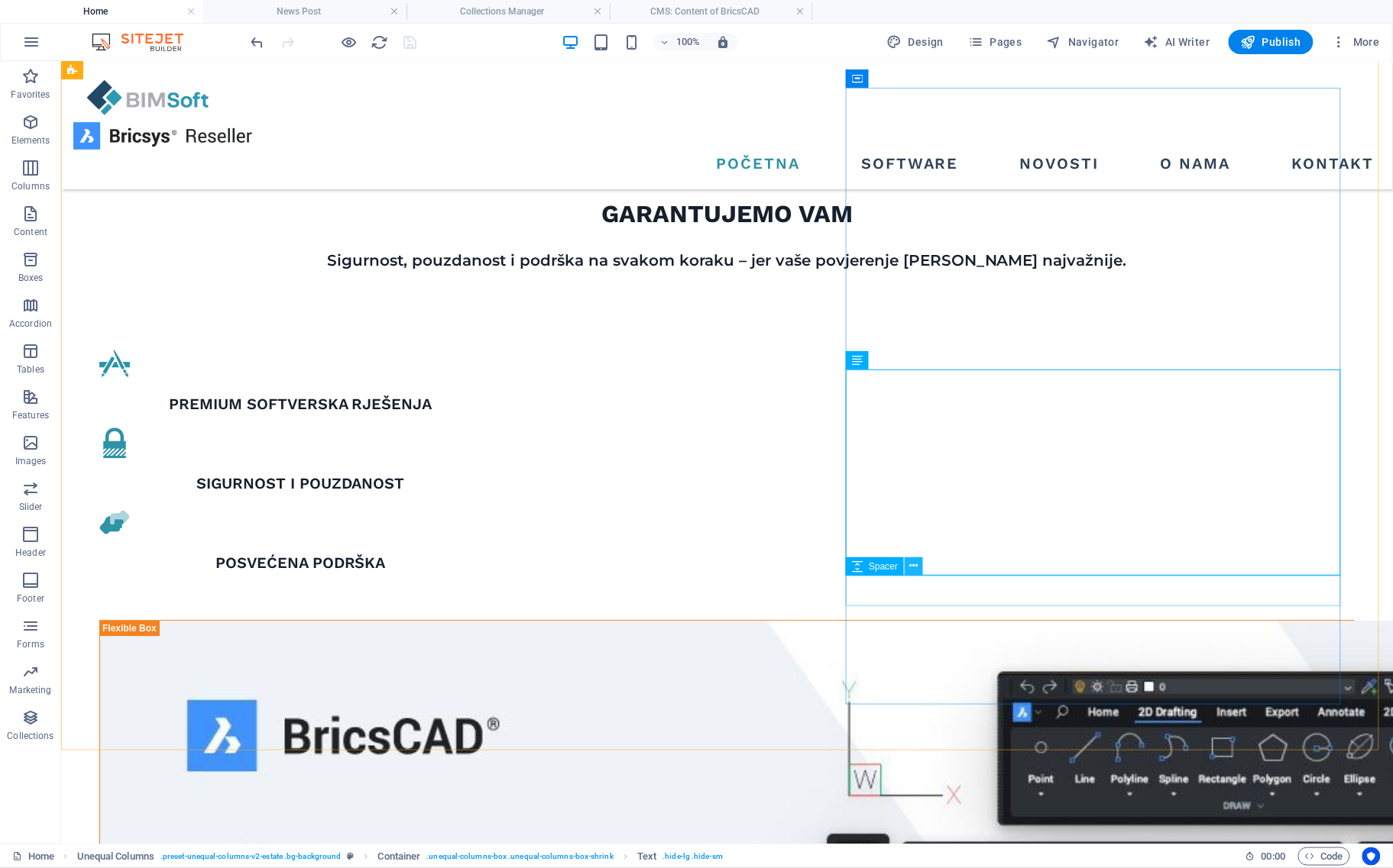
click at [912, 563] on icon at bounding box center [914, 567] width 9 height 16
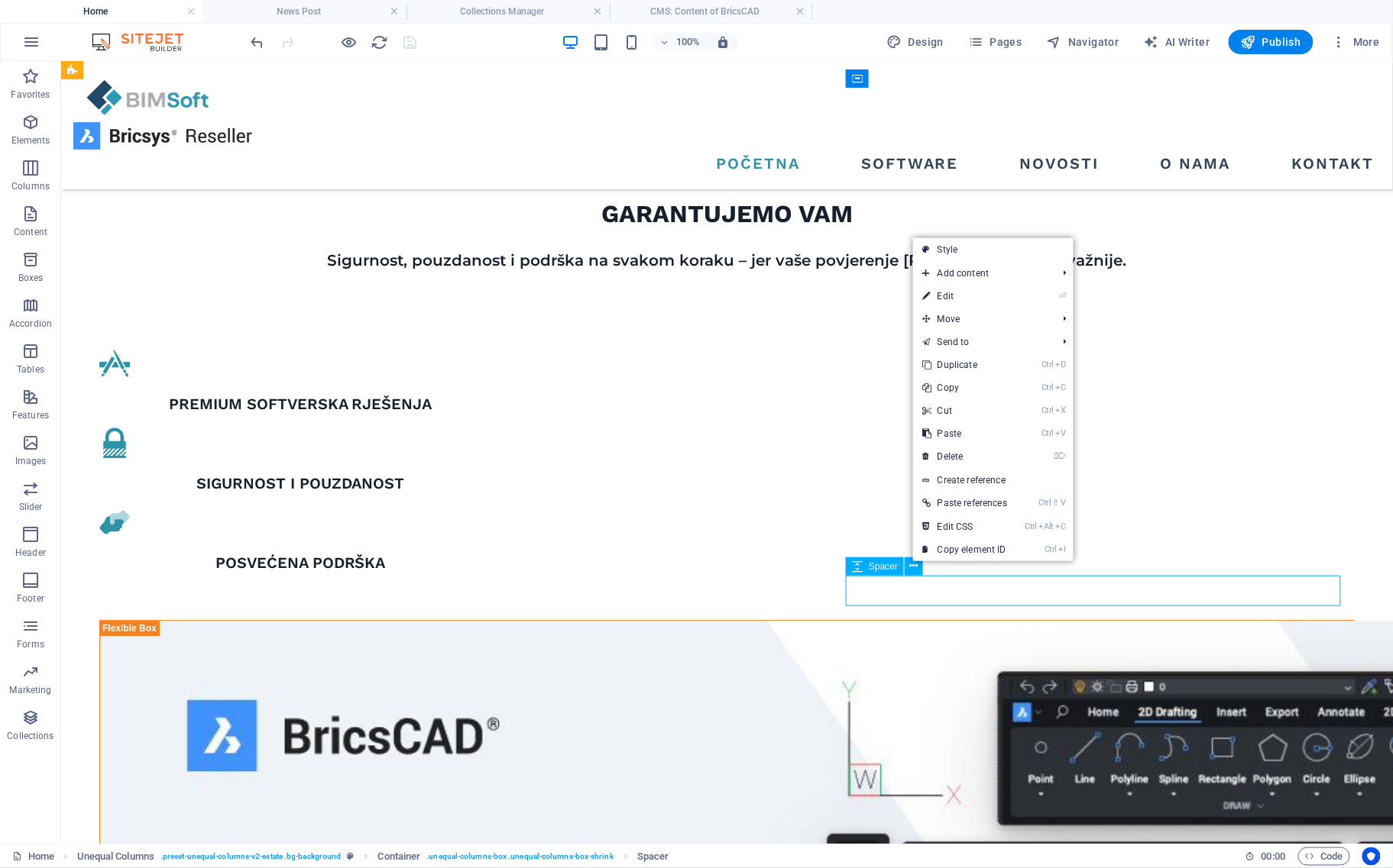
click at [903, 564] on div "Spacer" at bounding box center [874, 567] width 58 height 19
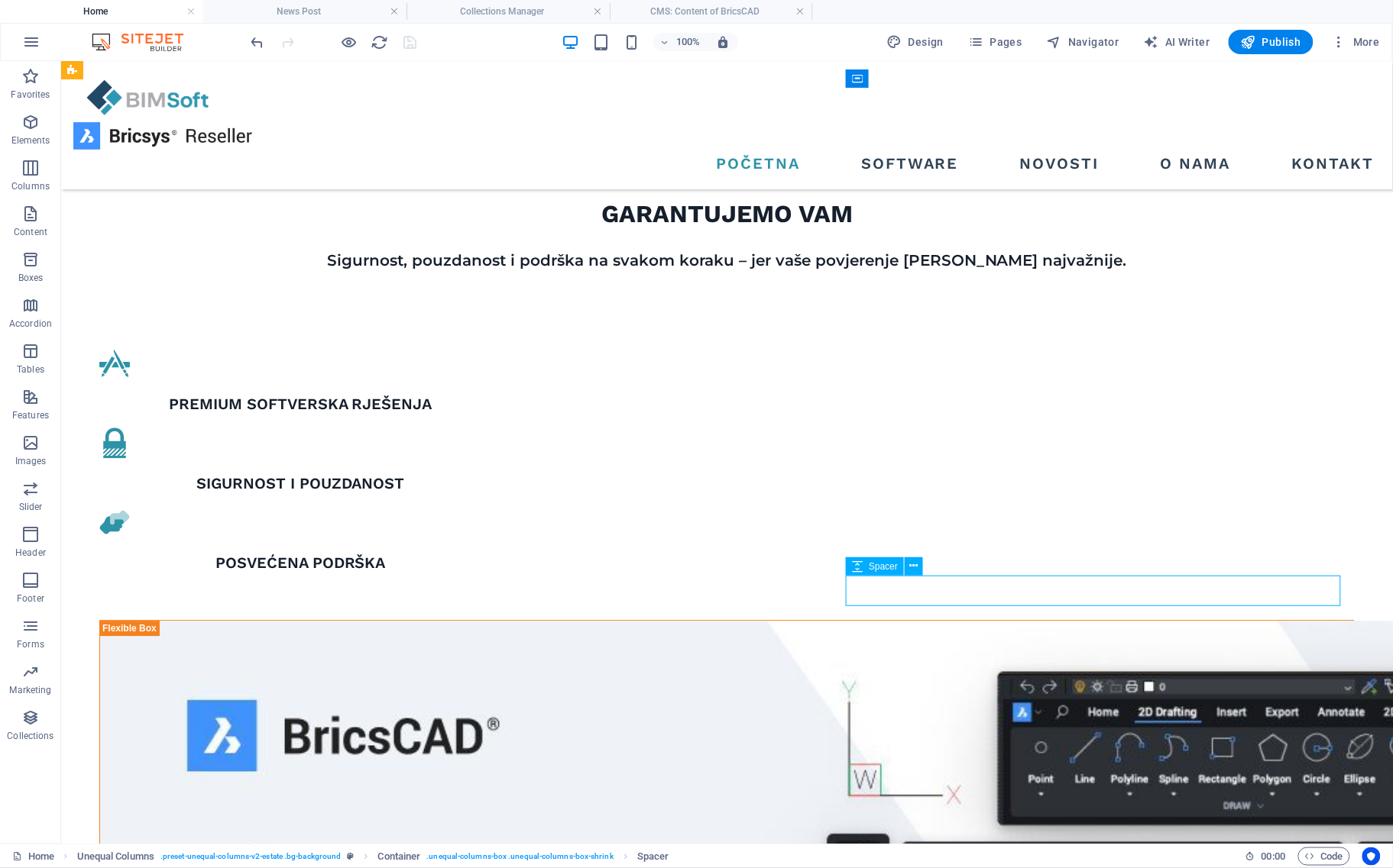
click at [903, 564] on div "Spacer" at bounding box center [874, 567] width 58 height 19
select select "px"
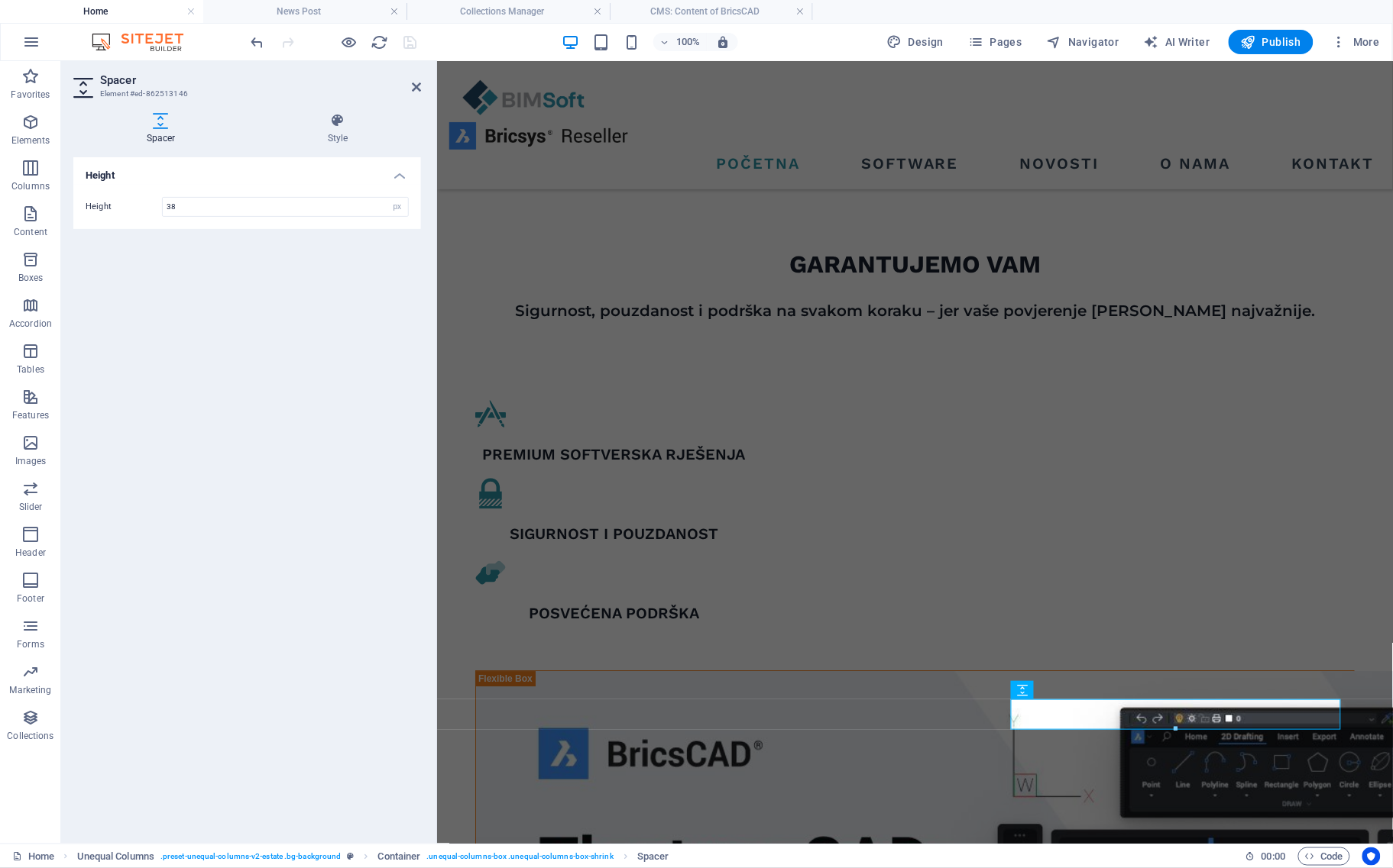
type input "38"
click at [411, 43] on icon "save" at bounding box center [411, 42] width 18 height 18
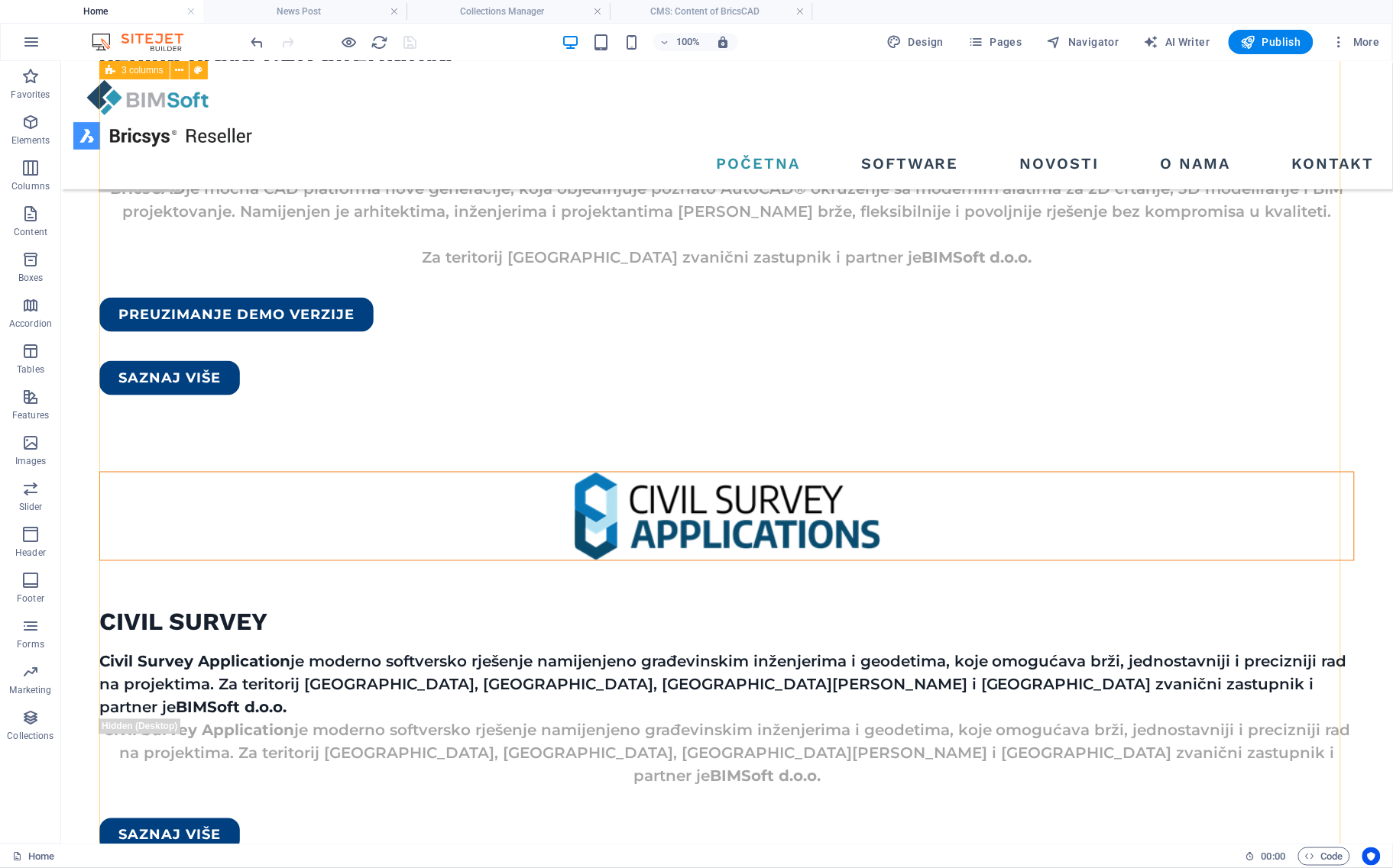
scroll to position [1852, 0]
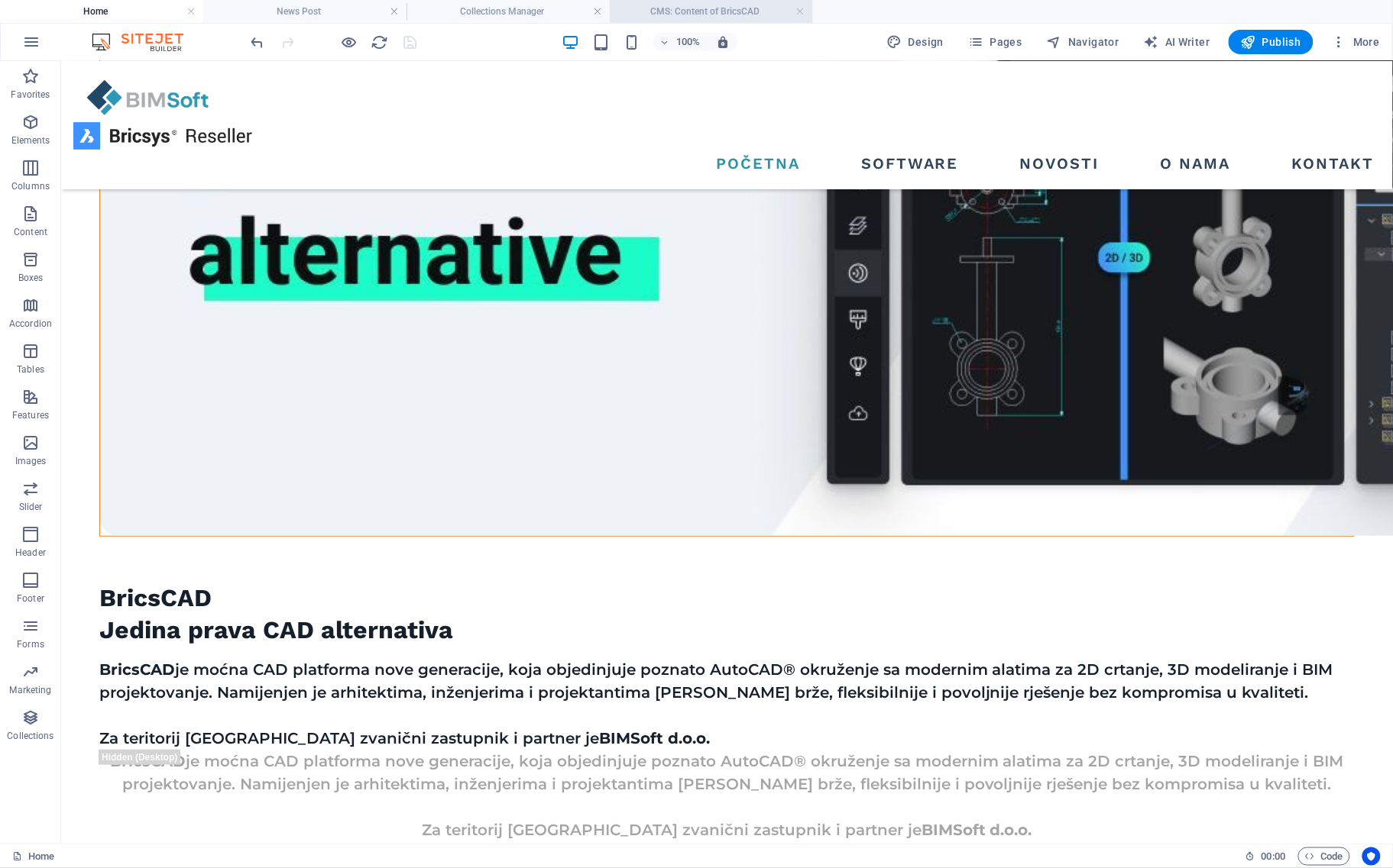
click at [658, 17] on h4 "CMS: Content of BricsCAD" at bounding box center [711, 11] width 203 height 17
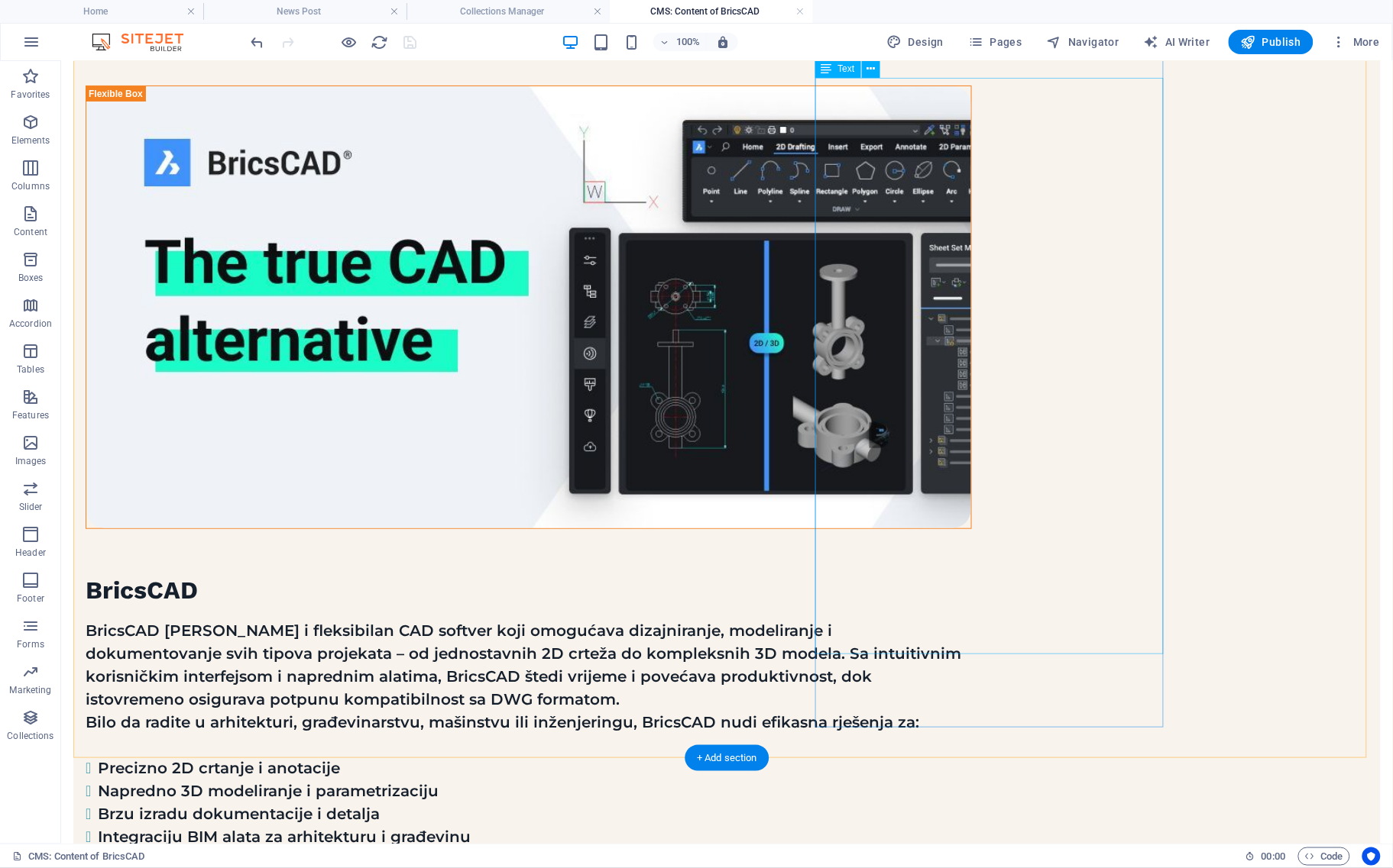
scroll to position [142, 0]
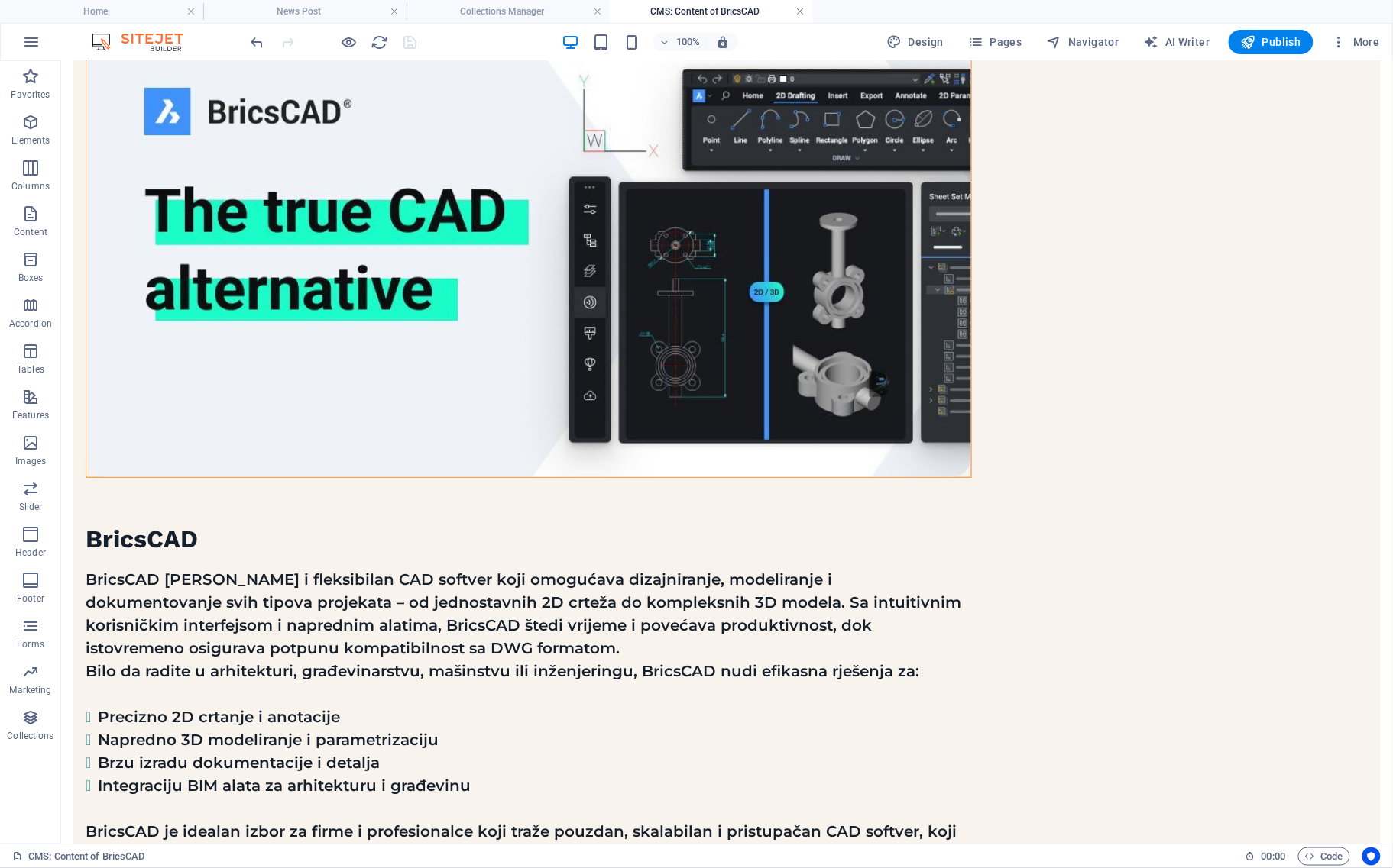
click at [801, 8] on link at bounding box center [801, 12] width 9 height 15
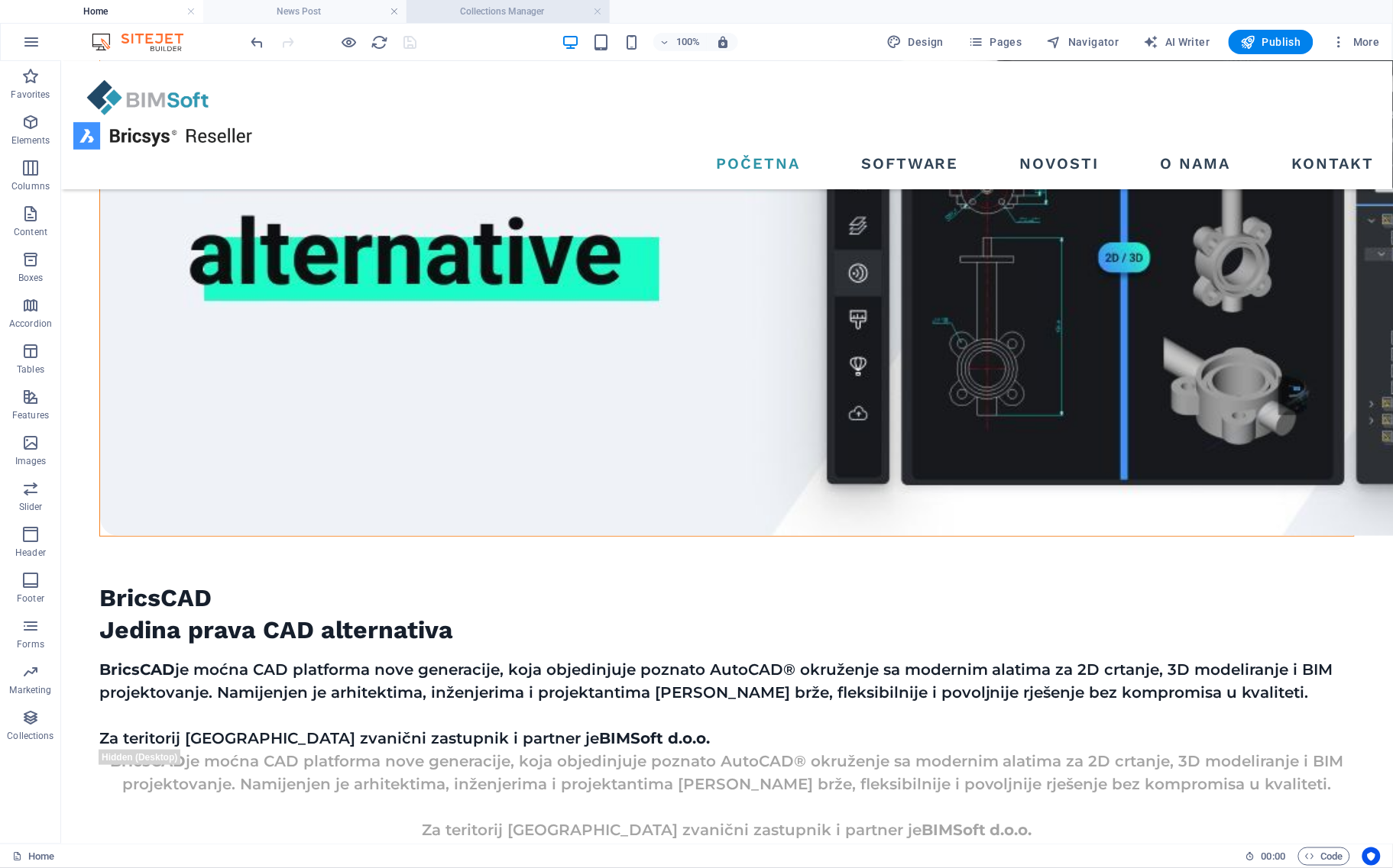
click at [535, 6] on h4 "Collections Manager" at bounding box center [508, 11] width 203 height 17
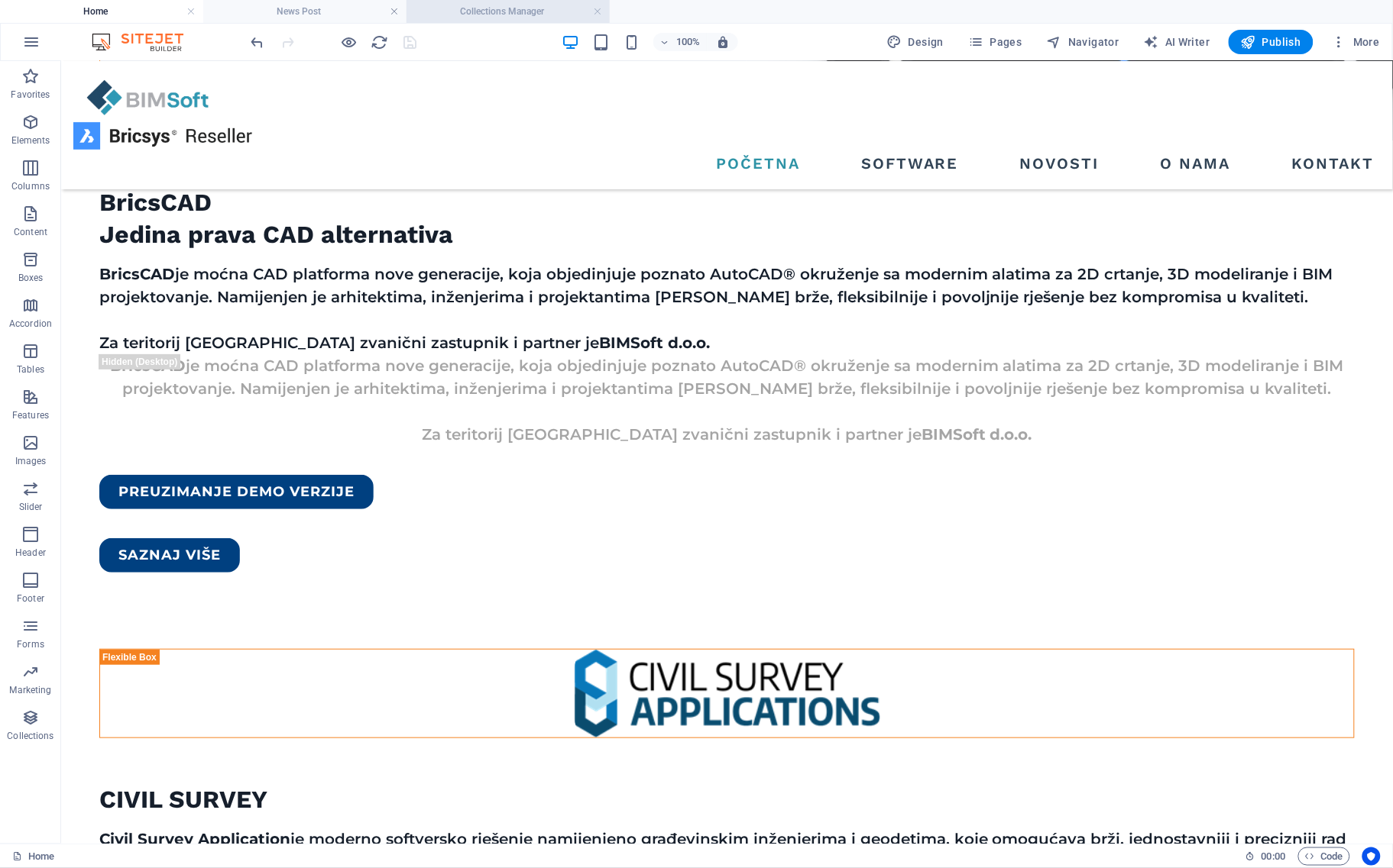
scroll to position [0, 0]
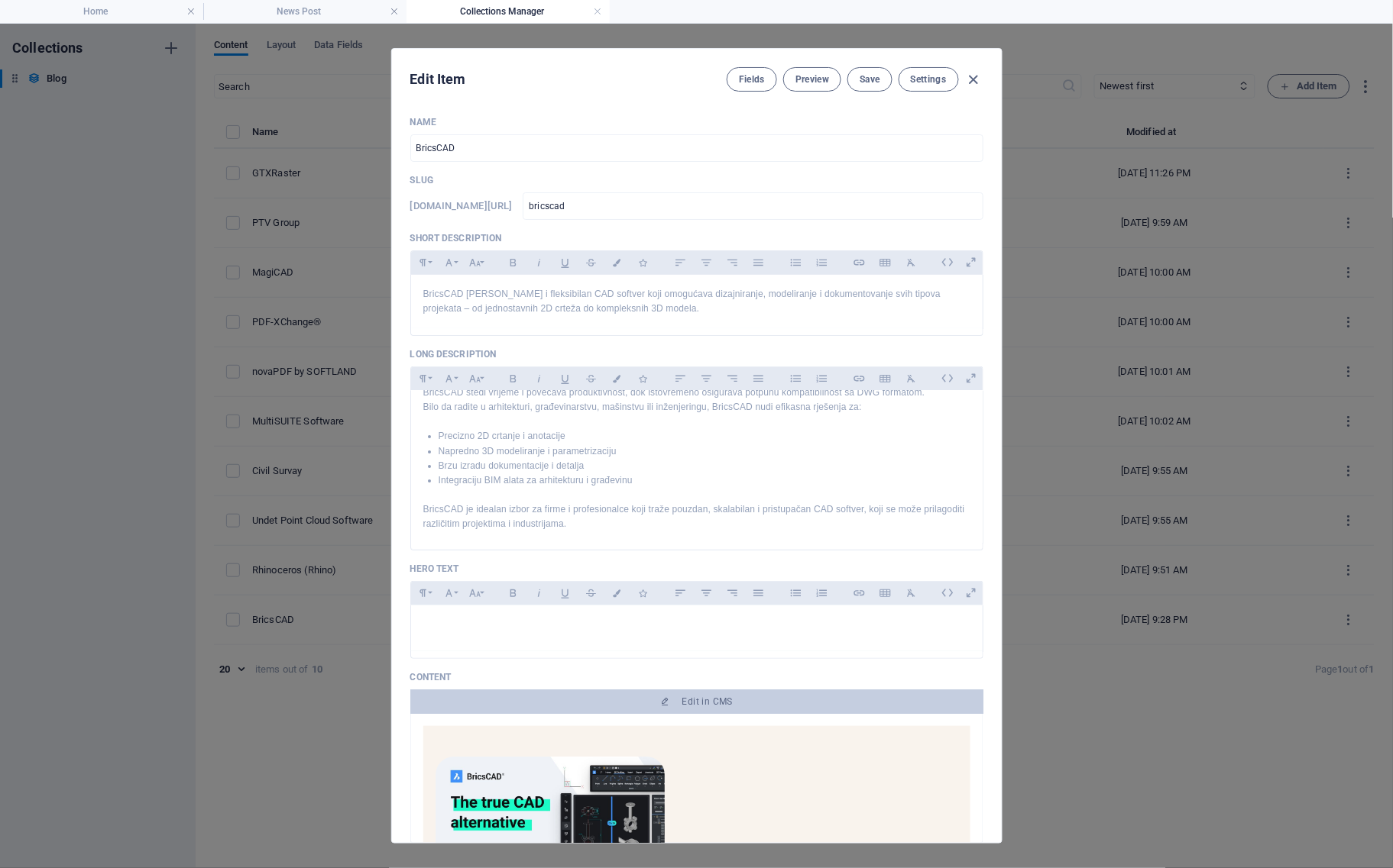
click at [590, 12] on h4 "Collections Manager" at bounding box center [508, 11] width 203 height 17
click at [596, 10] on link at bounding box center [597, 12] width 9 height 15
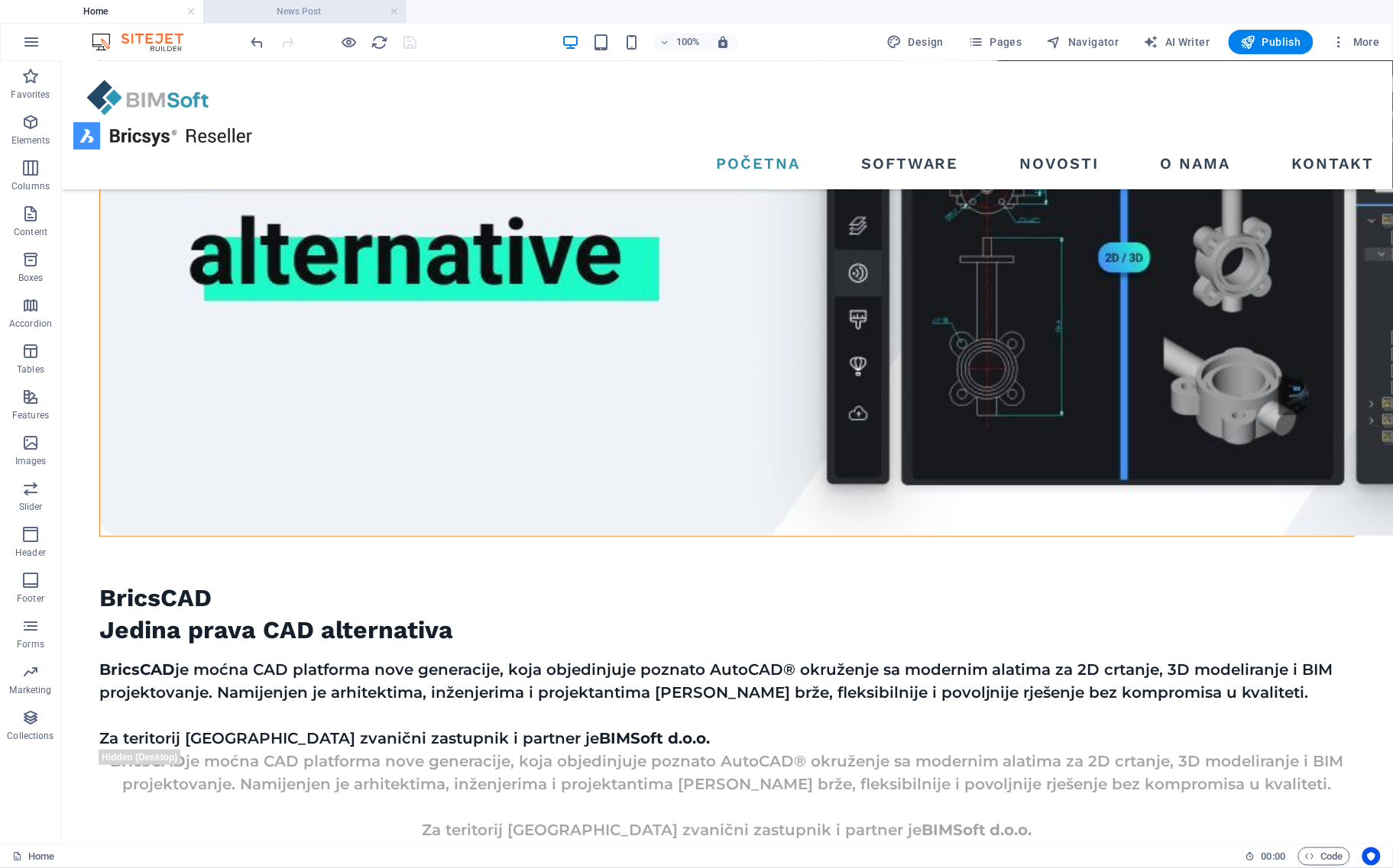
click at [339, 12] on h4 "News Post" at bounding box center [305, 11] width 203 height 17
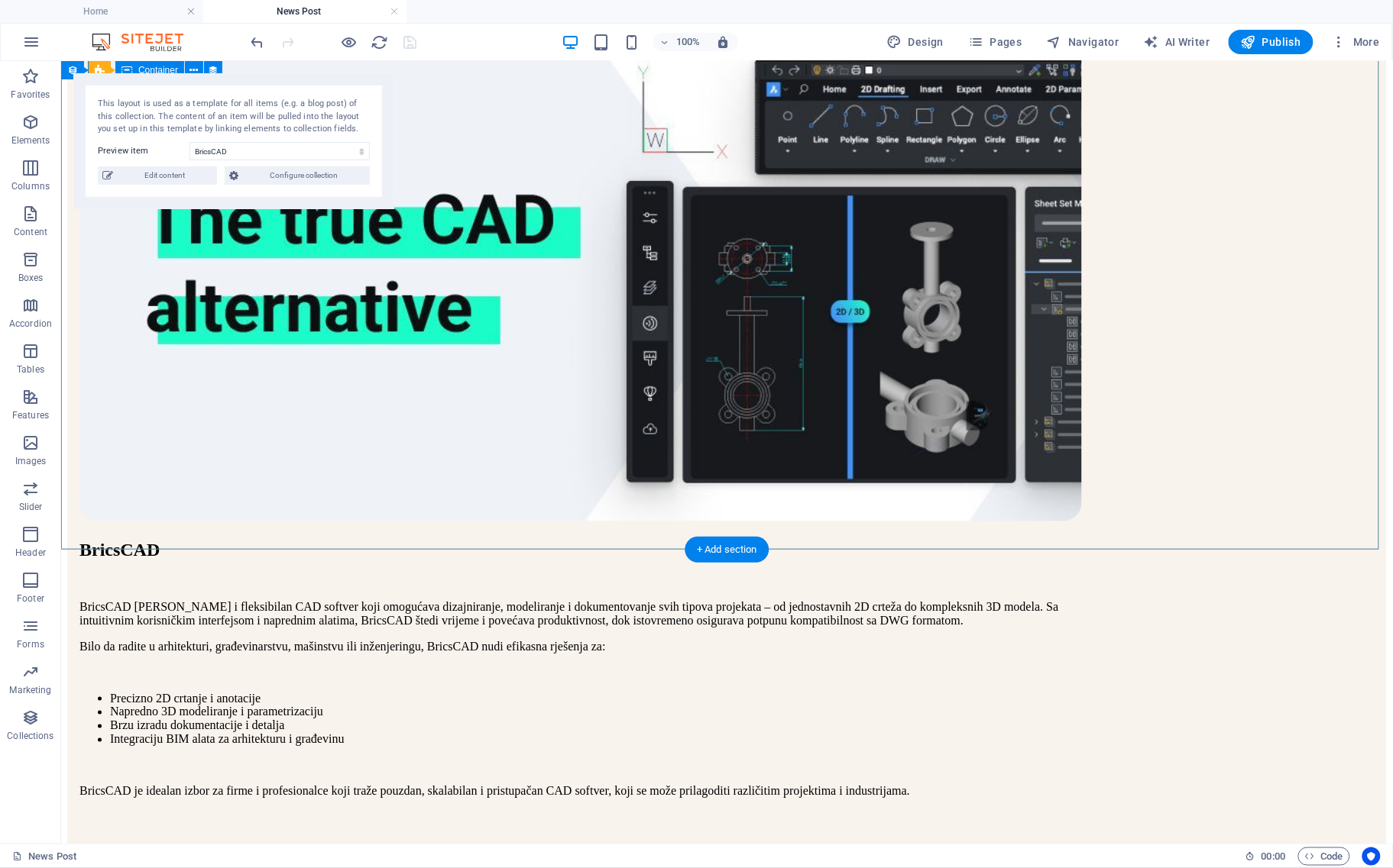
scroll to position [0, 0]
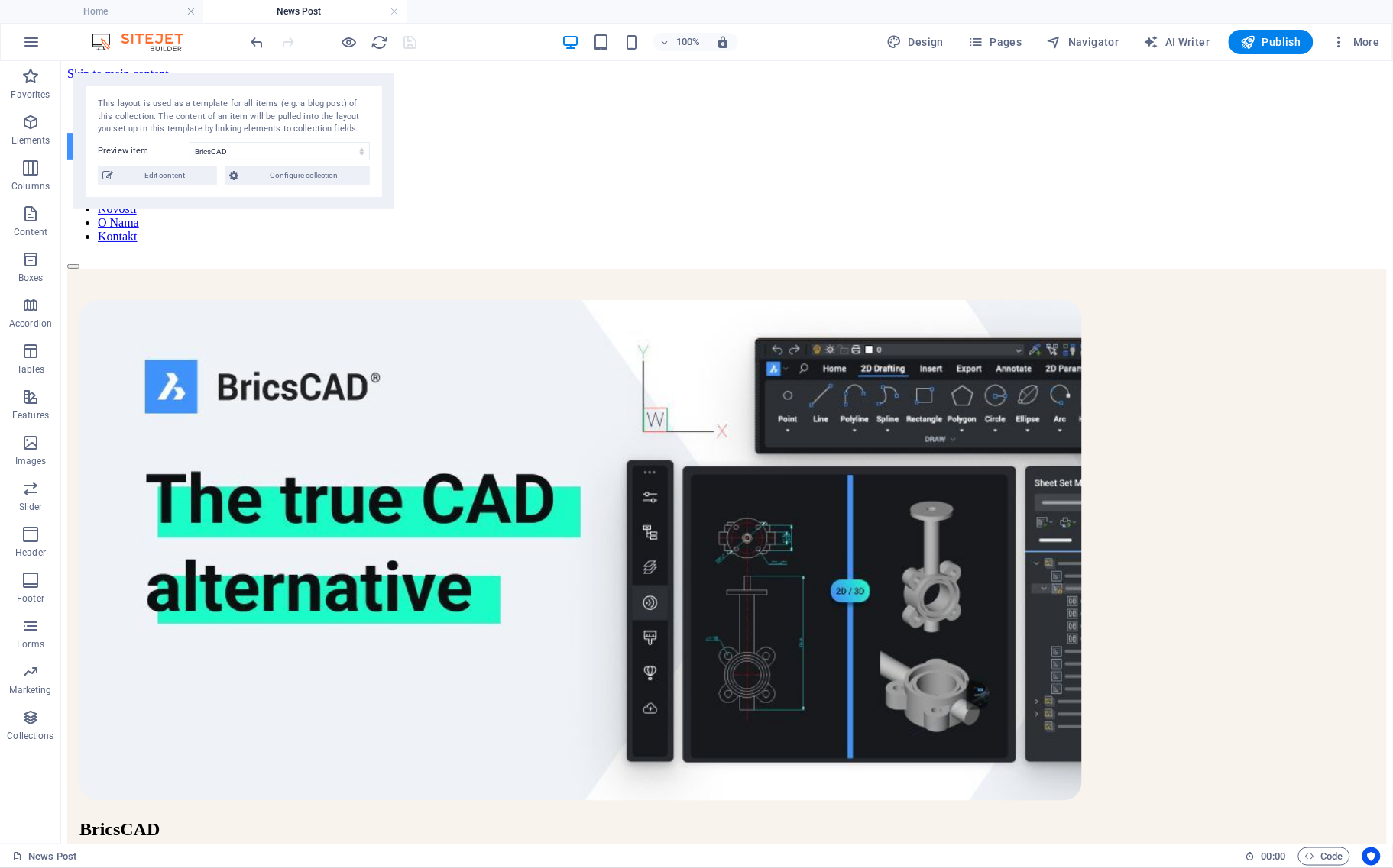
click at [402, 9] on h4 "News Post" at bounding box center [305, 11] width 203 height 17
click at [394, 9] on link at bounding box center [394, 12] width 9 height 15
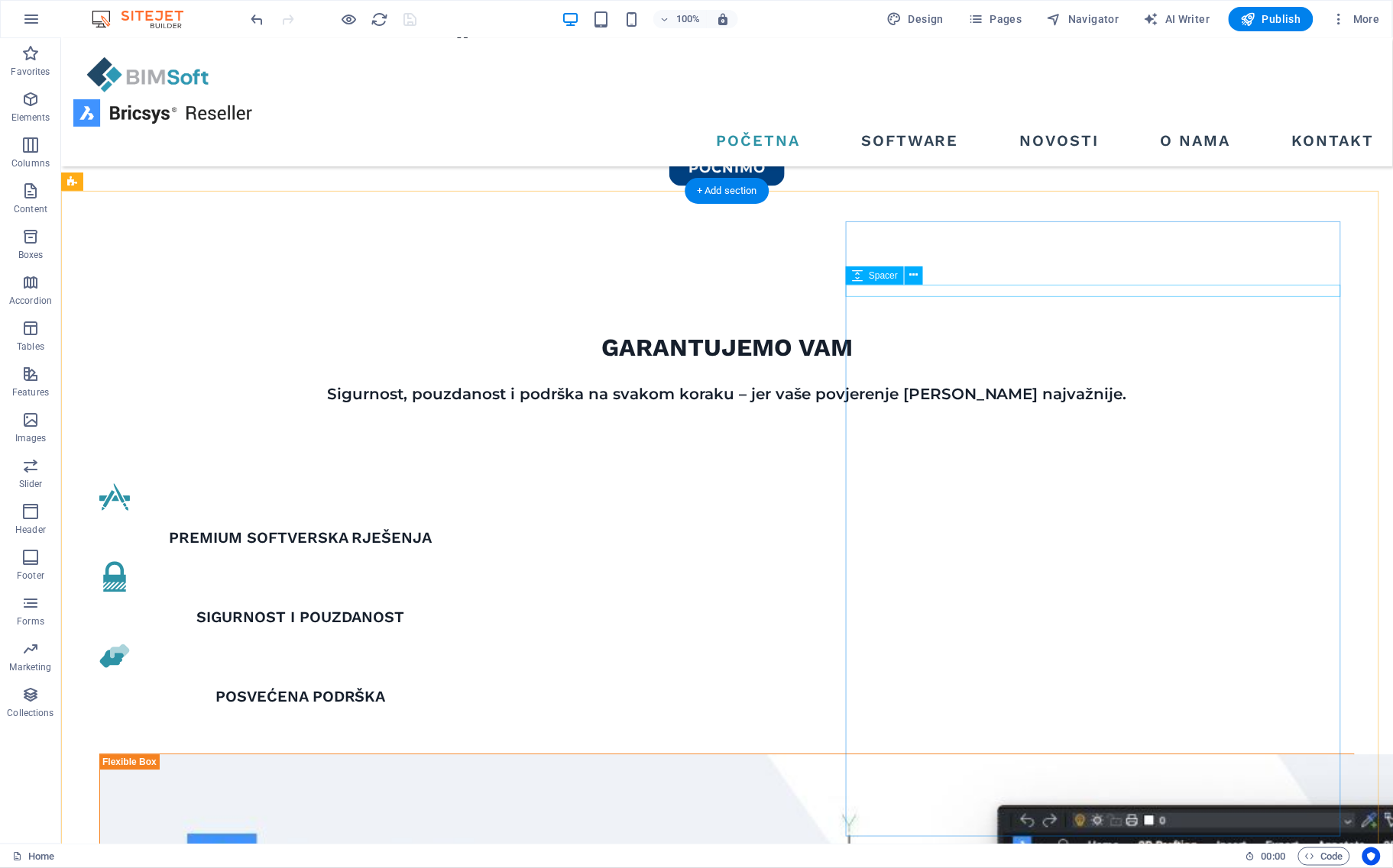
scroll to position [1241, 0]
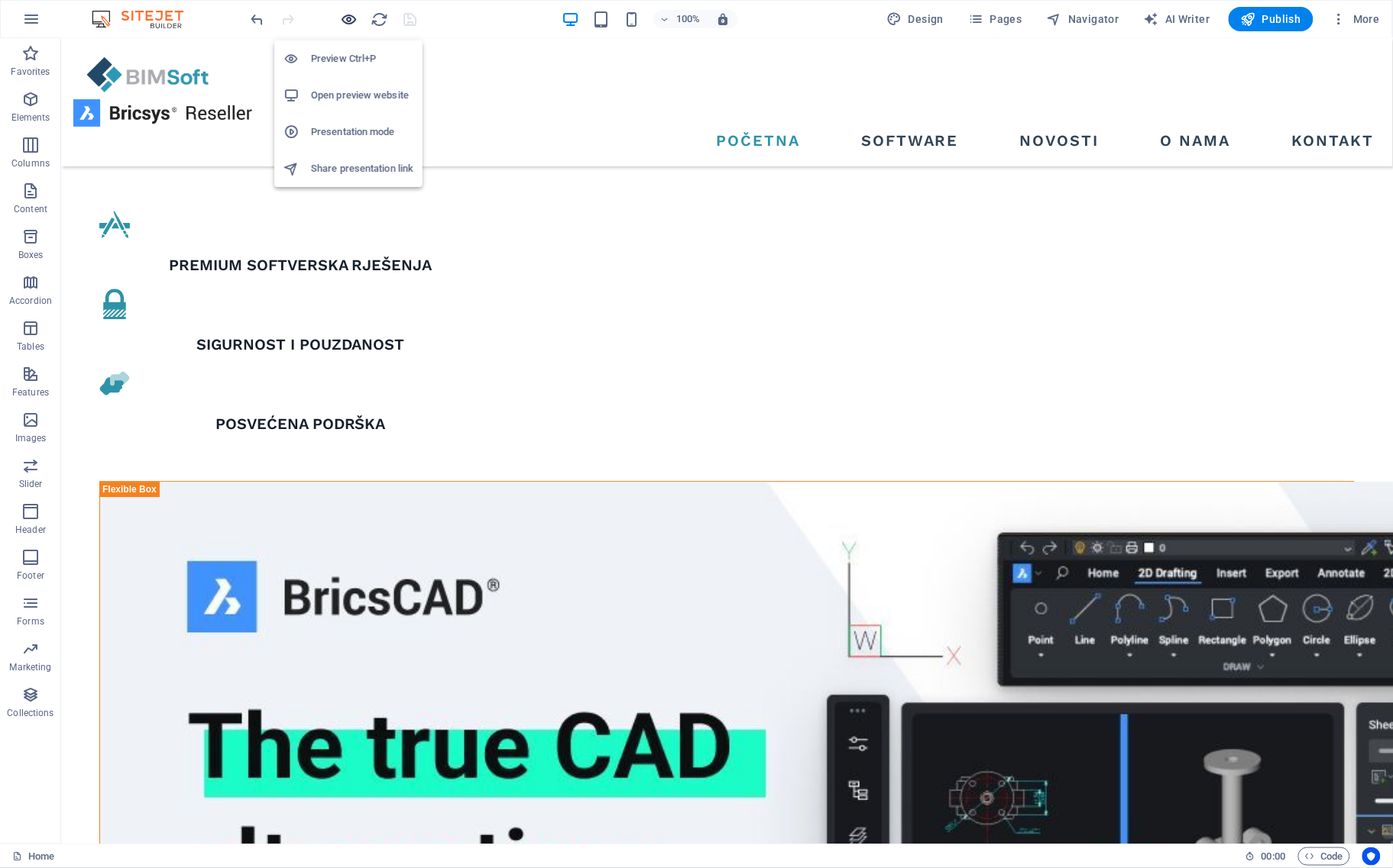
click at [348, 21] on icon "button" at bounding box center [350, 20] width 18 height 18
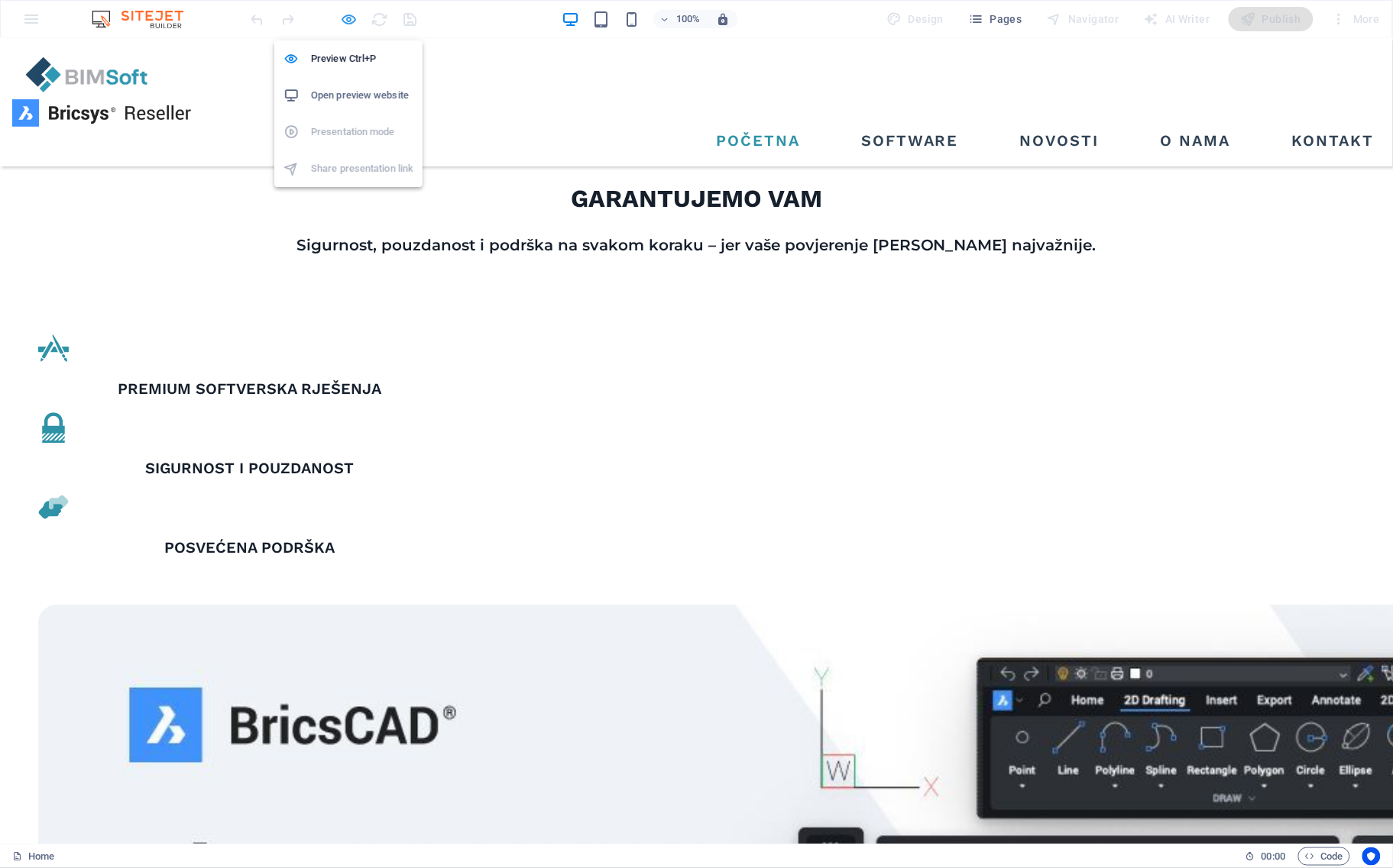
click at [344, 22] on icon "button" at bounding box center [350, 20] width 18 height 18
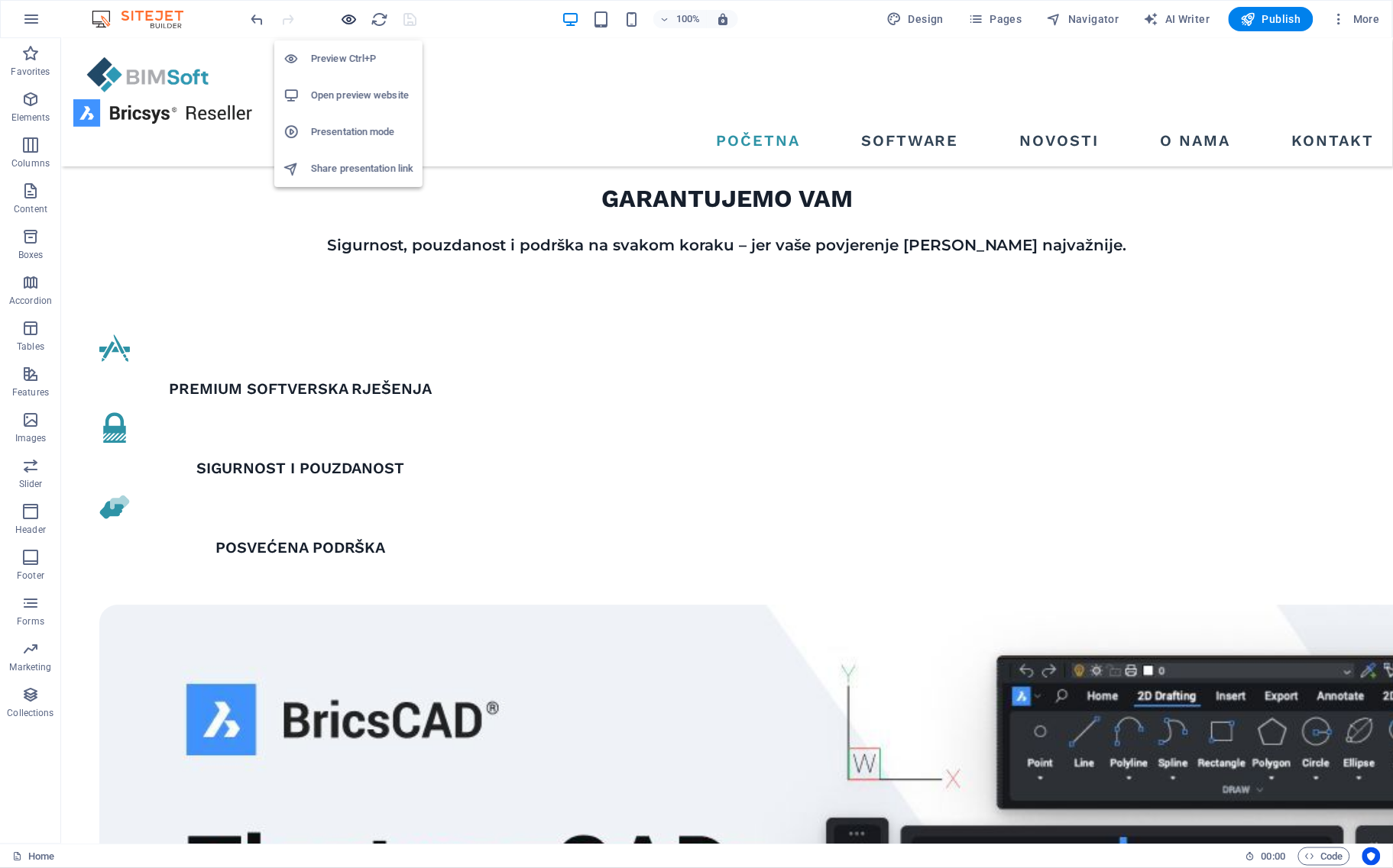
scroll to position [1241, 0]
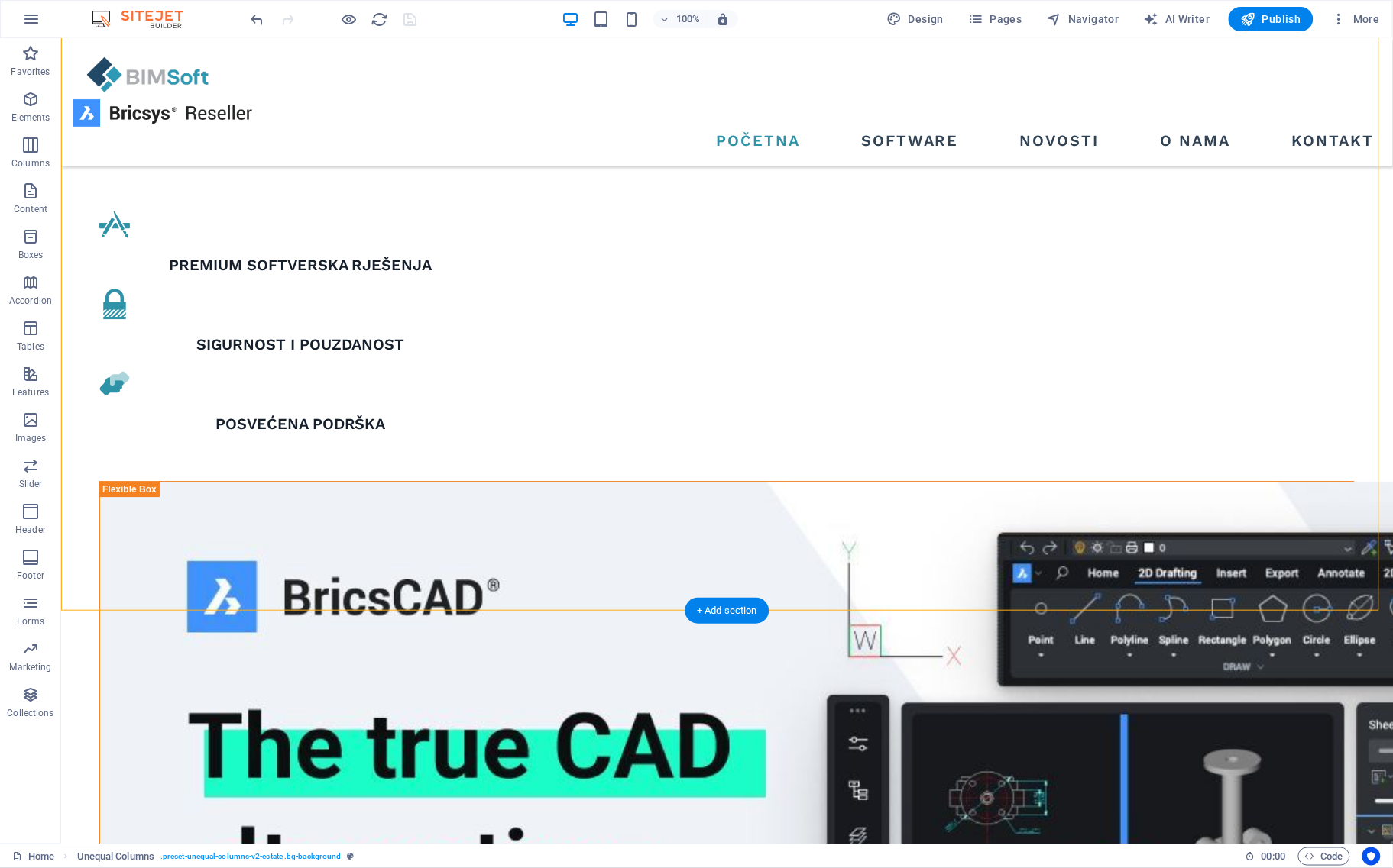
drag, startPoint x: 931, startPoint y: 494, endPoint x: 870, endPoint y: 493, distance: 61.0
drag, startPoint x: 932, startPoint y: 562, endPoint x: 872, endPoint y: 504, distance: 83.5
drag, startPoint x: 930, startPoint y: 494, endPoint x: 868, endPoint y: 544, distance: 79.6
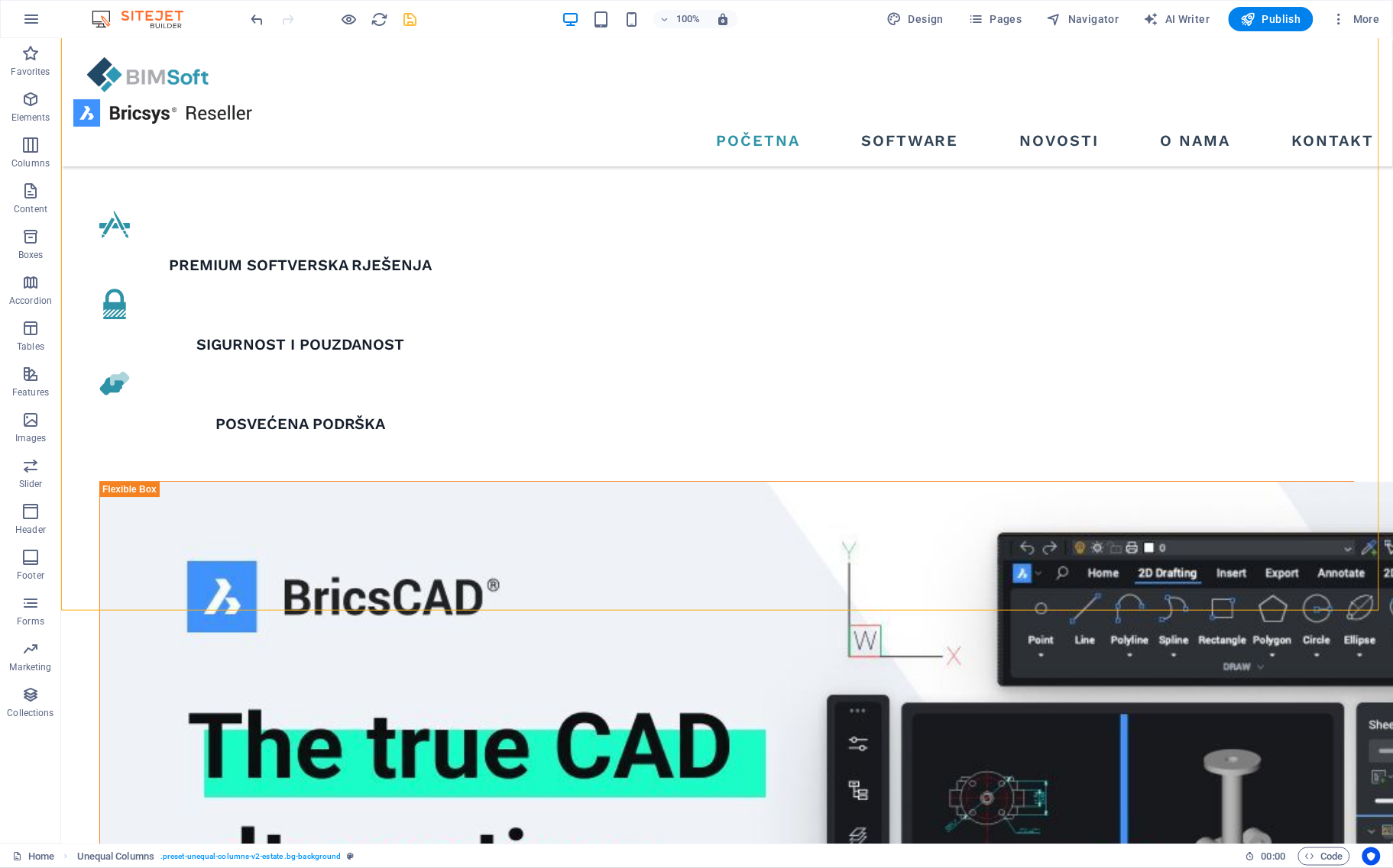
click at [418, 23] on span "save" at bounding box center [410, 20] width 19 height 18
click at [1270, 16] on span "Publish" at bounding box center [1270, 20] width 60 height 16
